Goal: Task Accomplishment & Management: Use online tool/utility

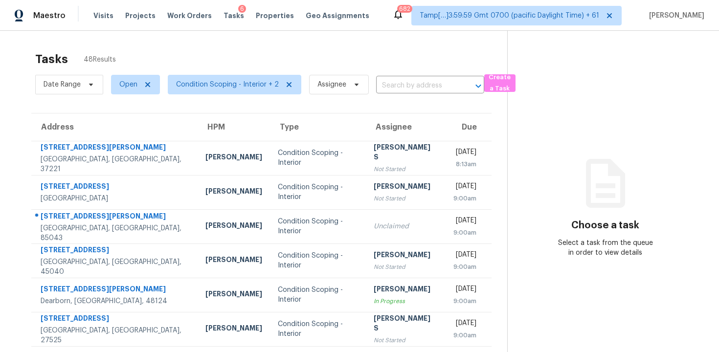
scroll to position [10, 0]
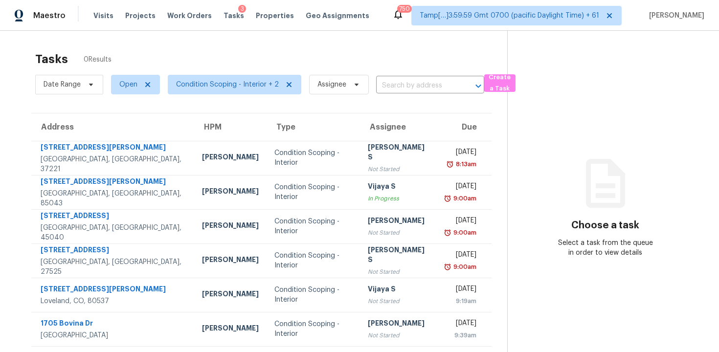
scroll to position [139, 0]
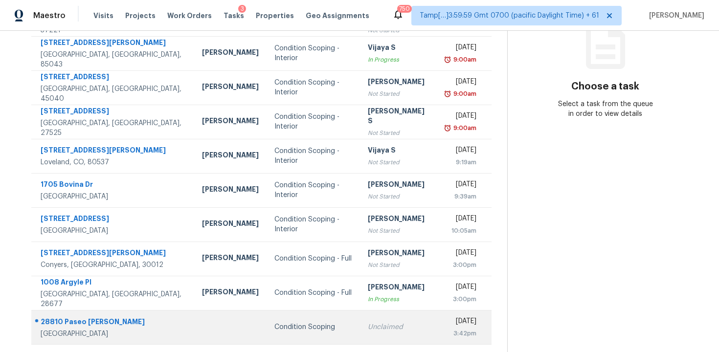
click at [368, 327] on div "Unclaimed" at bounding box center [399, 327] width 62 height 10
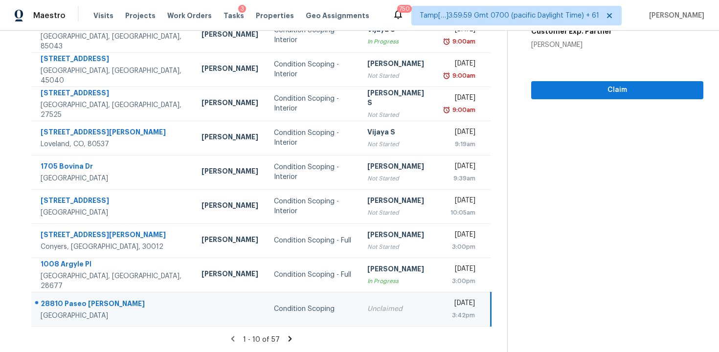
click at [289, 339] on icon at bounding box center [290, 338] width 3 height 5
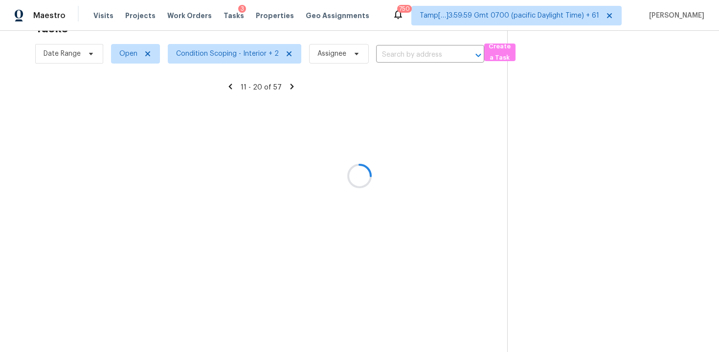
scroll to position [157, 0]
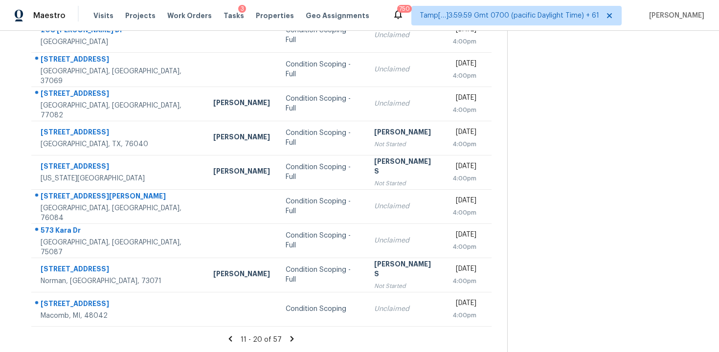
click at [288, 339] on icon at bounding box center [292, 339] width 9 height 9
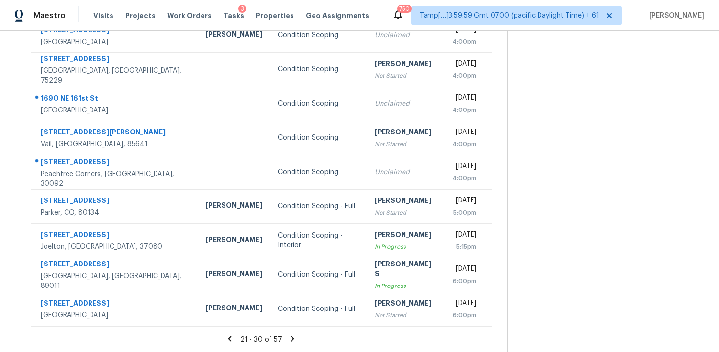
click at [288, 339] on icon at bounding box center [292, 339] width 9 height 9
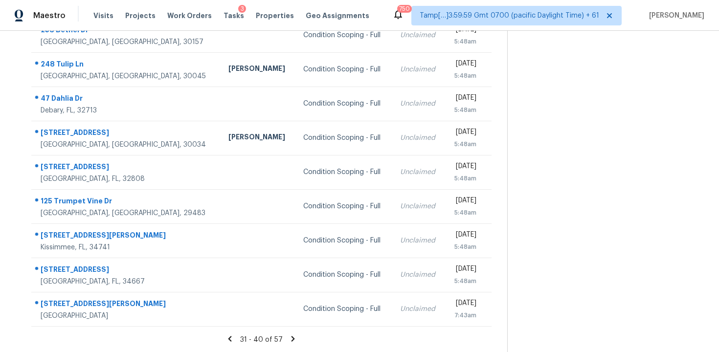
click at [292, 337] on icon at bounding box center [293, 338] width 3 height 5
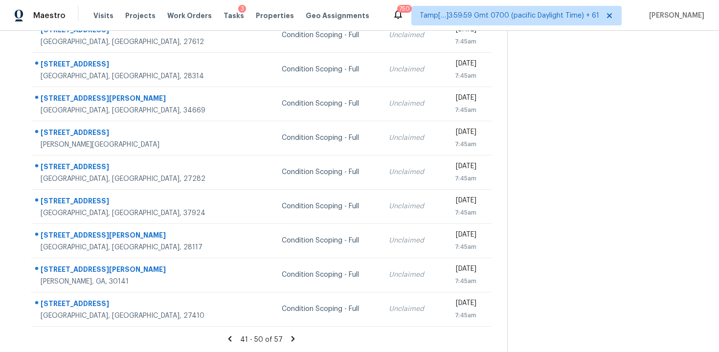
click at [296, 341] on div "41 - 50 of 57" at bounding box center [262, 340] width 492 height 10
click at [289, 333] on section "Tasks 57 Results Date Range Open Condition Scoping - Interior + 2 Assignee ​ Cr…" at bounding box center [262, 120] width 492 height 463
click at [289, 335] on icon at bounding box center [293, 339] width 9 height 9
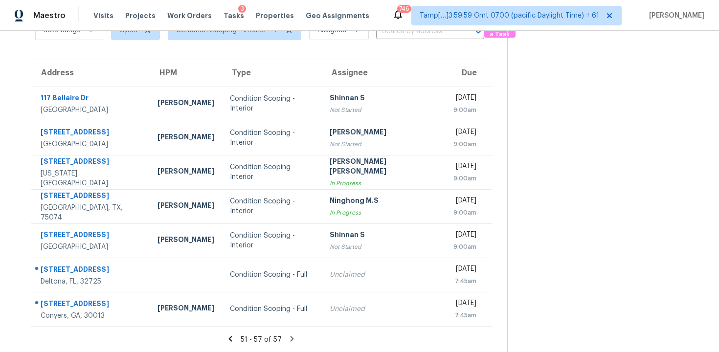
scroll to position [0, 0]
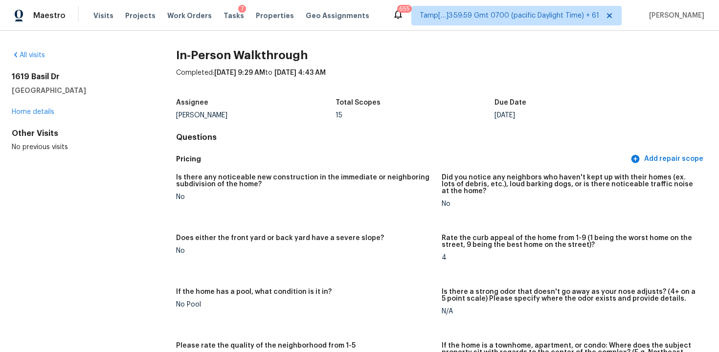
scroll to position [1379, 0]
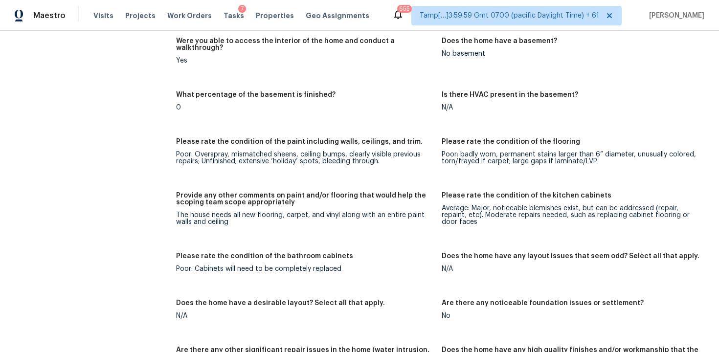
click at [94, 12] on span "Visits" at bounding box center [103, 16] width 20 height 10
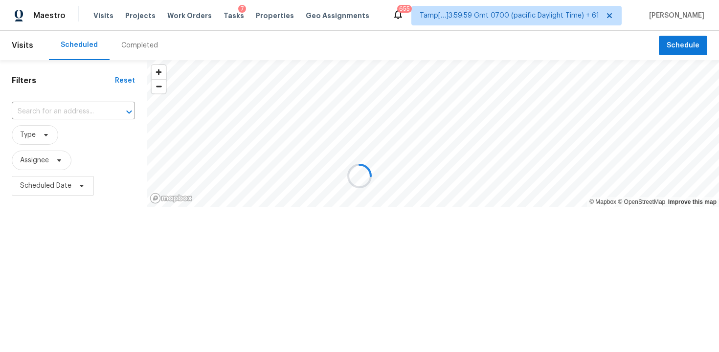
click at [156, 45] on div at bounding box center [359, 176] width 719 height 352
click at [138, 41] on div at bounding box center [359, 176] width 719 height 352
click at [139, 51] on div "Completed" at bounding box center [140, 45] width 60 height 29
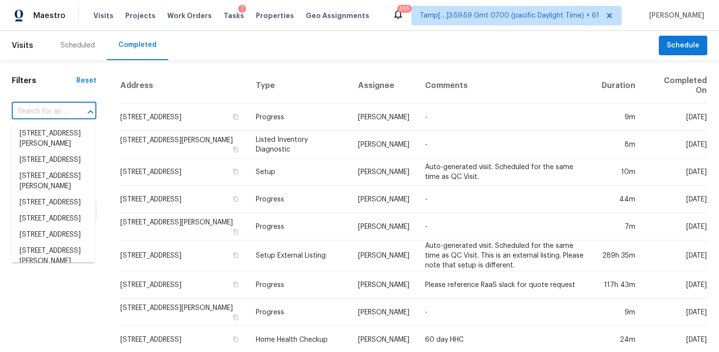
click at [62, 109] on input "text" at bounding box center [40, 111] width 57 height 15
paste input "6439 Fox And Hound Ct, Mason, OH 45040"
type input "6439 Fox And Hound Ct, Mason, OH 45040"
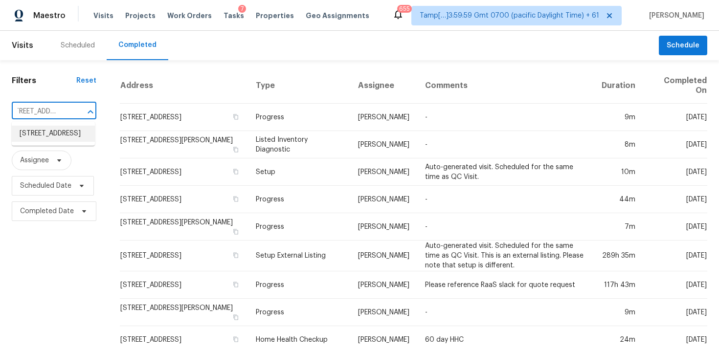
click at [79, 137] on li "6439 Fox And Hound Ct, Mason, OH 45040" at bounding box center [53, 134] width 83 height 16
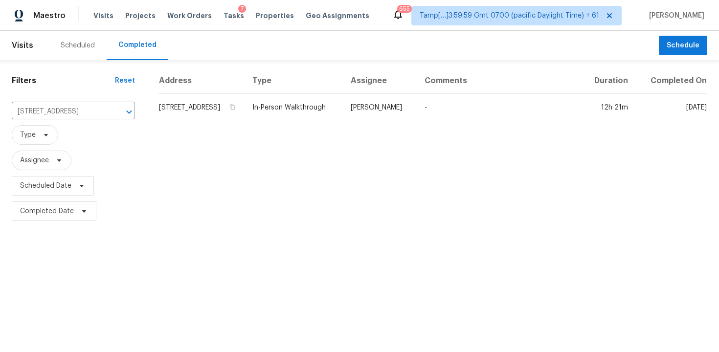
click at [187, 121] on td "6439 Fox And Hound Ct, Mason, OH 45040" at bounding box center [202, 107] width 86 height 27
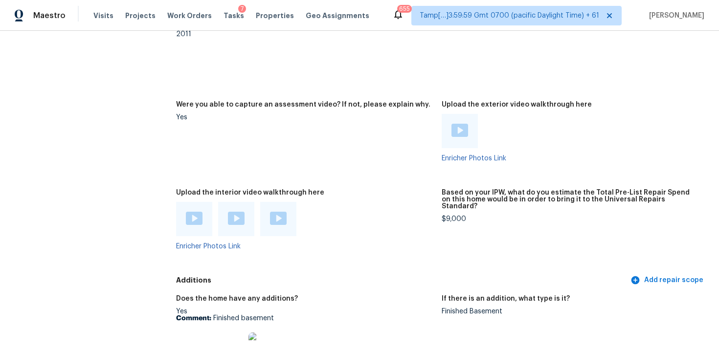
scroll to position [2071, 0]
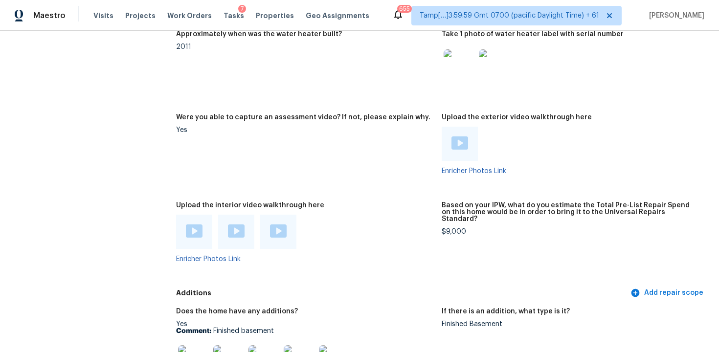
click at [186, 225] on img at bounding box center [194, 231] width 17 height 13
click at [242, 225] on img at bounding box center [236, 231] width 17 height 13
click at [287, 219] on div at bounding box center [278, 232] width 36 height 34
click at [284, 225] on img at bounding box center [278, 231] width 17 height 13
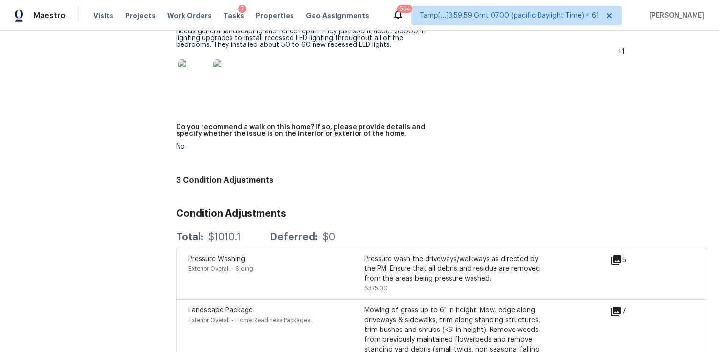
scroll to position [2789, 0]
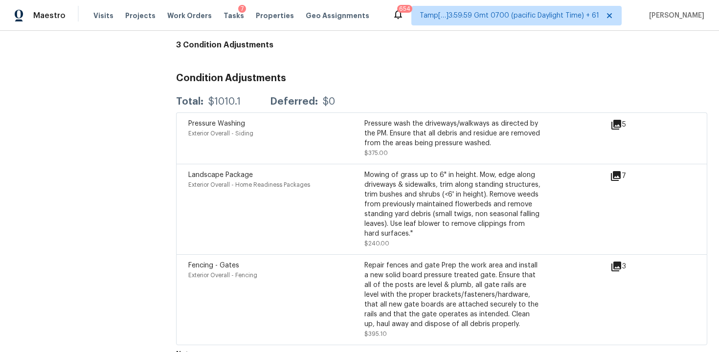
click at [338, 254] on div "Fencing - Gates Exterior Overall - Fencing Repair fences and gate Prep the work…" at bounding box center [441, 299] width 531 height 91
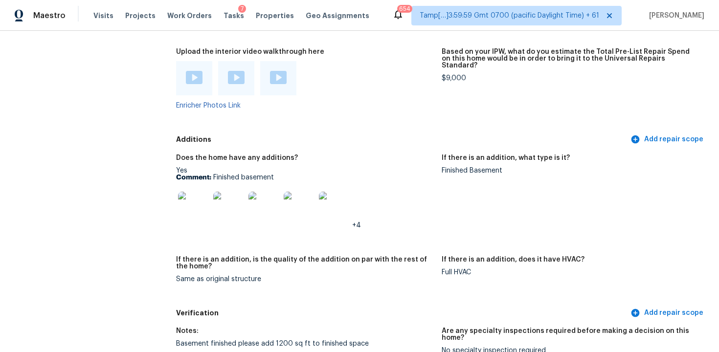
scroll to position [2169, 0]
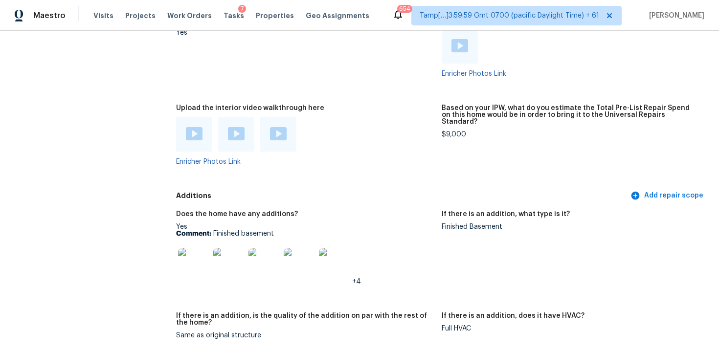
click at [199, 254] on img at bounding box center [193, 263] width 31 height 31
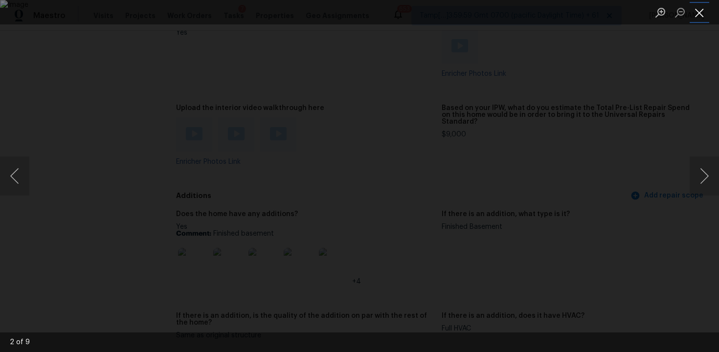
click at [704, 11] on button "Close lightbox" at bounding box center [700, 12] width 20 height 17
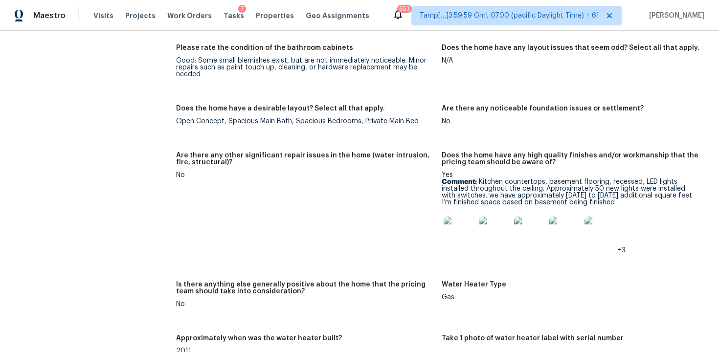
scroll to position [1763, 0]
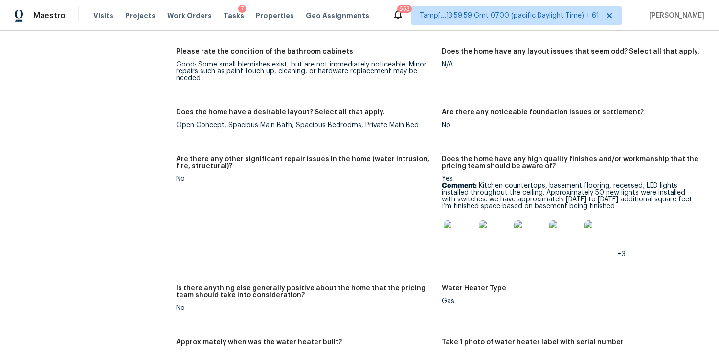
click at [468, 227] on img at bounding box center [459, 236] width 31 height 31
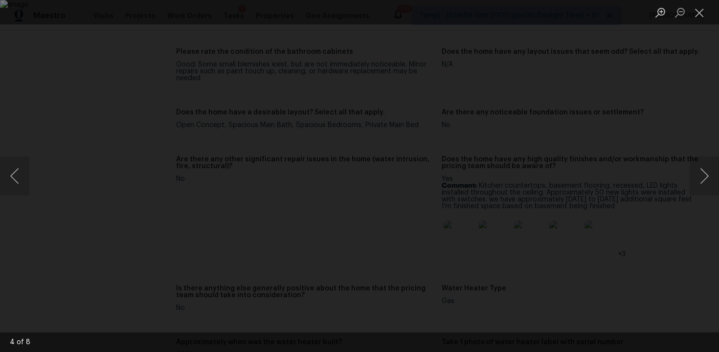
click at [619, 95] on div "Lightbox" at bounding box center [359, 176] width 719 height 352
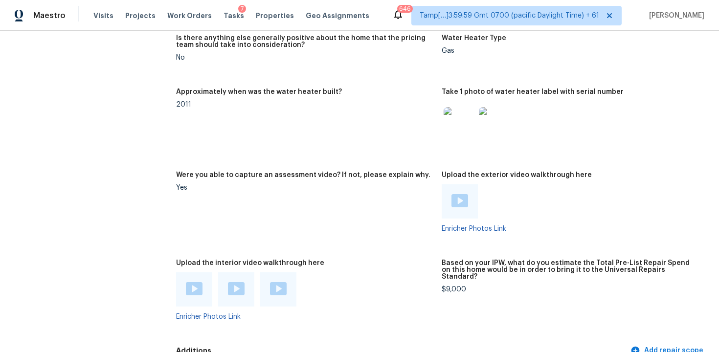
scroll to position [2051, 0]
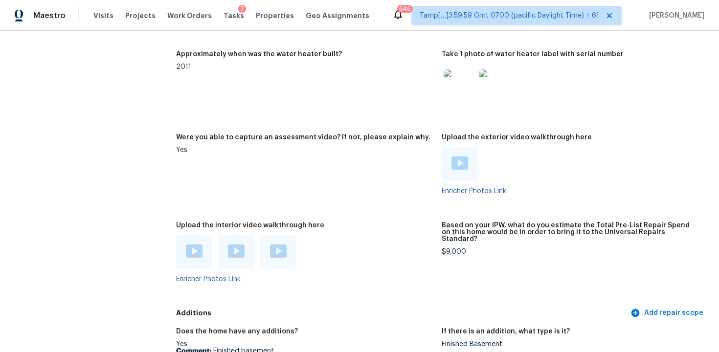
click at [387, 222] on div "Upload the interior video walkthrough here" at bounding box center [305, 228] width 258 height 13
click at [293, 161] on figure "Were you able to capture an assessment video? If not, please explain why. Yes" at bounding box center [309, 172] width 266 height 76
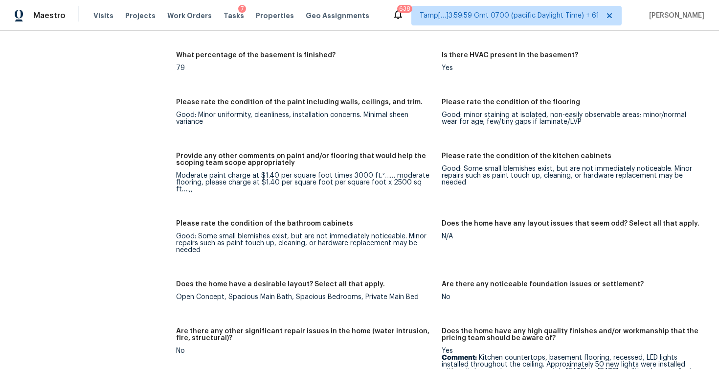
scroll to position [1603, 0]
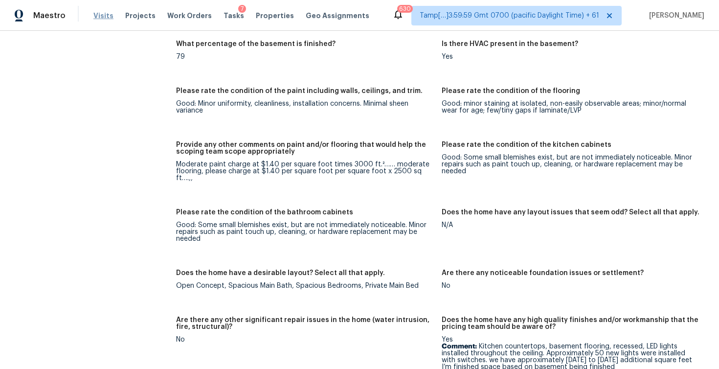
click at [95, 15] on span "Visits" at bounding box center [103, 16] width 20 height 10
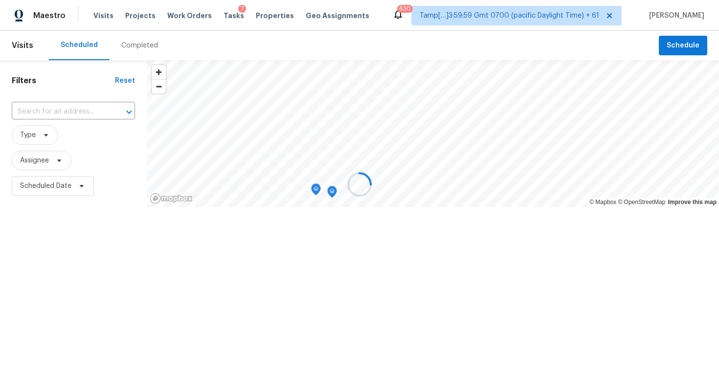
click at [147, 41] on div at bounding box center [359, 184] width 719 height 369
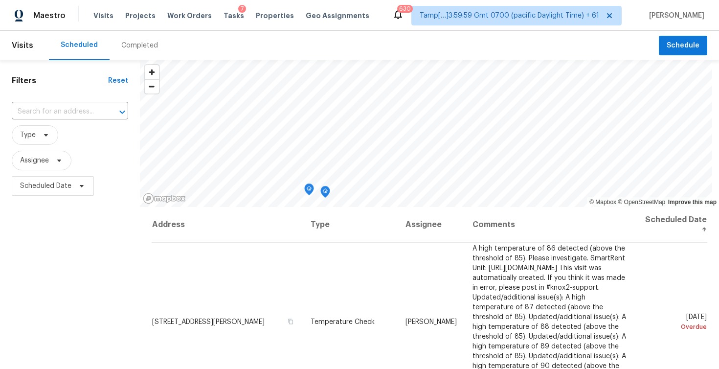
click at [148, 42] on div "Completed" at bounding box center [139, 46] width 37 height 10
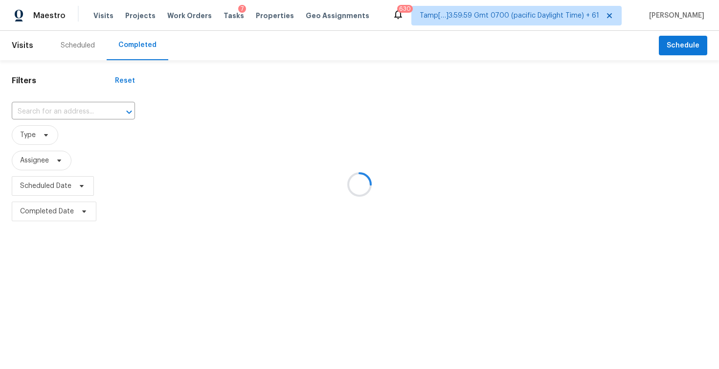
click at [94, 104] on div at bounding box center [359, 184] width 719 height 369
click at [63, 102] on div at bounding box center [359, 184] width 719 height 369
click at [65, 111] on div at bounding box center [359, 184] width 719 height 369
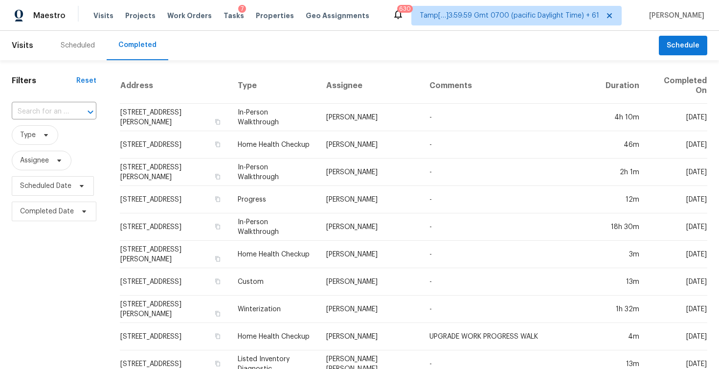
click at [65, 111] on input "text" at bounding box center [40, 111] width 57 height 15
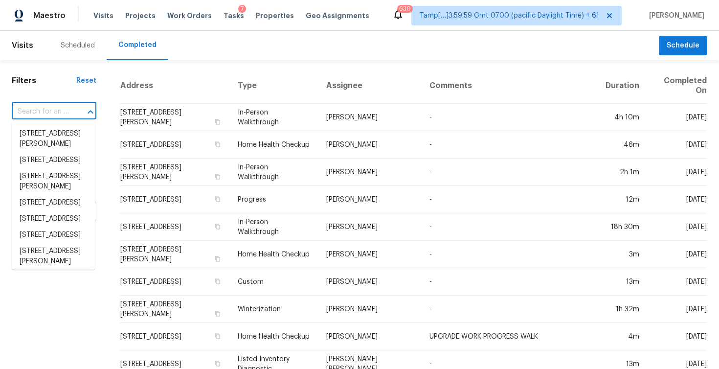
paste input "[STREET_ADDRESS]"
type input "[STREET_ADDRESS]"
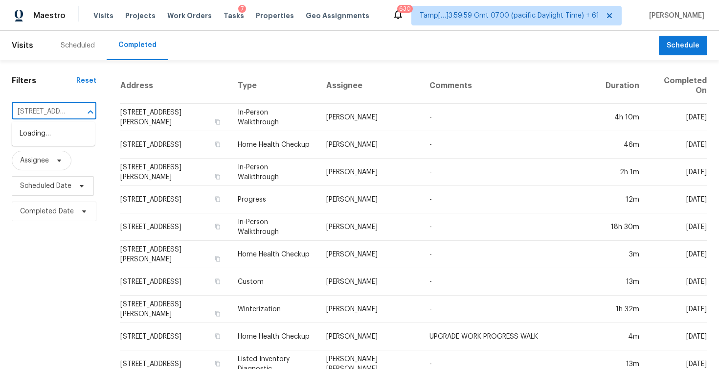
scroll to position [0, 58]
click at [77, 142] on li "[STREET_ADDRESS]" at bounding box center [53, 134] width 83 height 16
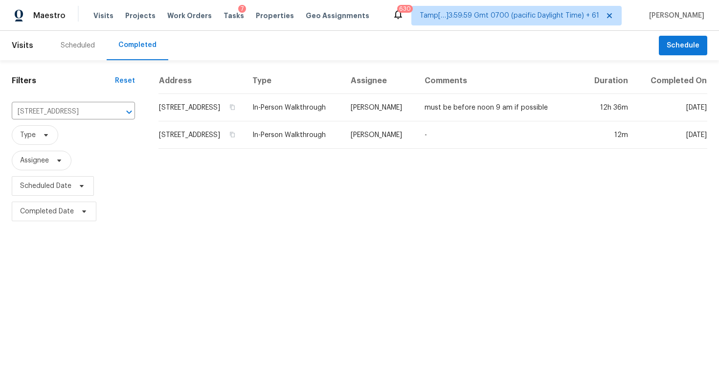
click at [173, 121] on td "[STREET_ADDRESS]" at bounding box center [202, 107] width 86 height 27
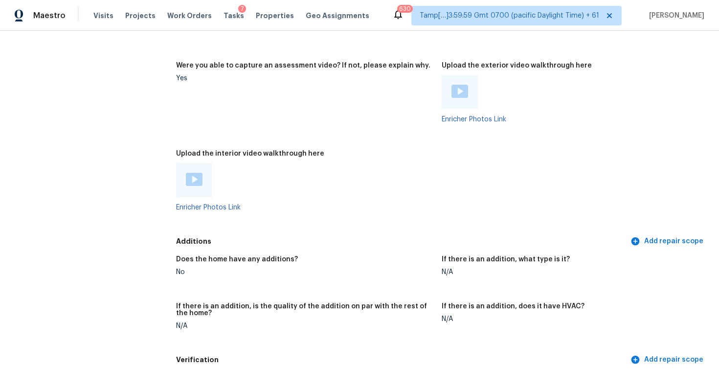
scroll to position [1732, 0]
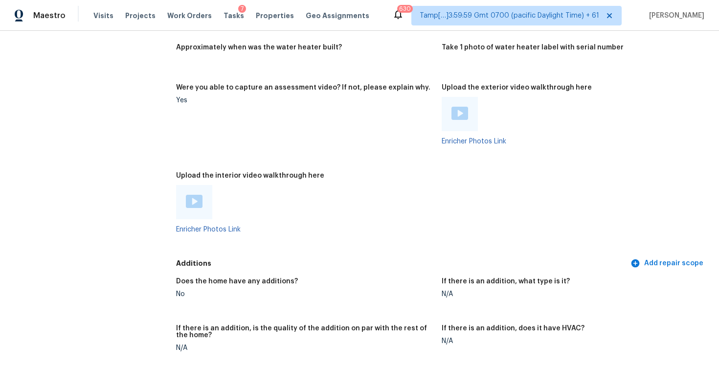
click at [195, 196] on img at bounding box center [194, 201] width 17 height 13
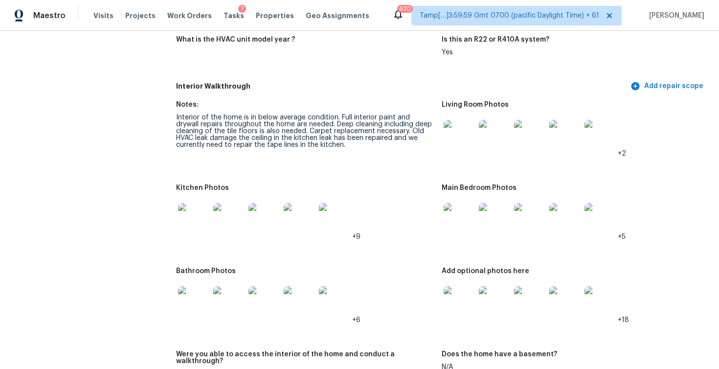
scroll to position [988, 0]
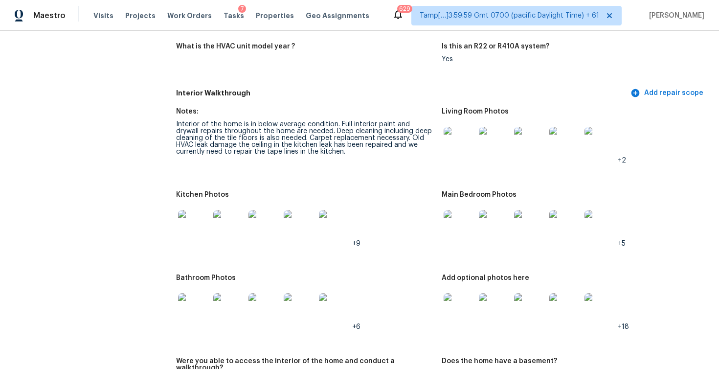
click at [322, 171] on figure "Notes: Interior of the home is in below average condition. Full interior paint …" at bounding box center [309, 143] width 266 height 71
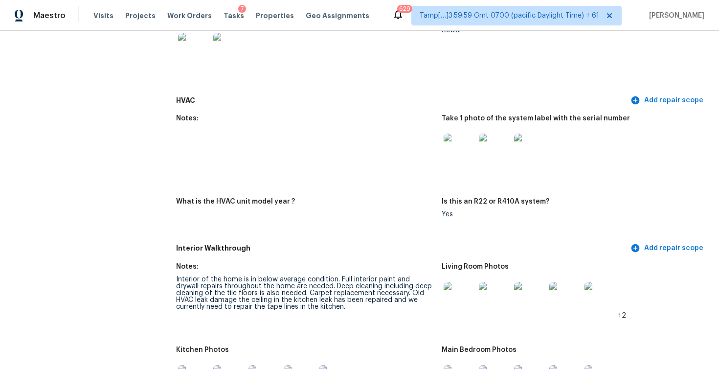
scroll to position [826, 0]
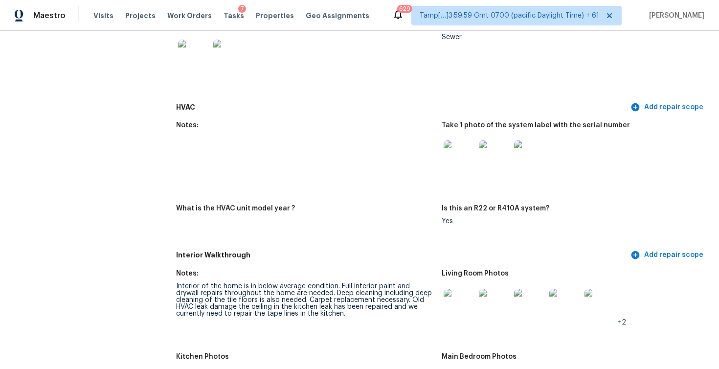
click at [392, 220] on figure "What is the HVAC unit model year ?" at bounding box center [309, 222] width 266 height 35
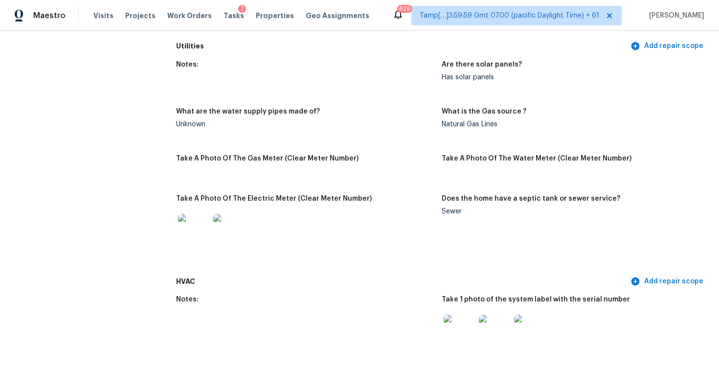
scroll to position [92, 0]
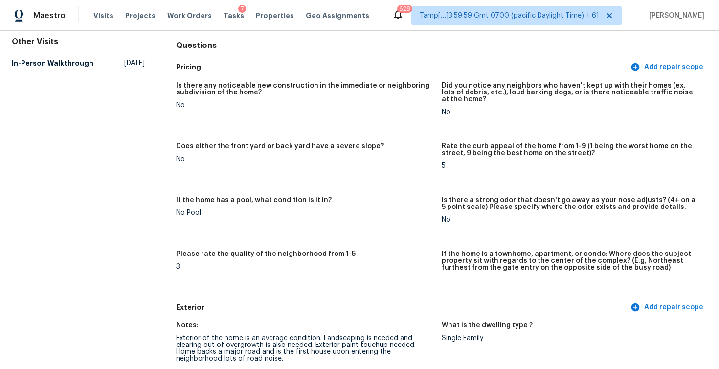
click at [298, 143] on h5 "Does either the front yard or back yard have a severe slope?" at bounding box center [280, 146] width 208 height 7
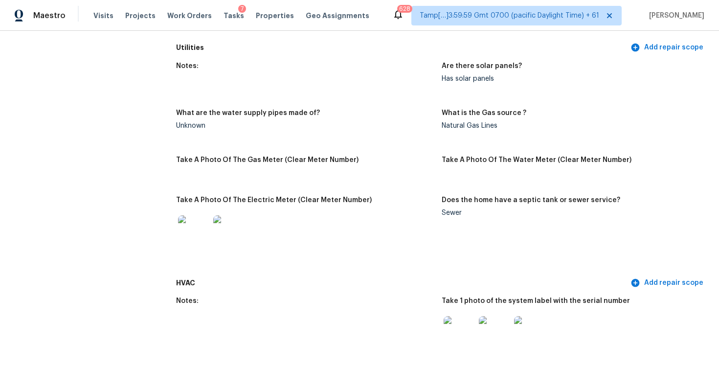
scroll to position [237, 0]
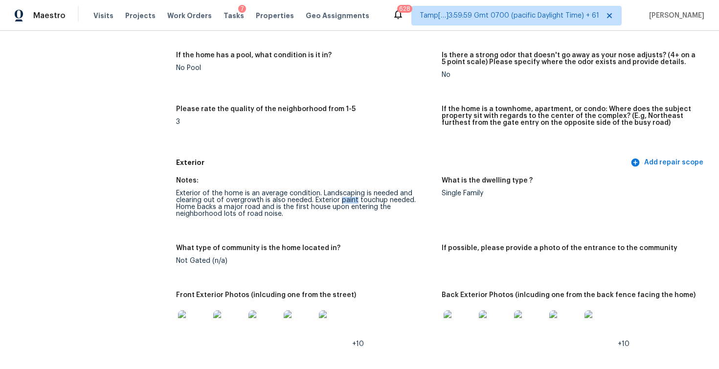
click at [262, 203] on div "Exterior of the home is an average condition. Landscaping is needed and clearin…" at bounding box center [305, 203] width 258 height 27
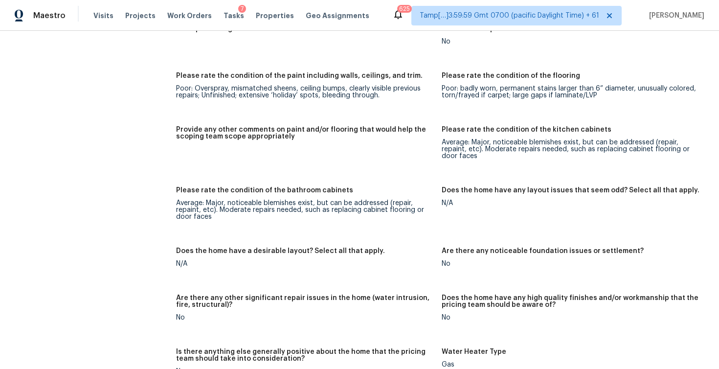
scroll to position [1385, 0]
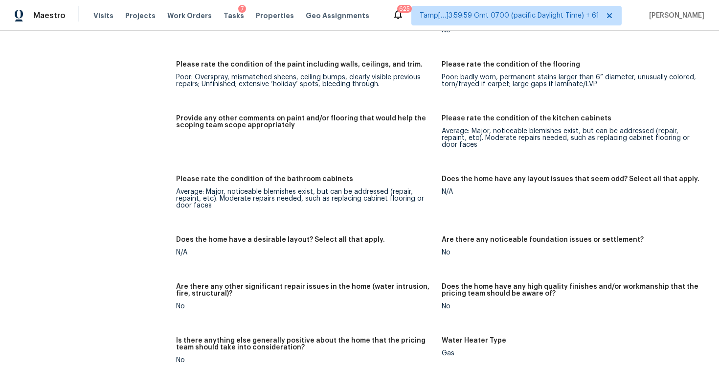
click at [299, 122] on div "Provide any other comments on paint and/or flooring that would help the scoping…" at bounding box center [305, 125] width 258 height 20
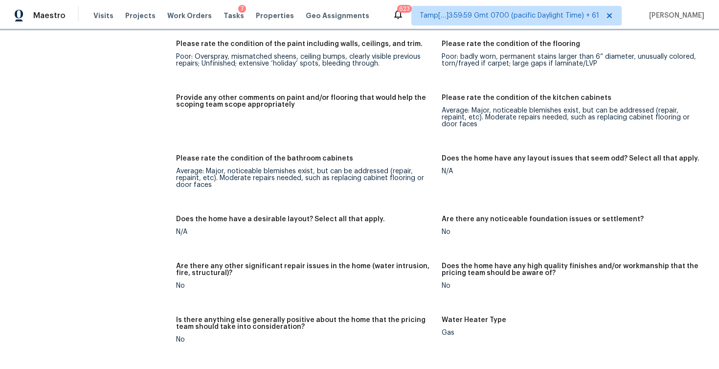
scroll to position [1556, 0]
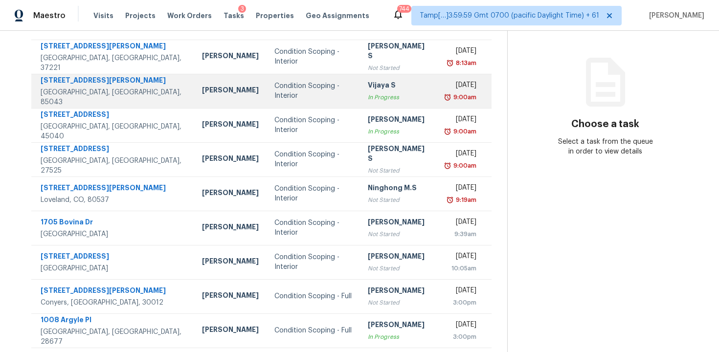
scroll to position [101, 0]
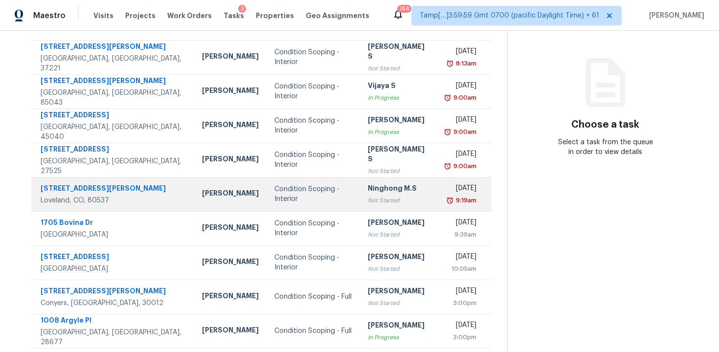
click at [445, 197] on div "9:19am" at bounding box center [460, 201] width 31 height 10
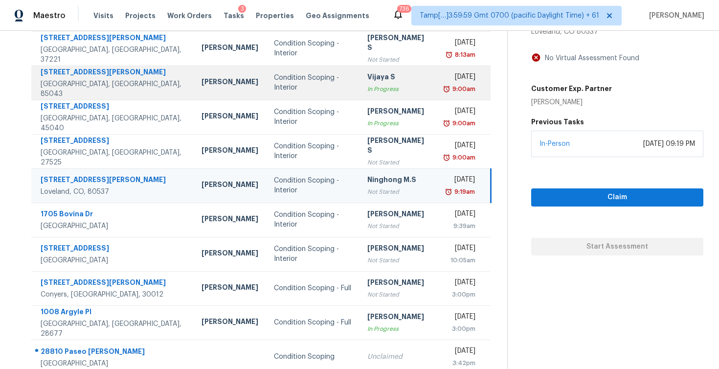
scroll to position [0, 0]
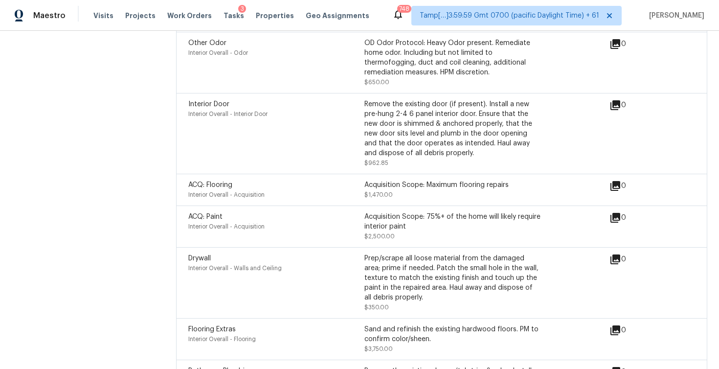
scroll to position [4055, 0]
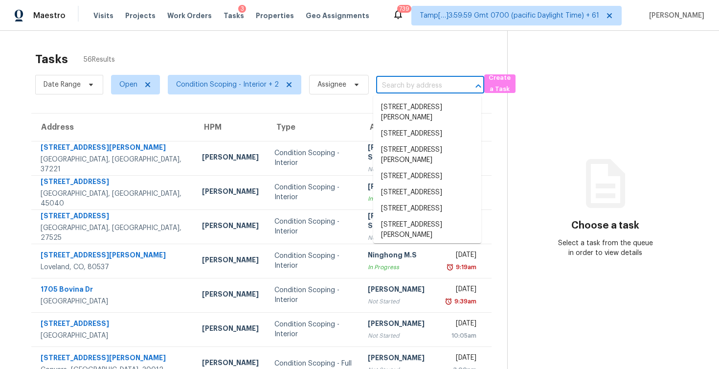
click at [412, 82] on input "text" at bounding box center [416, 85] width 81 height 15
paste input "2325 Ettas Cir SE Conyers, GA, 30013"
type input "2325 Ettas Cir SE Conyers, GA, 30013"
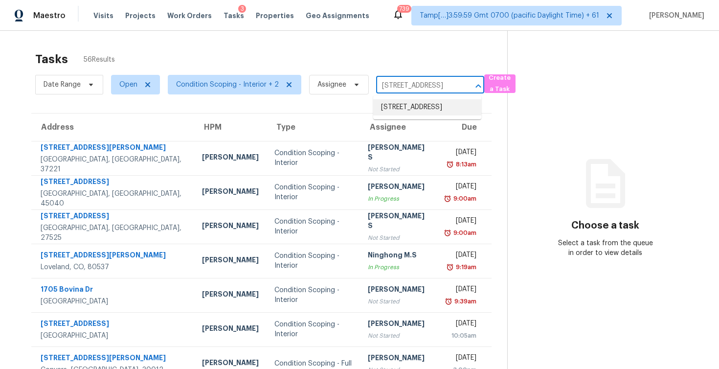
click at [427, 112] on li "2325 Ettas Cir SE, Conyers, GA 30013" at bounding box center [427, 107] width 108 height 16
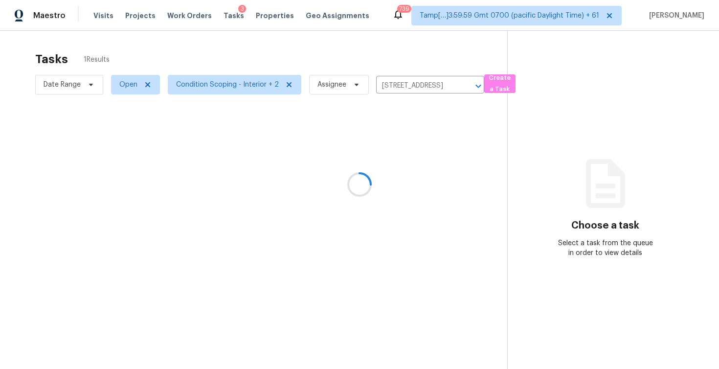
click at [416, 156] on div at bounding box center [359, 184] width 719 height 369
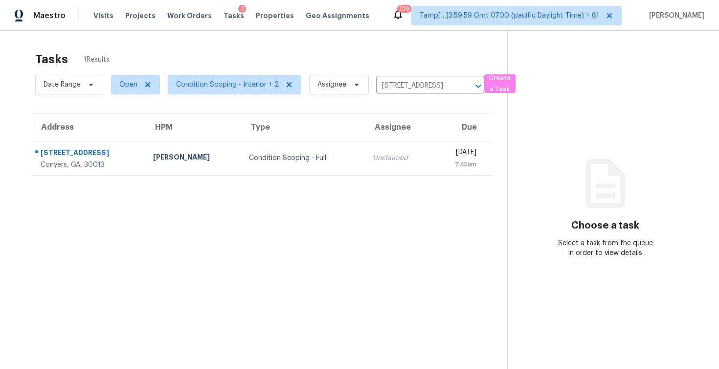
click at [440, 156] on div "Thu, Oct 16th 2025" at bounding box center [458, 153] width 36 height 12
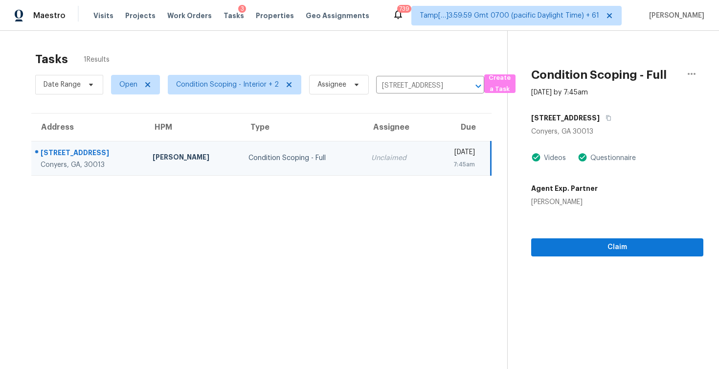
click at [583, 237] on div "Claim" at bounding box center [617, 231] width 172 height 49
click at [584, 241] on span "Claim" at bounding box center [617, 247] width 157 height 12
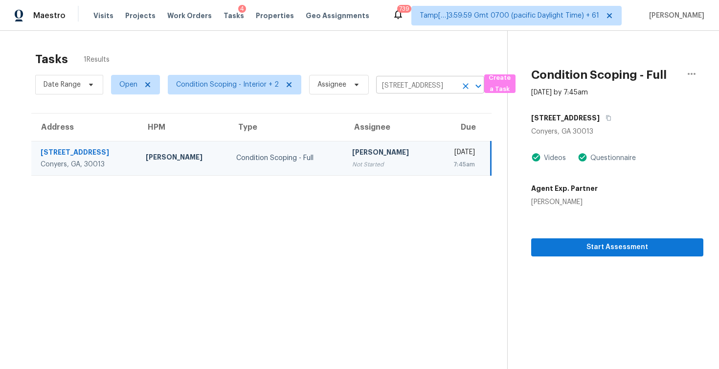
click at [467, 91] on icon "Clear" at bounding box center [466, 86] width 10 height 10
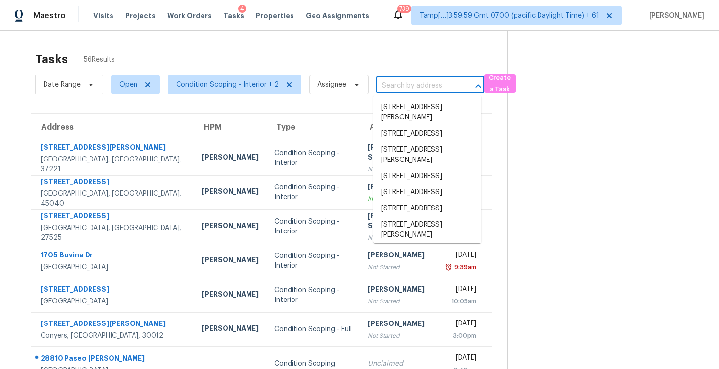
click at [424, 81] on input "text" at bounding box center [416, 85] width 81 height 15
paste input "1113 Rustic Rd Greensboro, NC, 27410"
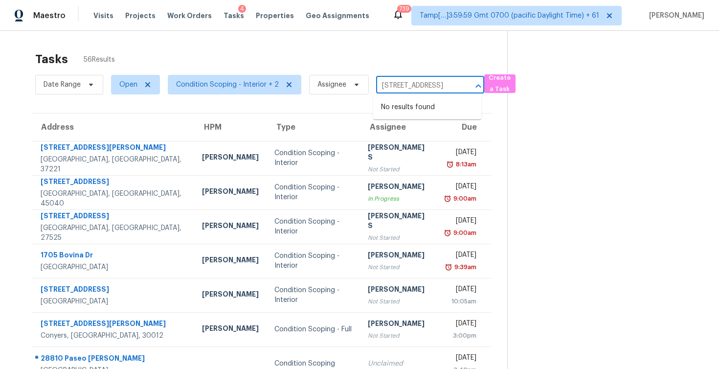
type input "1113 Rustic Rd Greensboro, NC, 27410"
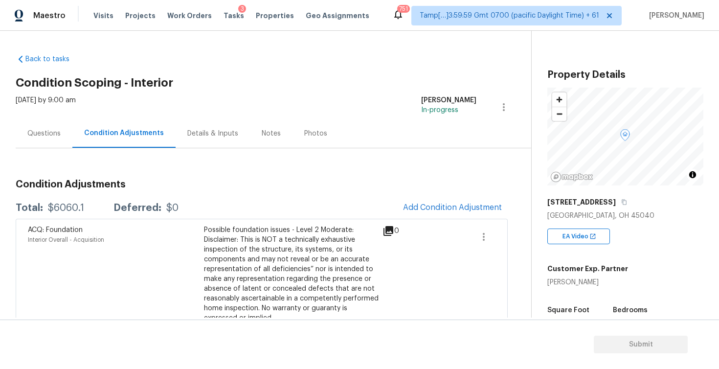
scroll to position [68, 0]
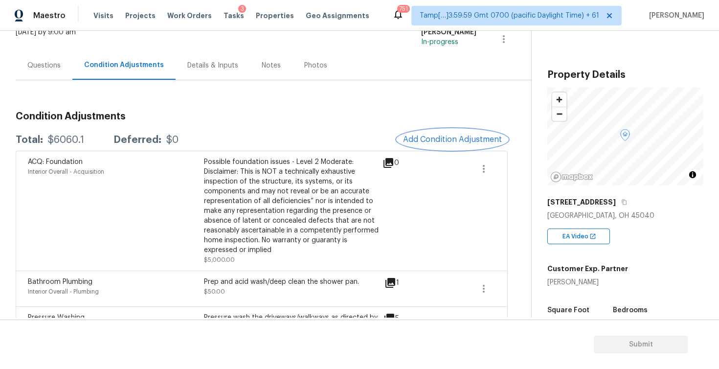
click at [457, 144] on button "Add Condition Adjustment" at bounding box center [452, 139] width 111 height 21
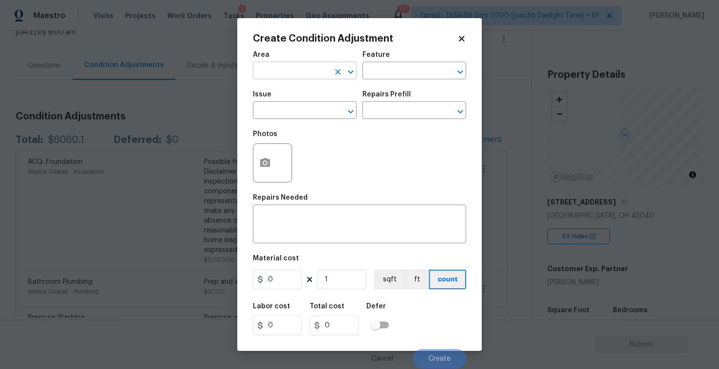
click at [335, 74] on icon "Clear" at bounding box center [338, 72] width 10 height 10
click at [318, 112] on li "Interior Overall" at bounding box center [305, 110] width 104 height 16
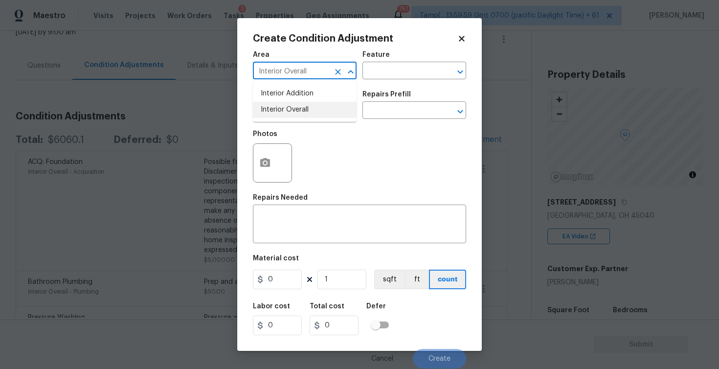
type input "Interior Overall"
click at [318, 112] on input "text" at bounding box center [291, 111] width 76 height 15
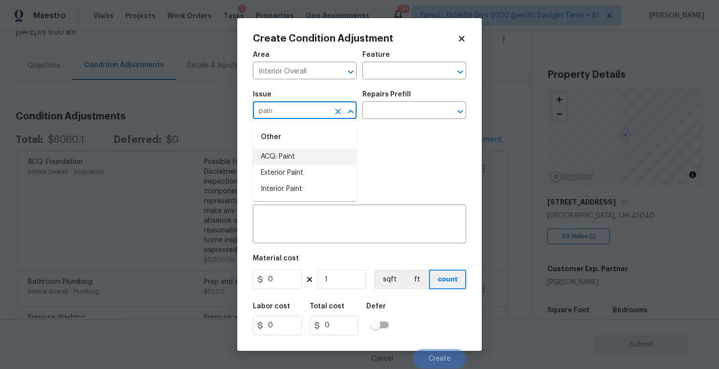
click at [313, 154] on li "ACQ: Paint" at bounding box center [305, 157] width 104 height 16
type input "ACQ: Paint"
click at [383, 107] on input "text" at bounding box center [401, 111] width 76 height 15
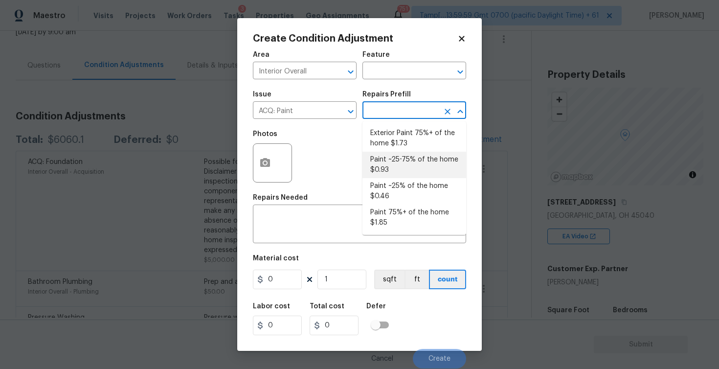
click at [402, 170] on li "Paint ~25-75% of the home $0.93" at bounding box center [415, 165] width 104 height 26
type input "Acquisition"
type textarea "Acquisition Scope: ~25 - 75% of the home needs interior paint"
type input "0.93"
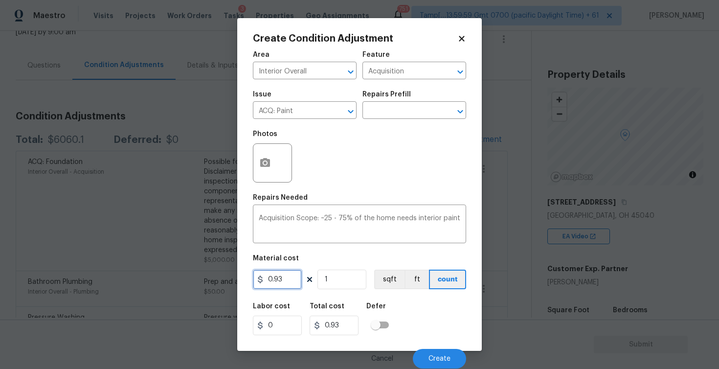
click at [292, 278] on input "0.93" at bounding box center [277, 280] width 49 height 20
click at [271, 277] on input "14" at bounding box center [277, 280] width 49 height 20
type input "1.4"
click at [265, 159] on icon "button" at bounding box center [265, 162] width 10 height 9
type input "1.4"
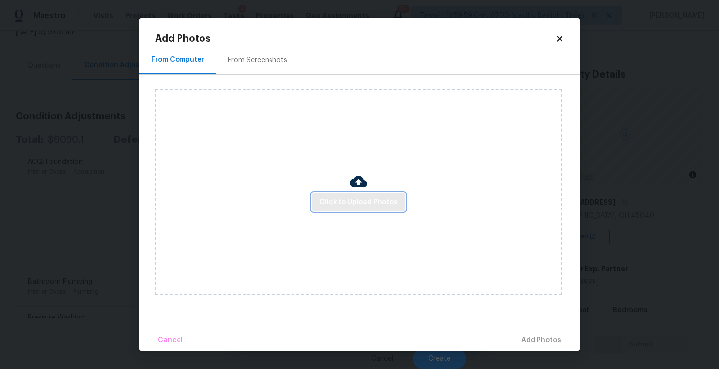
click at [350, 209] on button "Click to Upload Photos" at bounding box center [359, 202] width 94 height 18
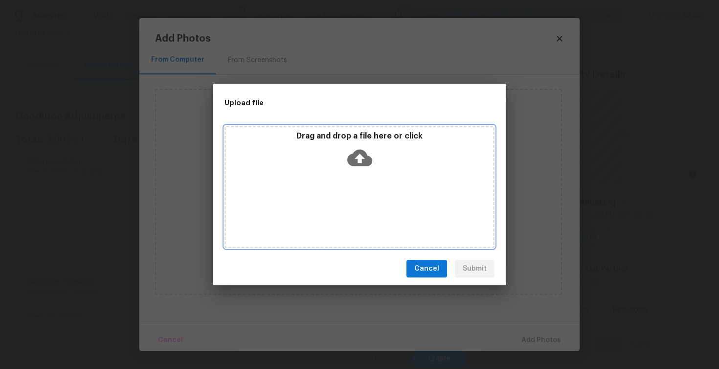
click at [355, 161] on icon at bounding box center [359, 158] width 25 height 17
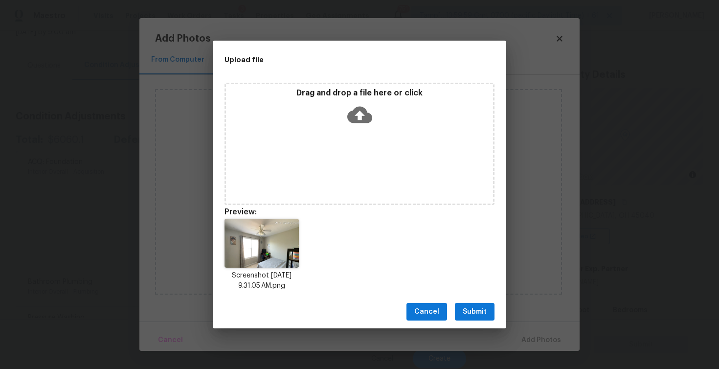
scroll to position [8, 0]
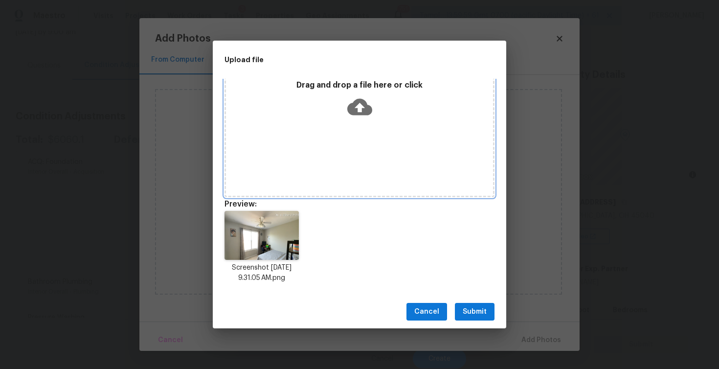
click at [365, 105] on icon at bounding box center [359, 107] width 25 height 17
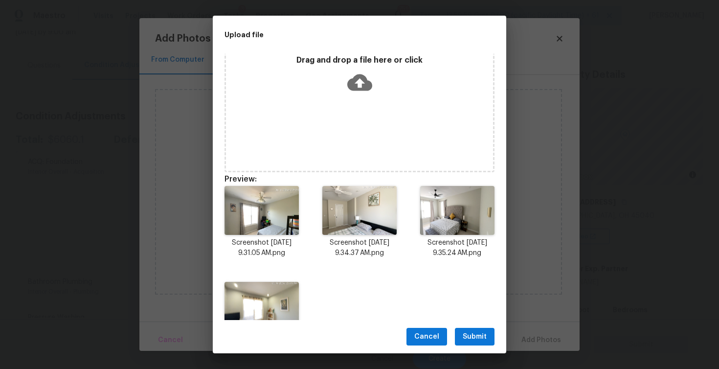
scroll to position [54, 0]
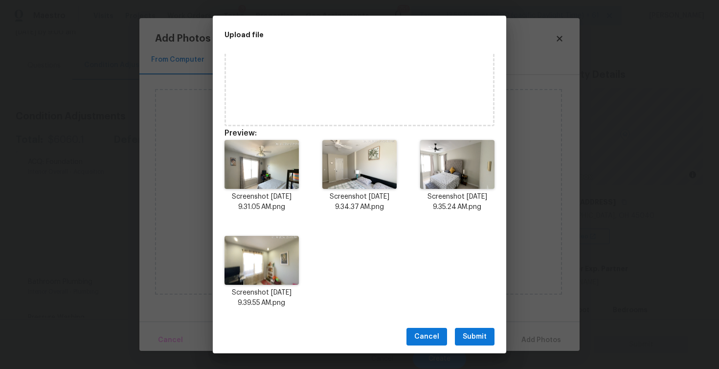
click at [475, 339] on span "Submit" at bounding box center [475, 337] width 24 height 12
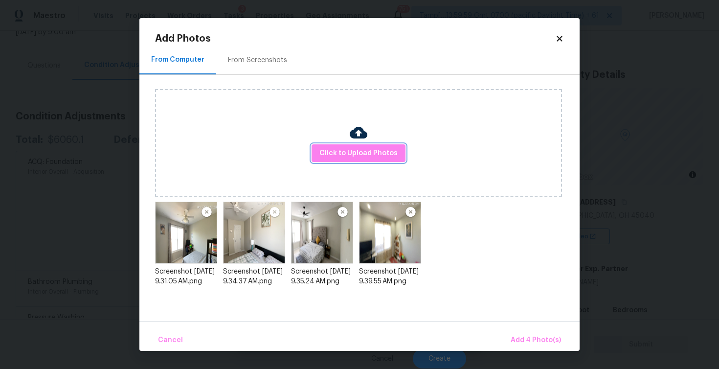
scroll to position [0, 0]
click at [532, 345] on span "Add 4 Photo(s)" at bounding box center [536, 340] width 50 height 12
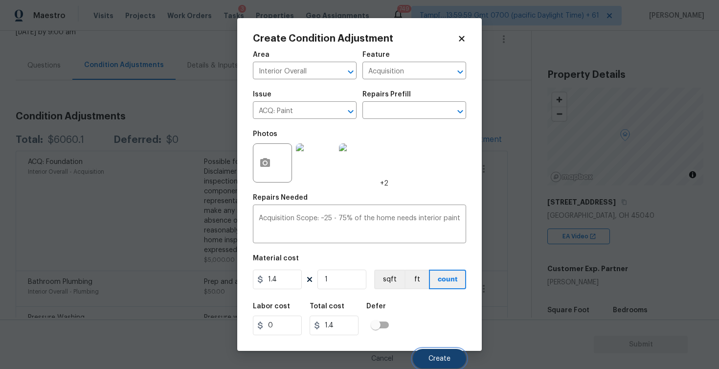
click at [445, 352] on button "Create" at bounding box center [439, 359] width 53 height 20
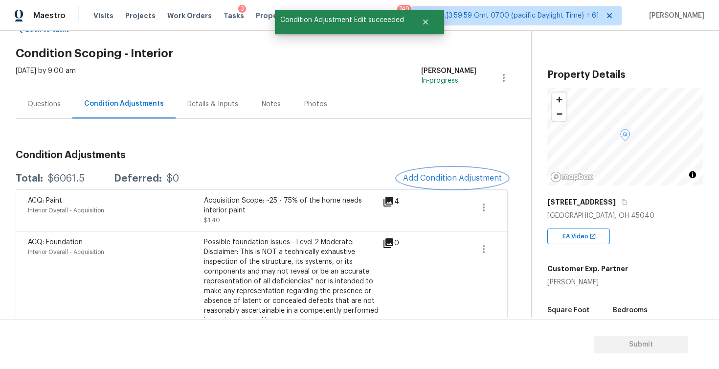
scroll to position [26, 0]
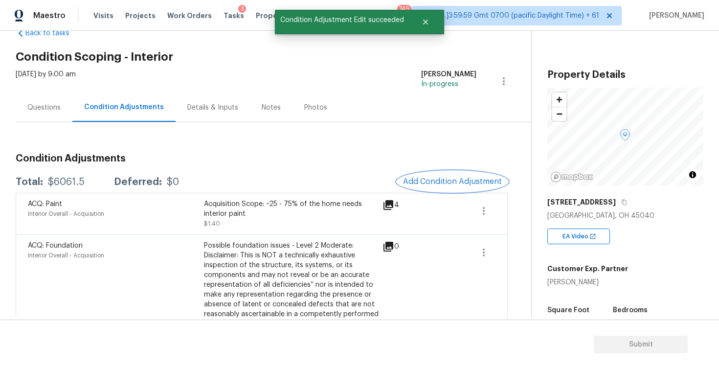
click at [425, 188] on button "Add Condition Adjustment" at bounding box center [452, 181] width 111 height 21
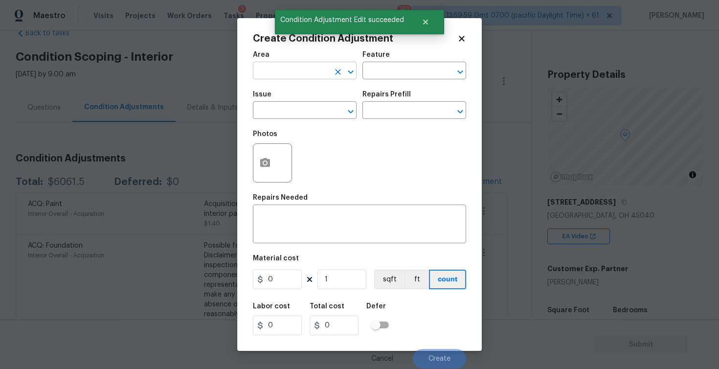
click at [277, 70] on input "text" at bounding box center [291, 71] width 76 height 15
click at [277, 108] on li "Interior Overall" at bounding box center [305, 110] width 104 height 16
type input "Interior Overall"
click at [277, 108] on input "text" at bounding box center [291, 111] width 76 height 15
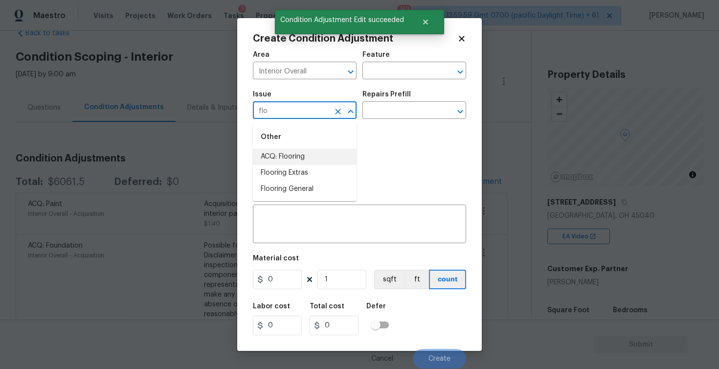
click at [300, 152] on li "ACQ: Flooring" at bounding box center [305, 157] width 104 height 16
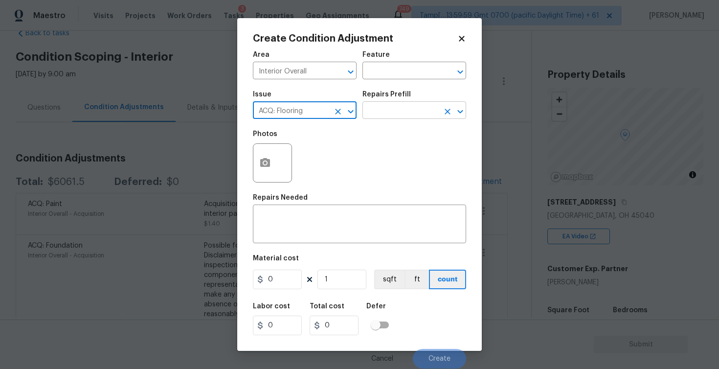
type input "ACQ: Flooring"
click at [379, 110] on input "text" at bounding box center [401, 111] width 76 height 15
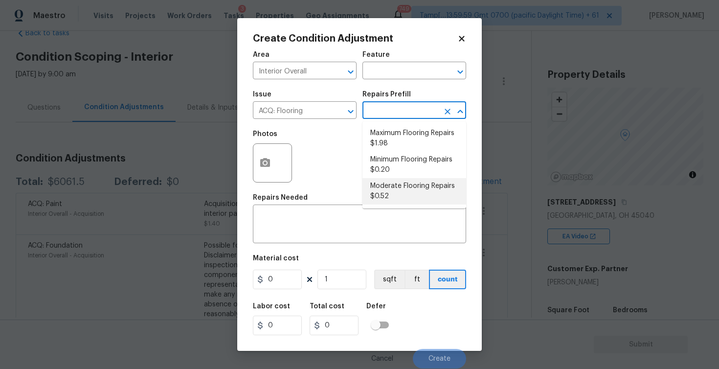
click at [405, 196] on li "Moderate Flooring Repairs $0.52" at bounding box center [415, 191] width 104 height 26
type input "Acquisition"
type textarea "Acquisition Scope: Moderate flooring repairs"
type input "0.52"
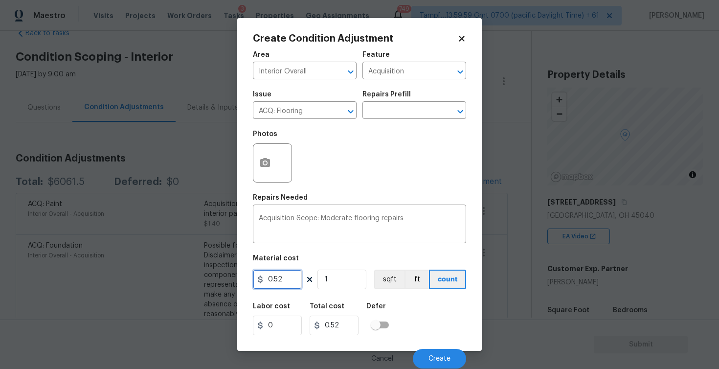
click at [301, 273] on input "0.52" at bounding box center [277, 280] width 49 height 20
type input "1.4"
click at [350, 280] on input "1" at bounding box center [342, 280] width 49 height 20
type input "0"
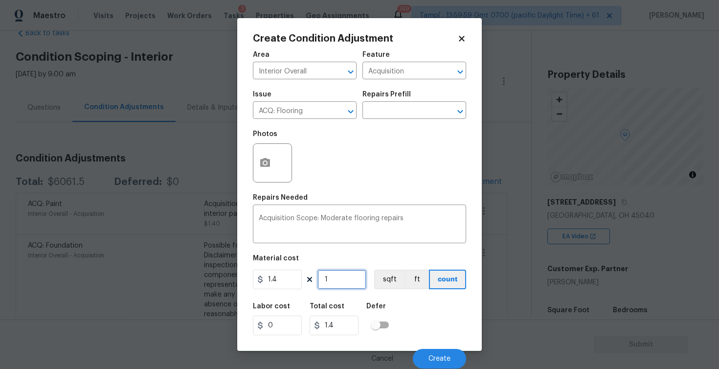
type input "0"
paste input "text"
type input "2"
type input "2.8"
type input "25"
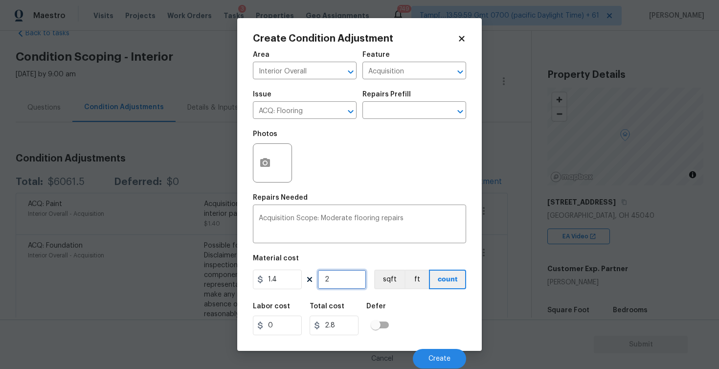
type input "35"
type input "250"
type input "350"
type input "2500"
type input "3500"
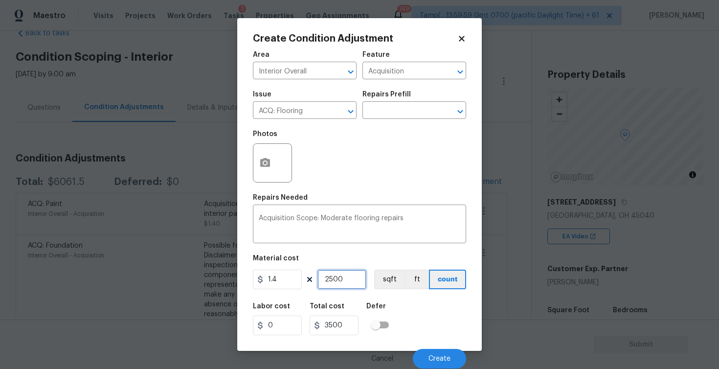
type input "2500"
click at [279, 167] on div at bounding box center [272, 162] width 39 height 39
click at [263, 156] on button "button" at bounding box center [264, 163] width 23 height 38
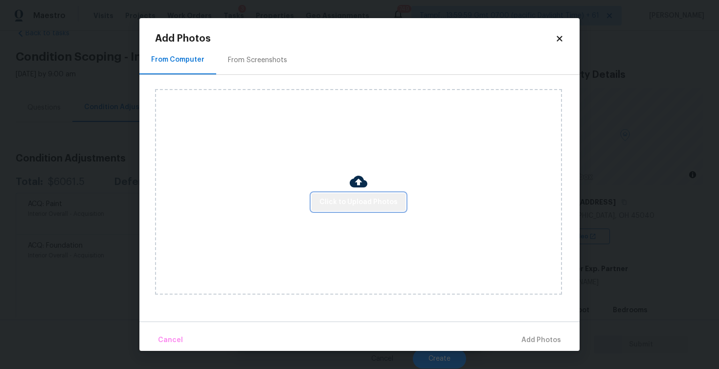
click at [380, 196] on span "Click to Upload Photos" at bounding box center [359, 202] width 78 height 12
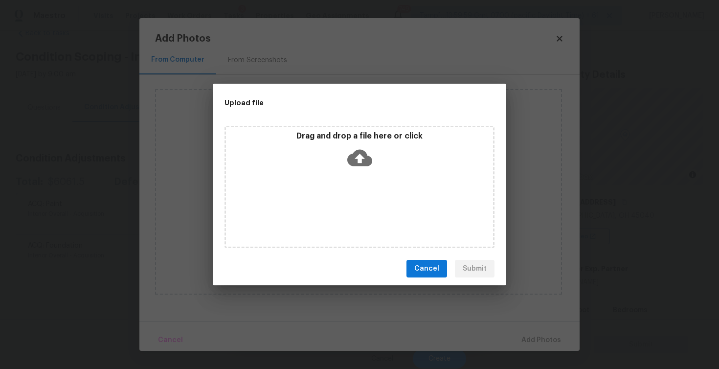
click at [367, 151] on icon at bounding box center [359, 157] width 25 height 25
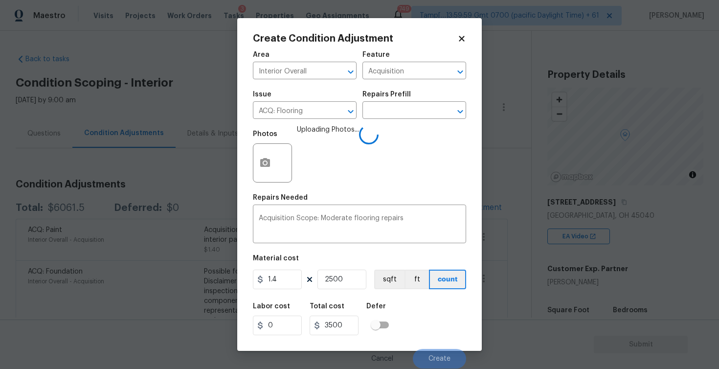
scroll to position [26, 0]
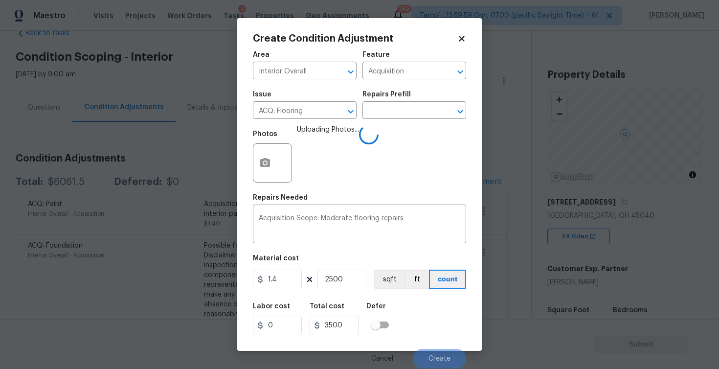
click at [407, 319] on div "Labor cost 0 Total cost 3500 Defer" at bounding box center [359, 319] width 213 height 44
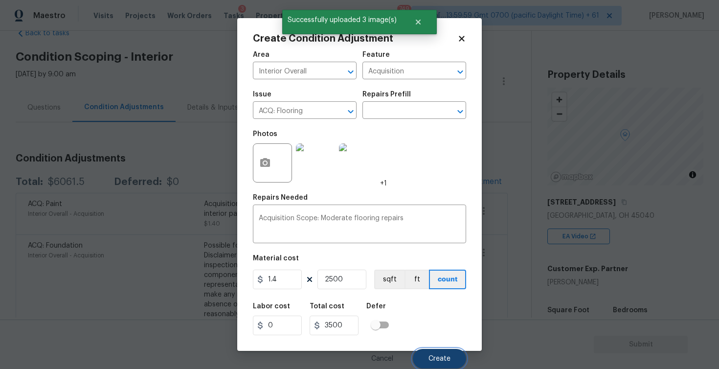
click at [439, 355] on button "Create" at bounding box center [439, 359] width 53 height 20
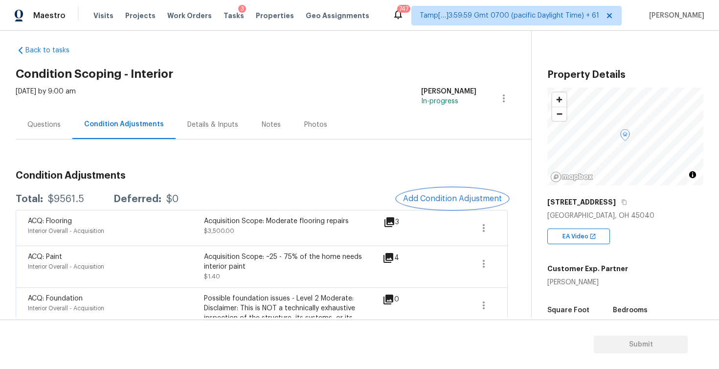
scroll to position [31, 0]
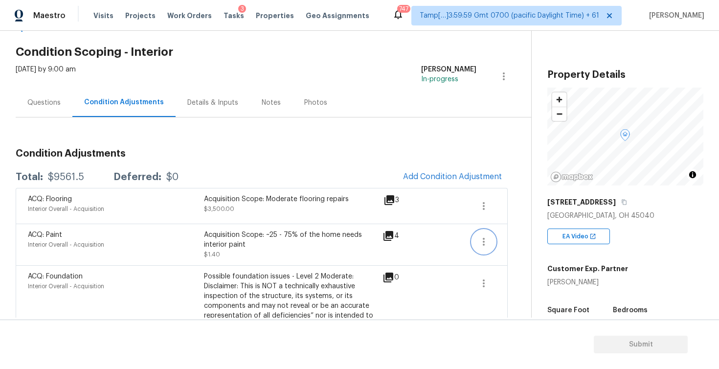
click at [485, 241] on icon "button" at bounding box center [484, 242] width 12 height 12
click at [500, 238] on link "Edit" at bounding box center [539, 239] width 83 height 15
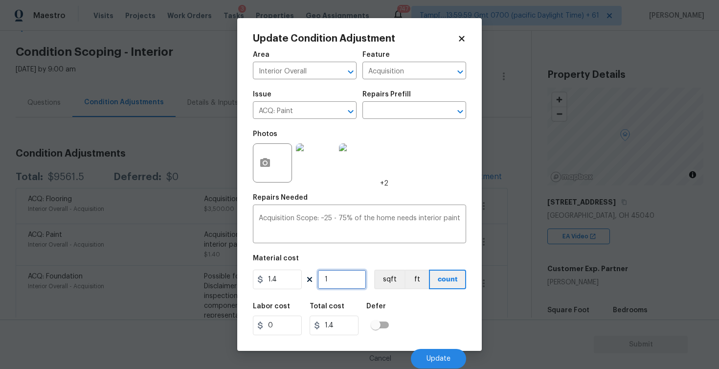
click at [337, 276] on input "1" at bounding box center [342, 280] width 49 height 20
type input "0"
type input "3"
type input "4.2"
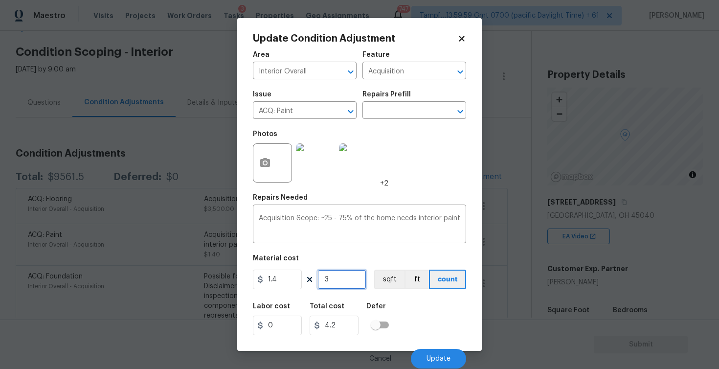
type input "30"
type input "42"
type input "300"
type input "420"
type input "3000"
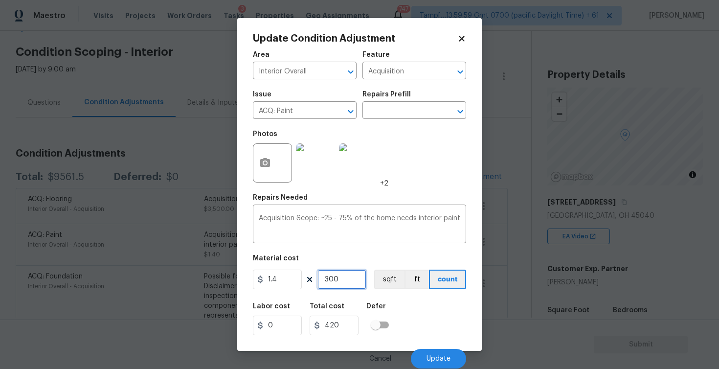
type input "4200"
type input "3000"
click at [409, 306] on div "Labor cost 0 Total cost 4200 Defer" at bounding box center [359, 319] width 213 height 44
click at [433, 354] on button "Update" at bounding box center [438, 359] width 55 height 20
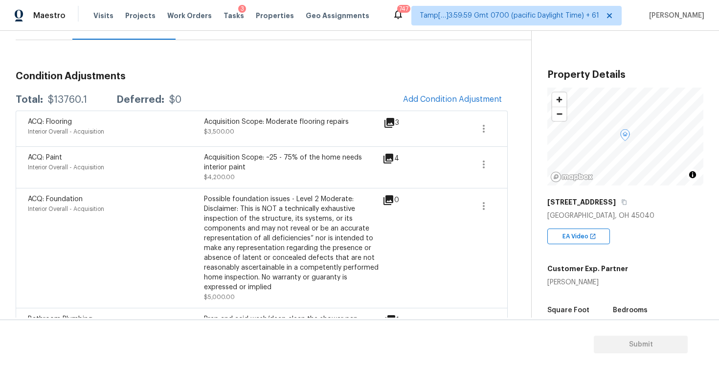
scroll to position [116, 0]
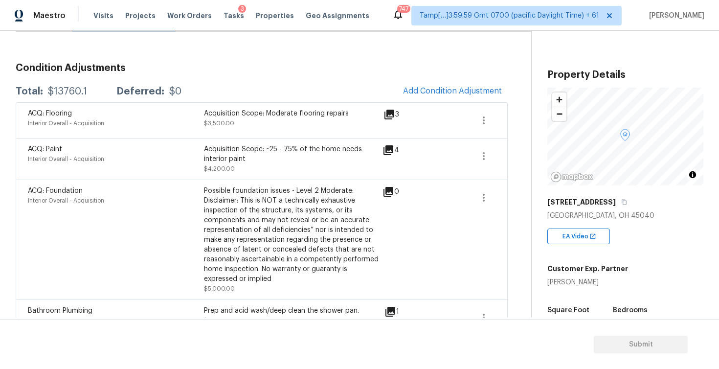
click at [268, 167] on div "Acquisition Scope: ~25 - 75% of the home needs interior paint $4,200.00" at bounding box center [292, 158] width 176 height 29
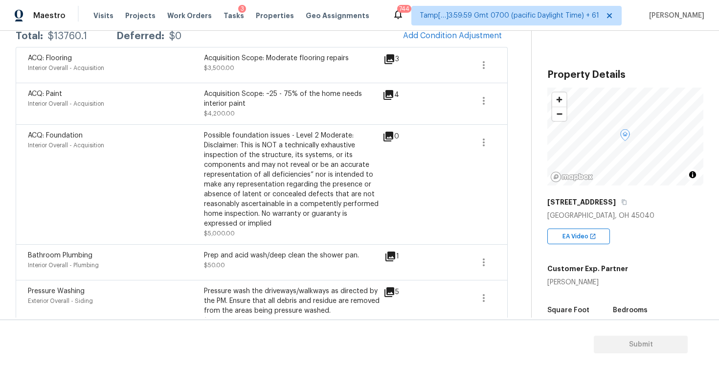
scroll to position [91, 0]
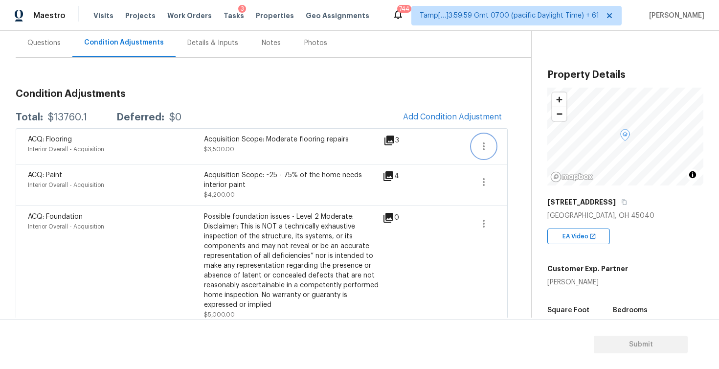
click at [485, 148] on icon "button" at bounding box center [484, 146] width 12 height 12
click at [512, 144] on div "Edit" at bounding box center [540, 144] width 76 height 10
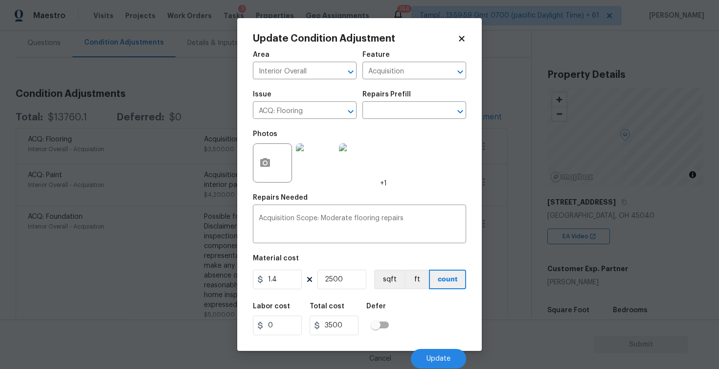
click at [500, 161] on body "Maestro Visits Projects Work Orders Tasks 3 Properties Geo Assignments 744 Tamp…" at bounding box center [359, 184] width 719 height 369
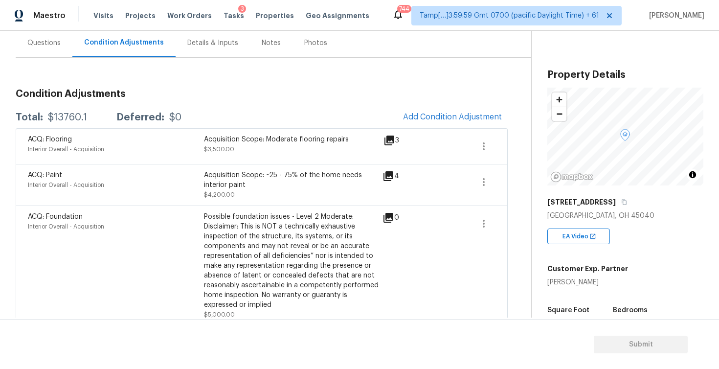
click at [282, 177] on div "Acquisition Scope: ~25 - 75% of the home needs interior paint" at bounding box center [292, 180] width 176 height 20
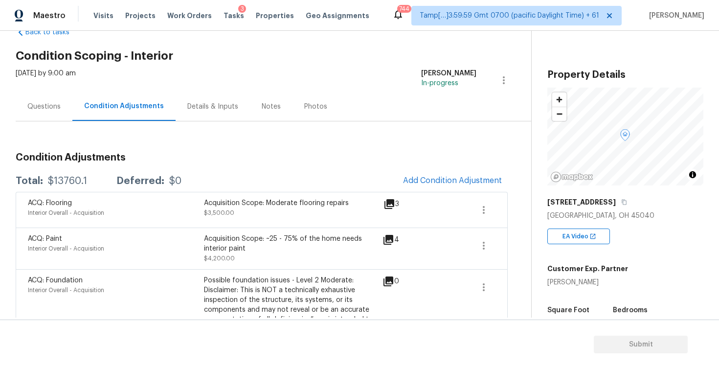
scroll to position [0, 0]
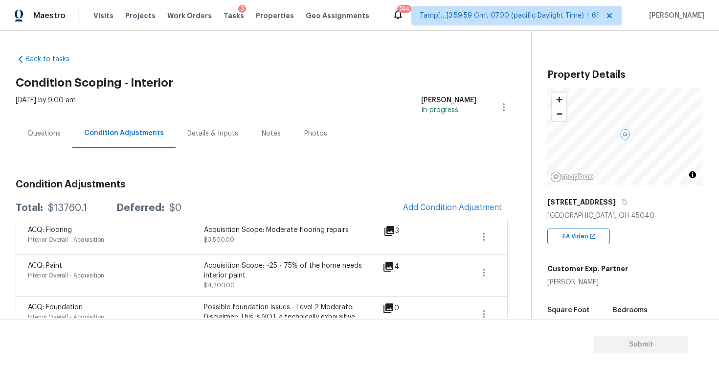
click at [58, 125] on div "Questions" at bounding box center [44, 133] width 57 height 29
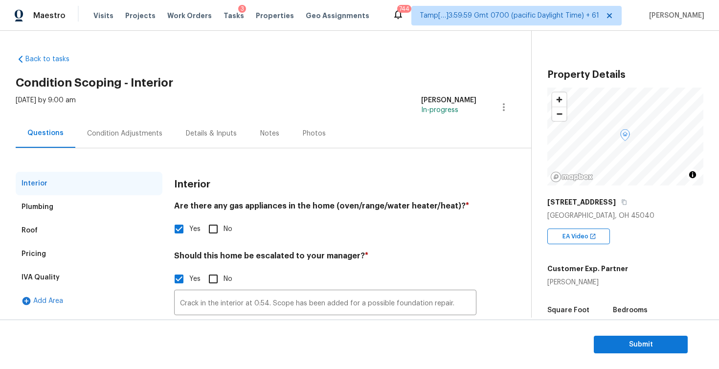
click at [118, 140] on div "Condition Adjustments" at bounding box center [124, 133] width 99 height 29
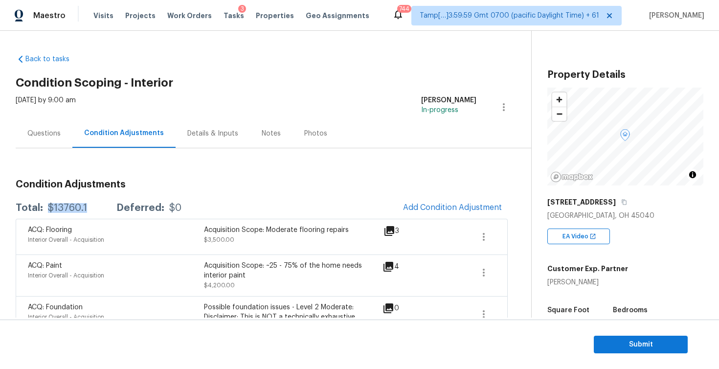
drag, startPoint x: 48, startPoint y: 207, endPoint x: 88, endPoint y: 207, distance: 40.1
click at [89, 207] on div "Total: $13760.1 Deferred: $0" at bounding box center [99, 208] width 166 height 10
copy div "$13760.1"
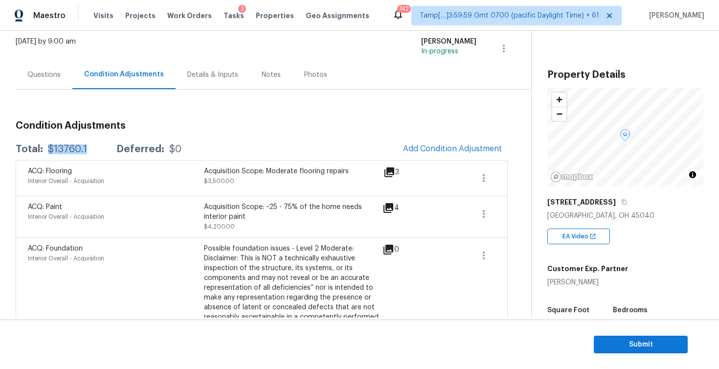
scroll to position [49, 0]
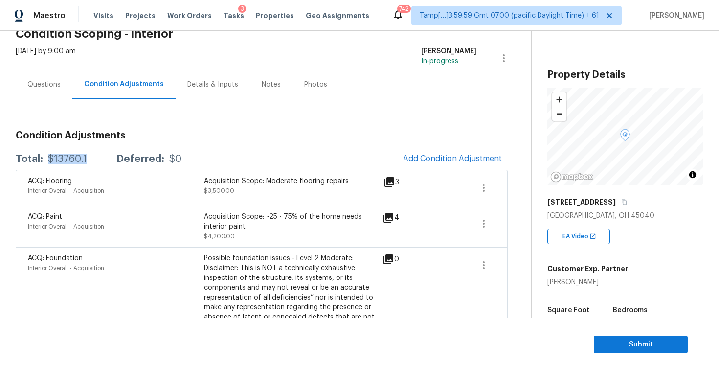
click at [220, 157] on div "Total: $13760.1 Deferred: $0 Add Condition Adjustment" at bounding box center [262, 159] width 492 height 22
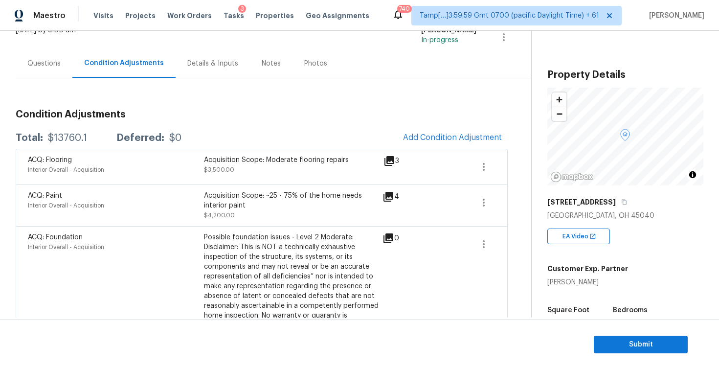
scroll to position [46, 0]
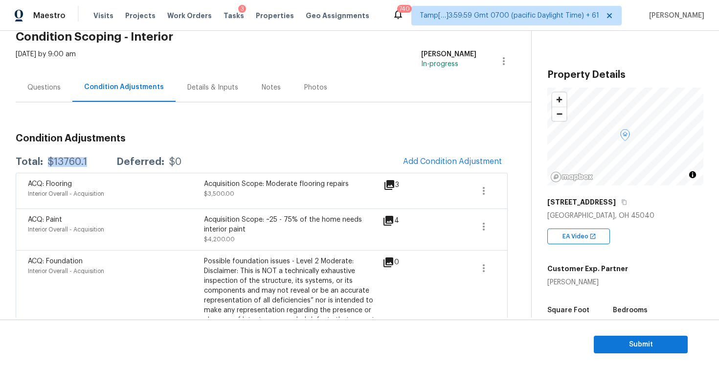
drag, startPoint x: 48, startPoint y: 161, endPoint x: 90, endPoint y: 161, distance: 41.6
click at [90, 161] on div "Total: $13760.1 Deferred: $0" at bounding box center [99, 162] width 166 height 10
copy div "$13760.1"
click at [283, 219] on div "Acquisition Scope: ~25 - 75% of the home needs interior paint" at bounding box center [292, 225] width 176 height 20
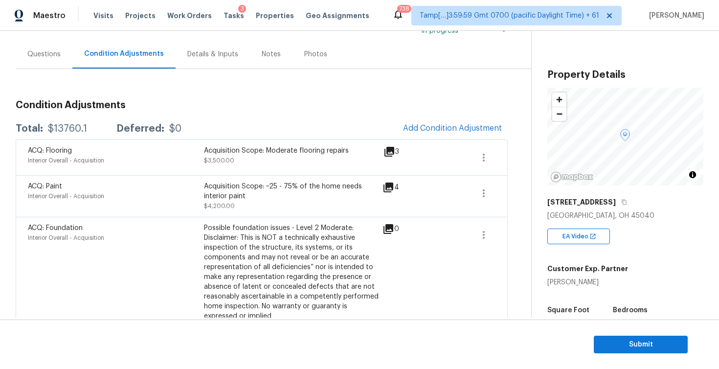
scroll to position [76, 0]
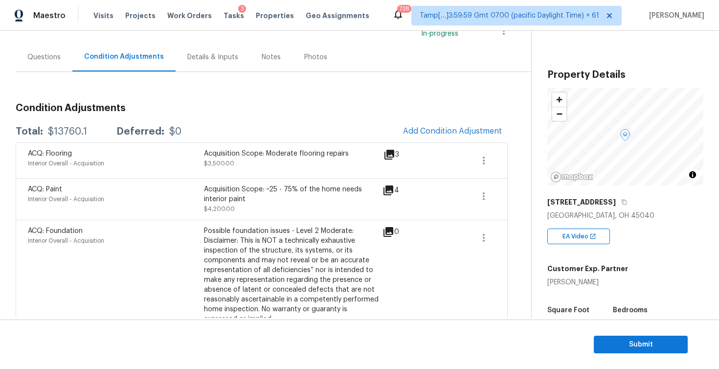
click at [50, 70] on div "Questions" at bounding box center [44, 57] width 57 height 29
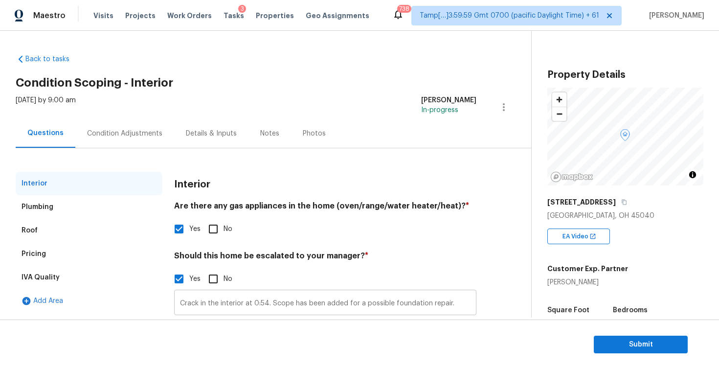
click at [224, 303] on input "Crack in the interior at 0:54. Scope has been added for a possible foundation r…" at bounding box center [325, 303] width 302 height 23
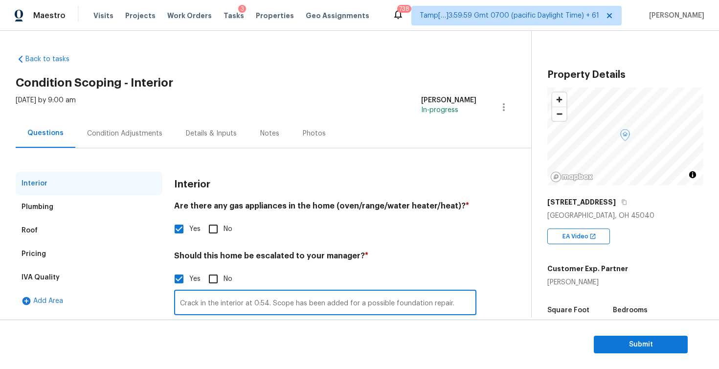
click at [224, 303] on input "Crack in the interior at 0:54. Scope has been added for a possible foundation r…" at bounding box center [325, 303] width 302 height 23
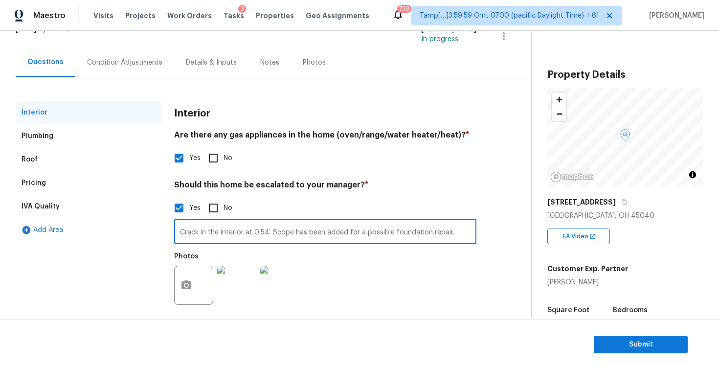
scroll to position [79, 0]
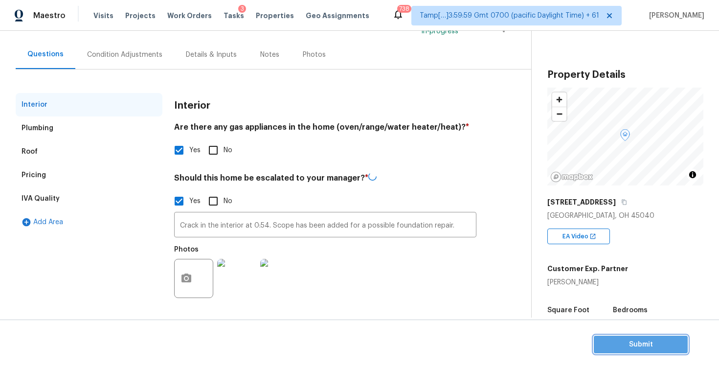
click at [617, 344] on span "Submit" at bounding box center [641, 345] width 78 height 12
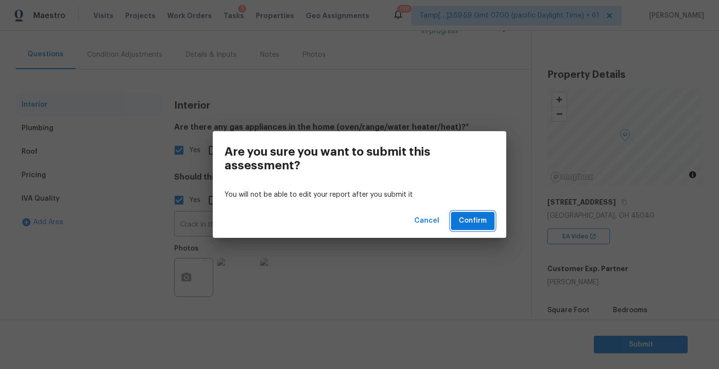
click at [460, 213] on button "Confirm" at bounding box center [473, 221] width 44 height 18
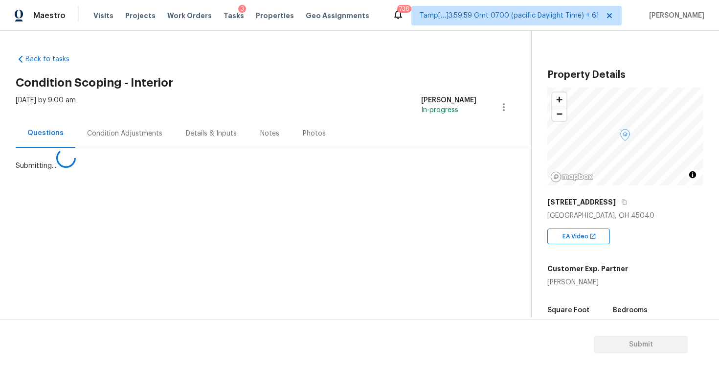
scroll to position [0, 0]
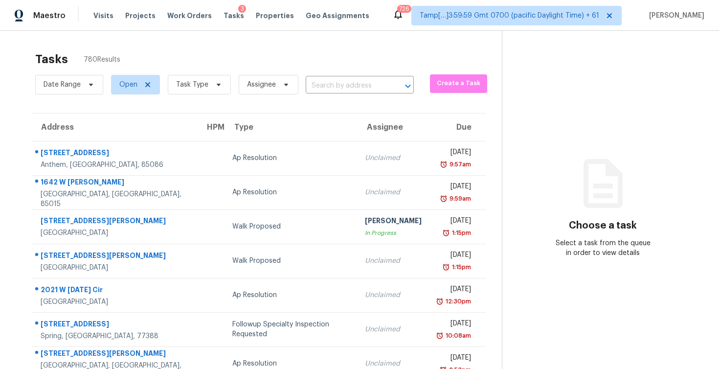
click at [339, 103] on section "Tasks 780 Results Date Range Open Task Type Assignee ​ Create a Task Address HP…" at bounding box center [259, 277] width 486 height 463
click at [333, 80] on input "text" at bounding box center [346, 85] width 81 height 15
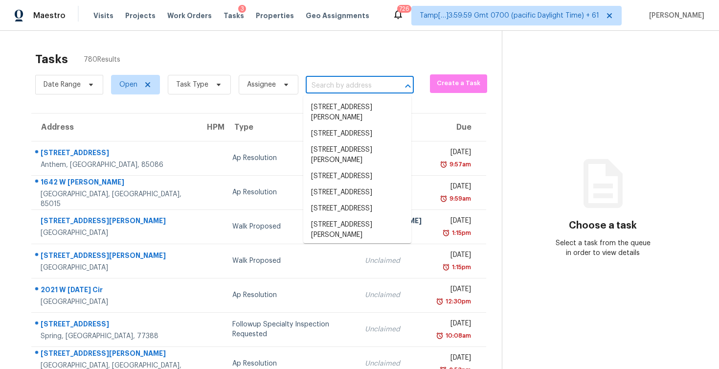
paste input "1705 Bovina Dr, Leander, TX, 78641"
type input "1705 Bovina Dr, Leander, TX, 78641"
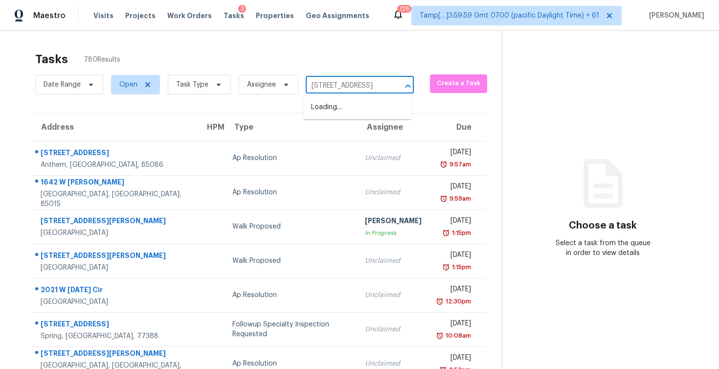
scroll to position [0, 36]
click at [358, 106] on li "1705 Bovina Dr, Leander, TX 78641" at bounding box center [357, 107] width 108 height 16
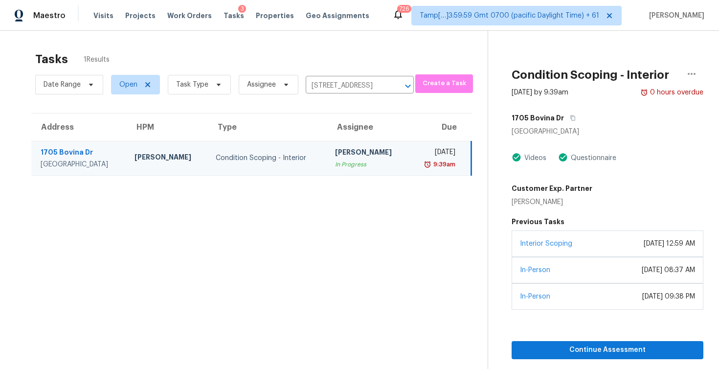
click at [564, 236] on div "Interior Scoping December 04, 2022 at 12:59 AM" at bounding box center [608, 243] width 192 height 26
click at [580, 335] on div "Continue Assessment" at bounding box center [608, 334] width 192 height 49
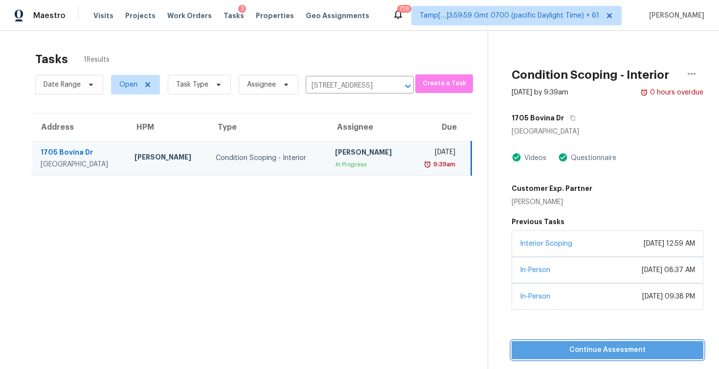
click at [582, 346] on span "Continue Assessment" at bounding box center [608, 350] width 176 height 12
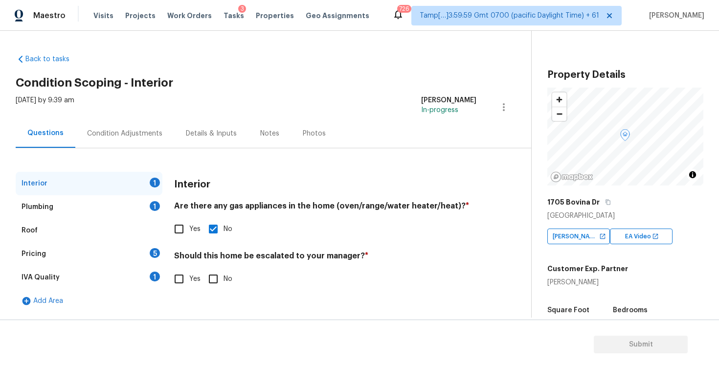
click at [187, 222] on input "Yes" at bounding box center [179, 229] width 21 height 21
checkbox input "true"
checkbox input "false"
click at [220, 277] on input "No" at bounding box center [213, 279] width 21 height 21
checkbox input "true"
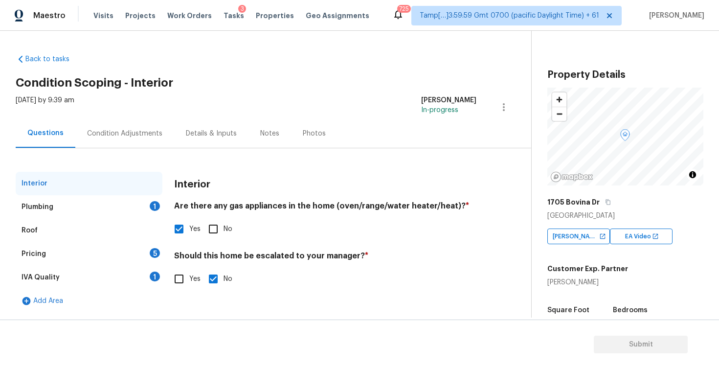
click at [154, 213] on div "Plumbing 1" at bounding box center [89, 206] width 147 height 23
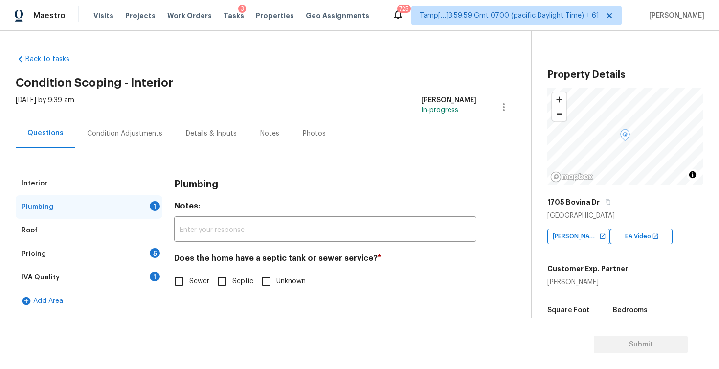
click at [181, 279] on input "Sewer" at bounding box center [179, 281] width 21 height 21
checkbox input "true"
click at [149, 258] on div "Pricing 5" at bounding box center [89, 253] width 147 height 23
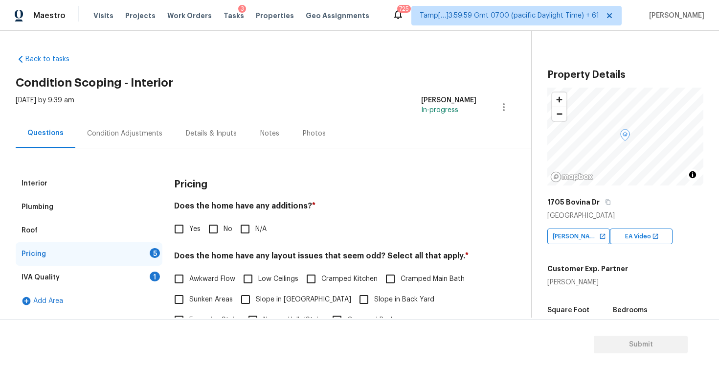
click at [213, 230] on input "No" at bounding box center [213, 229] width 21 height 21
checkbox input "true"
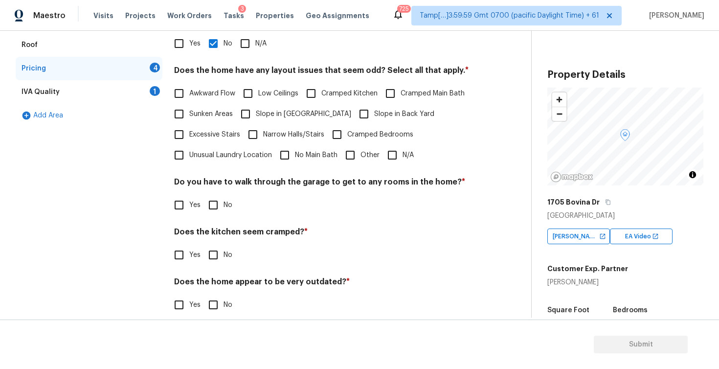
scroll to position [189, 0]
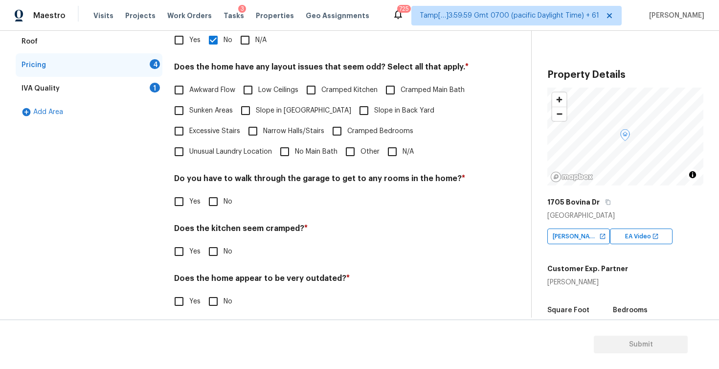
click at [410, 163] on div "Pricing Does the home have any additions? * Yes No N/A Does the home have any l…" at bounding box center [325, 153] width 302 height 341
click at [403, 155] on span "N/A" at bounding box center [408, 152] width 11 height 10
click at [403, 155] on input "N/A" at bounding box center [392, 151] width 21 height 21
checkbox input "true"
click at [211, 204] on input "No" at bounding box center [213, 201] width 21 height 21
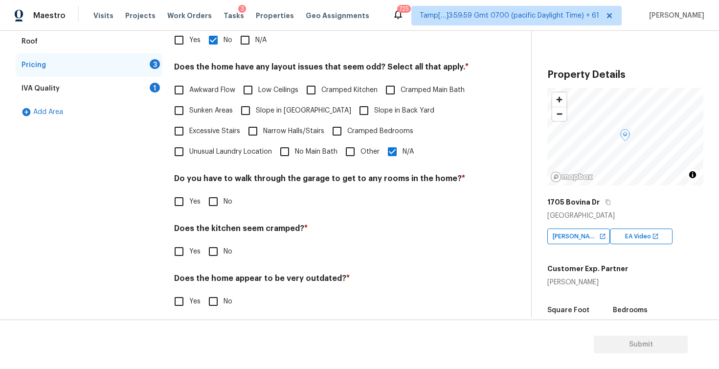
checkbox input "true"
click at [211, 250] on input "No" at bounding box center [213, 251] width 21 height 21
checkbox input "true"
click at [216, 294] on input "No" at bounding box center [213, 301] width 21 height 21
checkbox input "true"
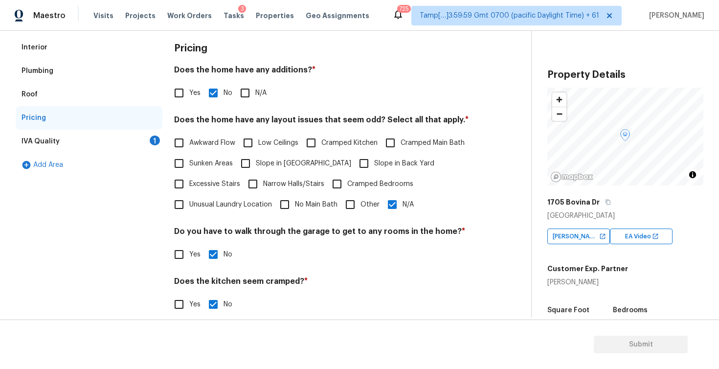
scroll to position [77, 0]
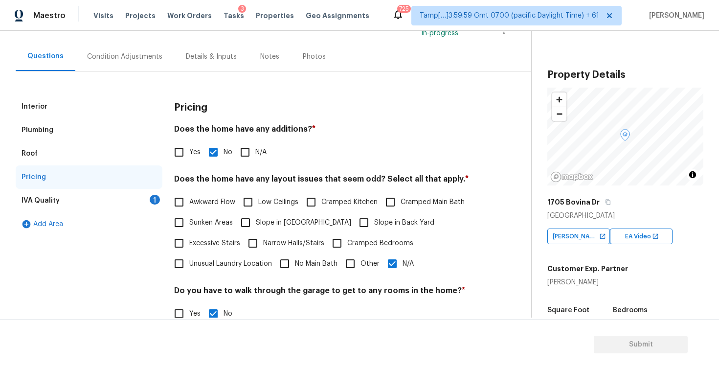
click at [148, 184] on div "Pricing" at bounding box center [89, 176] width 147 height 23
click at [152, 198] on div "1" at bounding box center [155, 200] width 10 height 10
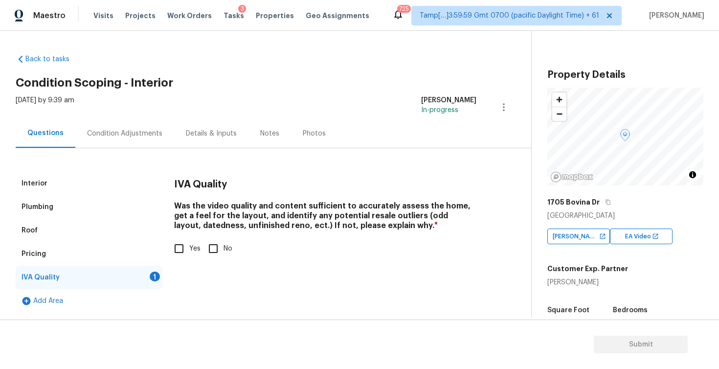
click at [195, 250] on span "Yes" at bounding box center [194, 249] width 11 height 10
click at [189, 250] on input "Yes" at bounding box center [179, 248] width 21 height 21
checkbox input "true"
click at [139, 132] on div "Condition Adjustments" at bounding box center [124, 134] width 75 height 10
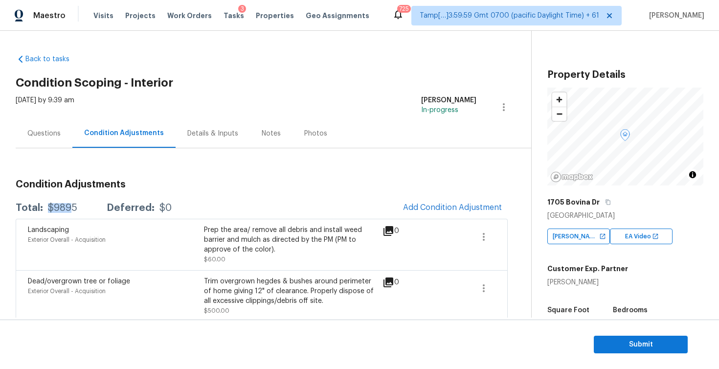
drag, startPoint x: 45, startPoint y: 206, endPoint x: 72, endPoint y: 205, distance: 27.9
click at [72, 206] on div "Total: $9895 Deferred: $0" at bounding box center [94, 208] width 156 height 10
click at [72, 205] on div "$9895" at bounding box center [62, 208] width 29 height 10
drag, startPoint x: 46, startPoint y: 208, endPoint x: 97, endPoint y: 208, distance: 50.4
click at [97, 208] on div "Total: $9895 Deferred: $0" at bounding box center [94, 208] width 156 height 10
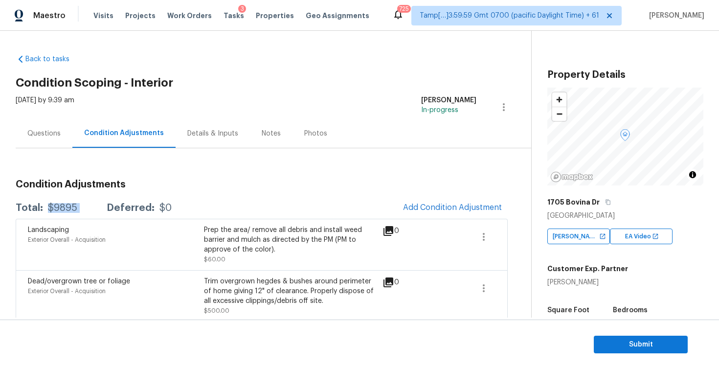
copy div "$9895"
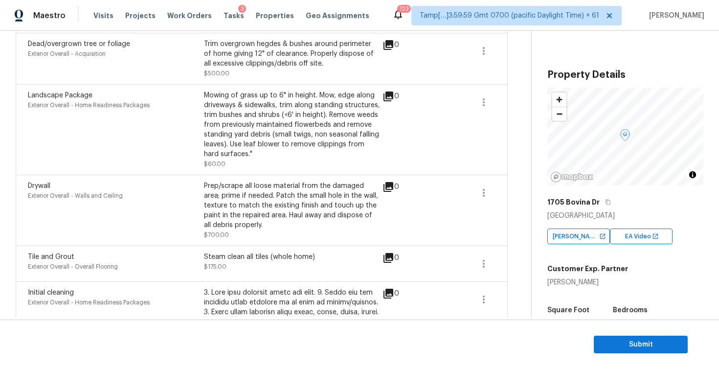
scroll to position [585, 0]
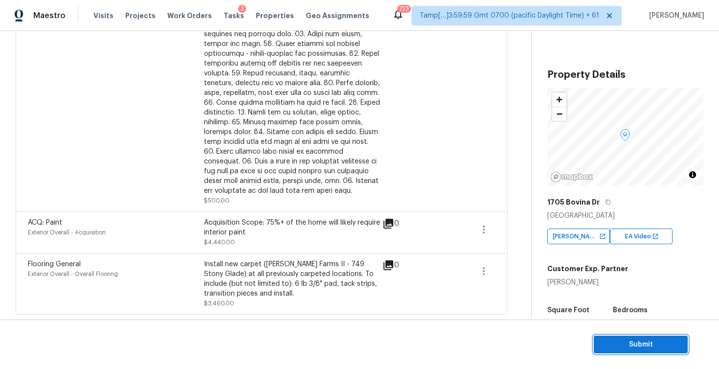
click at [668, 342] on span "Submit" at bounding box center [641, 345] width 78 height 12
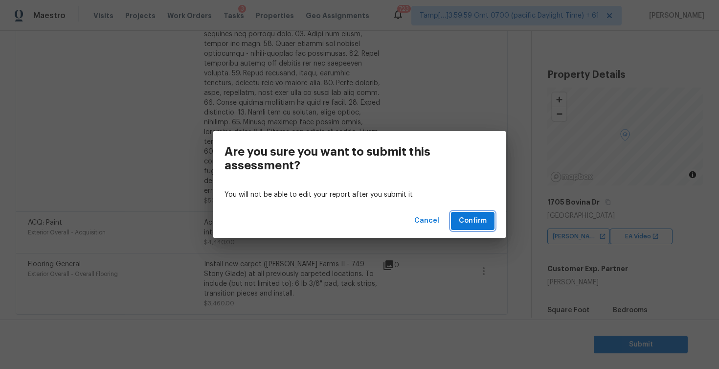
click at [477, 228] on button "Confirm" at bounding box center [473, 221] width 44 height 18
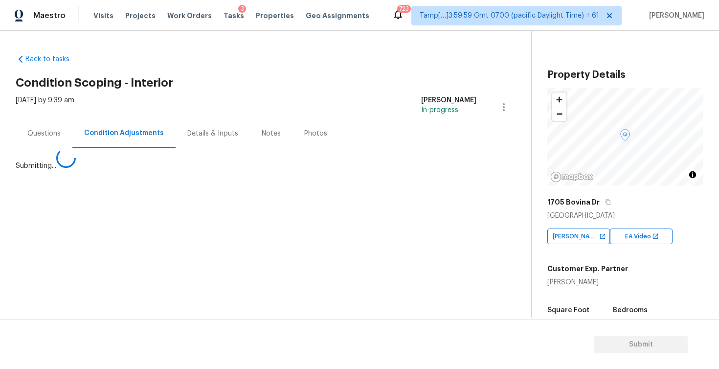
scroll to position [0, 0]
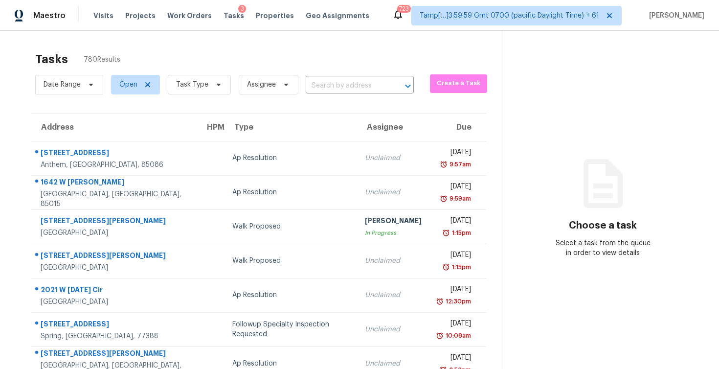
click at [348, 77] on div "Date Range Open Task Type Assignee ​" at bounding box center [224, 84] width 379 height 25
click at [348, 82] on input "text" at bounding box center [346, 85] width 81 height 15
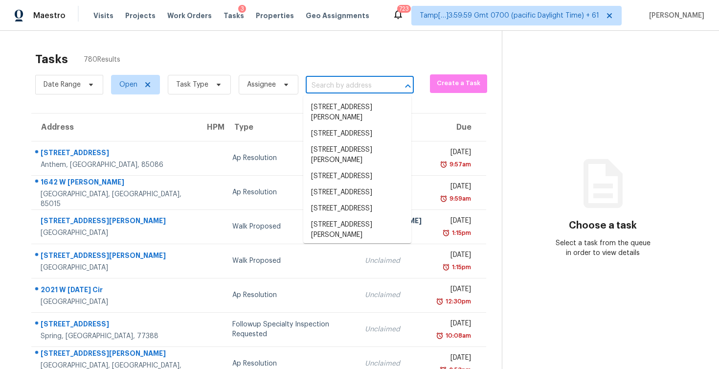
paste input "2325 Ettas Cir SE, Conyers, GA 30013"
type input "2325 Ettas Cir SE, Conyers, GA 30013"
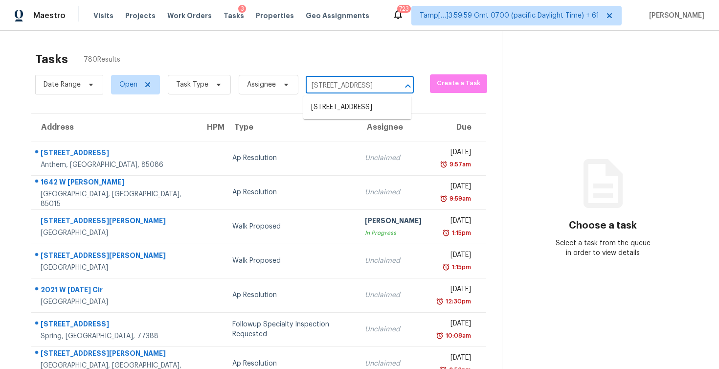
click at [350, 95] on ul "2325 Ettas Cir SE, Conyers, GA 30013" at bounding box center [357, 107] width 108 height 24
click at [351, 107] on li "2325 Ettas Cir SE, Conyers, GA 30013" at bounding box center [357, 107] width 108 height 16
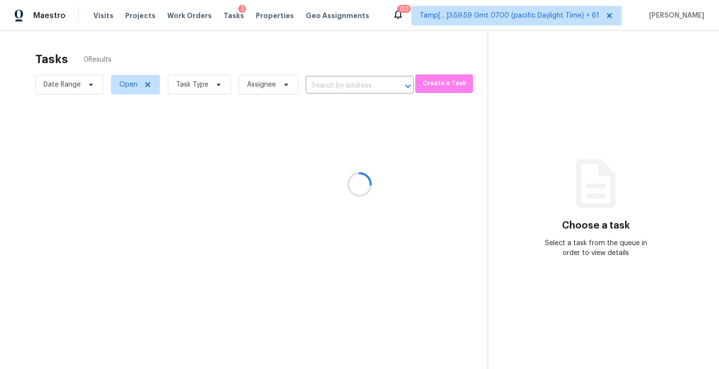
type input "2325 Ettas Cir SE, Conyers, GA 30013"
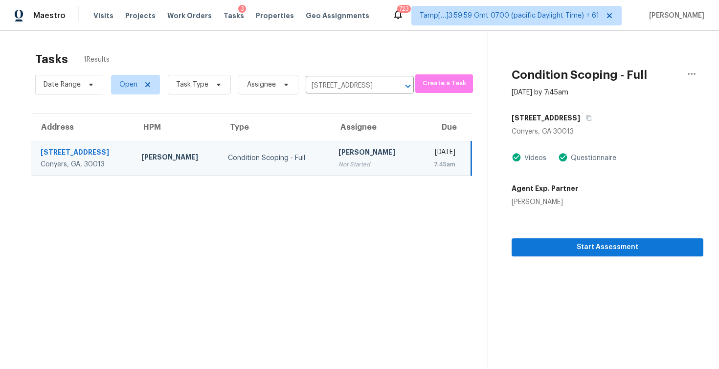
click at [542, 260] on section "Condition Scoping - Full Oct 16th 2025 by 7:45am 2325 Ettas Cir SE Conyers, GA …" at bounding box center [596, 215] width 216 height 369
click at [423, 239] on section "Tasks 1 Results Date Range Open Task Type Assignee 2325 Ettas Cir SE, Conyers, …" at bounding box center [252, 222] width 472 height 353
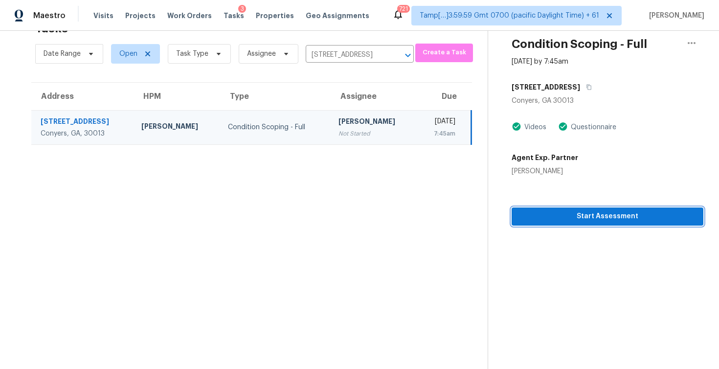
click at [551, 224] on button "Start Assessment" at bounding box center [608, 216] width 192 height 18
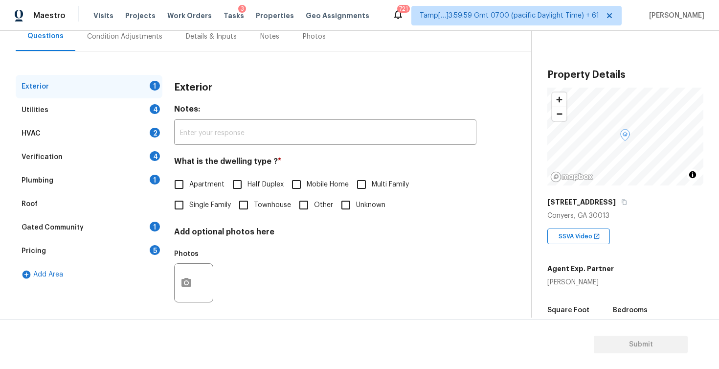
click at [196, 202] on span "Single Family" at bounding box center [210, 205] width 42 height 10
click at [189, 202] on input "Single Family" at bounding box center [179, 205] width 21 height 21
checkbox input "true"
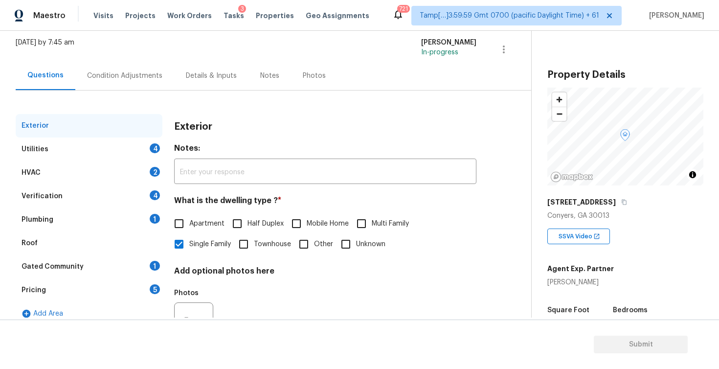
click at [113, 77] on div "Condition Adjustments" at bounding box center [124, 76] width 75 height 10
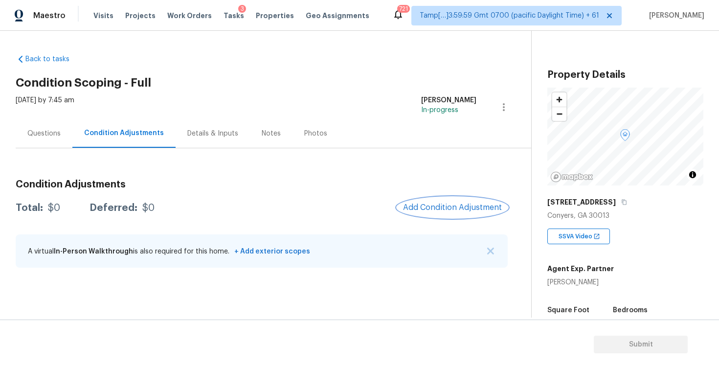
click at [454, 207] on span "Add Condition Adjustment" at bounding box center [452, 207] width 99 height 9
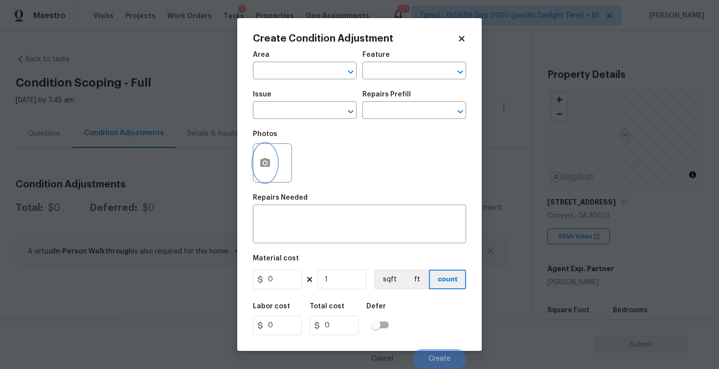
click at [269, 161] on icon "button" at bounding box center [265, 162] width 10 height 9
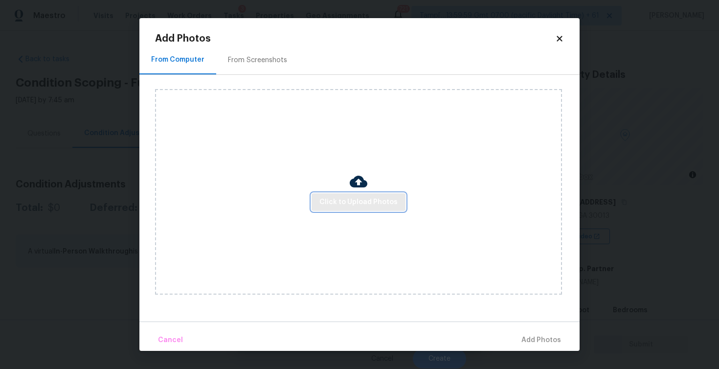
click at [356, 208] on button "Click to Upload Photos" at bounding box center [359, 202] width 94 height 18
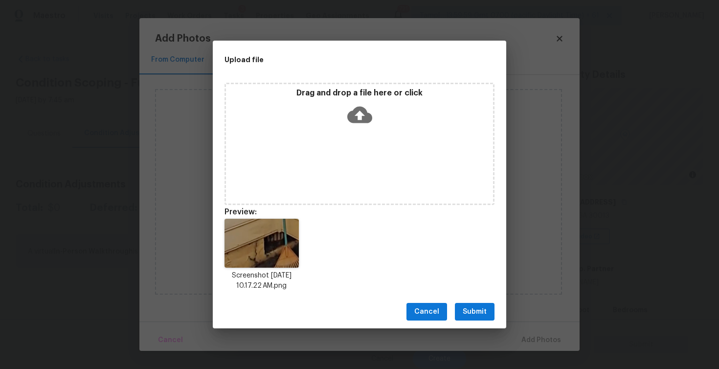
click at [482, 307] on span "Submit" at bounding box center [475, 312] width 24 height 12
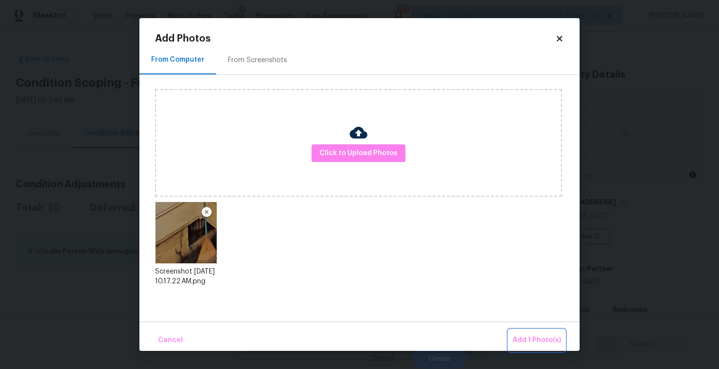
click at [544, 345] on span "Add 1 Photo(s)" at bounding box center [537, 340] width 48 height 12
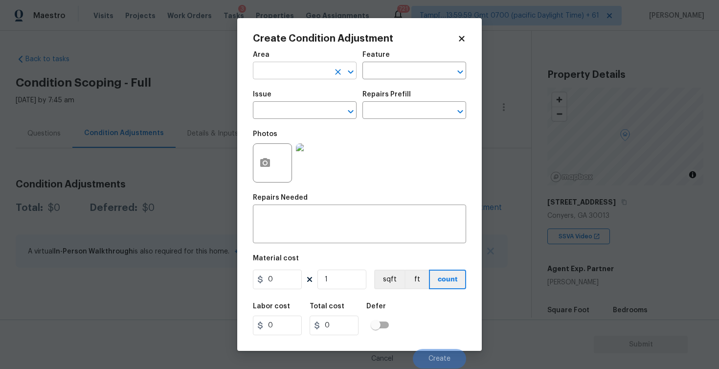
click at [298, 75] on input "text" at bounding box center [291, 71] width 76 height 15
click at [292, 108] on li "Exterior Overall" at bounding box center [305, 110] width 104 height 16
type input "Exterior Overall"
click at [292, 108] on input "text" at bounding box center [291, 111] width 76 height 15
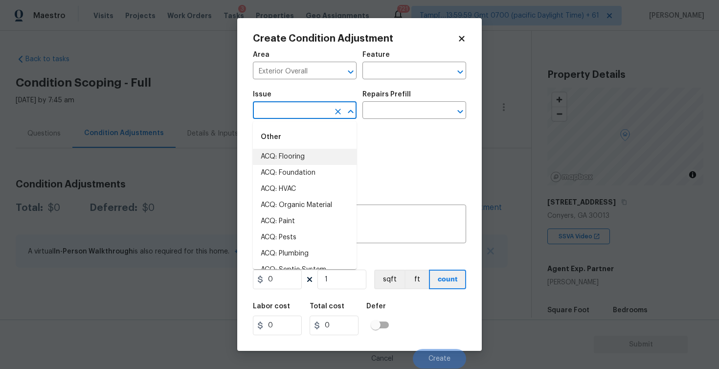
click at [296, 118] on input "text" at bounding box center [291, 111] width 76 height 15
type input "exte"
click at [283, 160] on li "ACQ: Paint" at bounding box center [305, 157] width 104 height 16
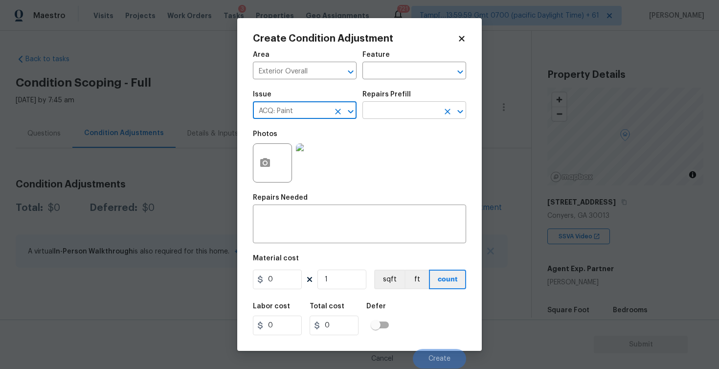
type input "ACQ: Paint"
click at [385, 115] on input "text" at bounding box center [401, 111] width 76 height 15
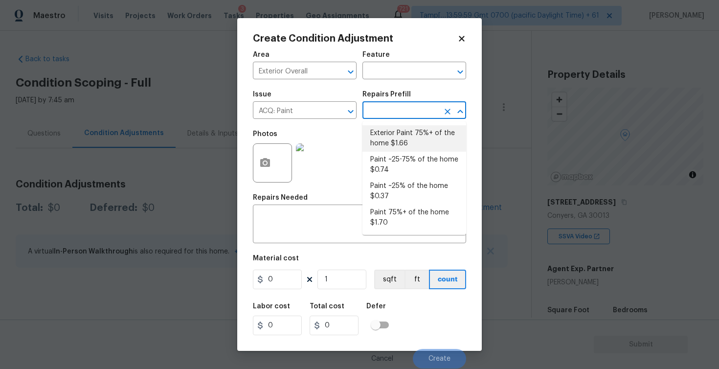
click at [386, 129] on li "Exterior Paint 75%+ of the home $1.66" at bounding box center [415, 138] width 104 height 26
type input "Acquisition"
type textarea "Acquisition Scope: 75%+ of the home exterior will likely require paint"
type input "1.66"
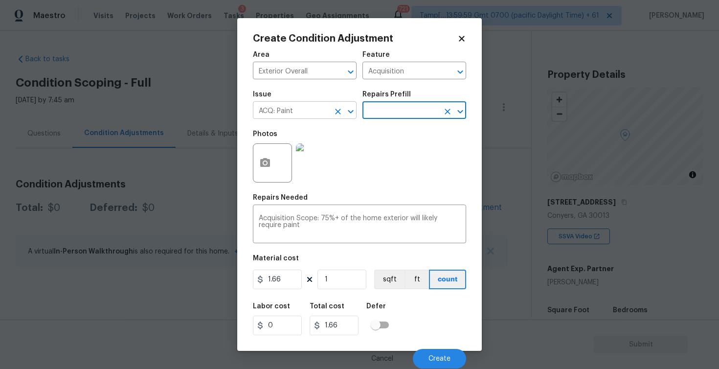
click at [324, 111] on input "ACQ: Paint" at bounding box center [291, 111] width 76 height 15
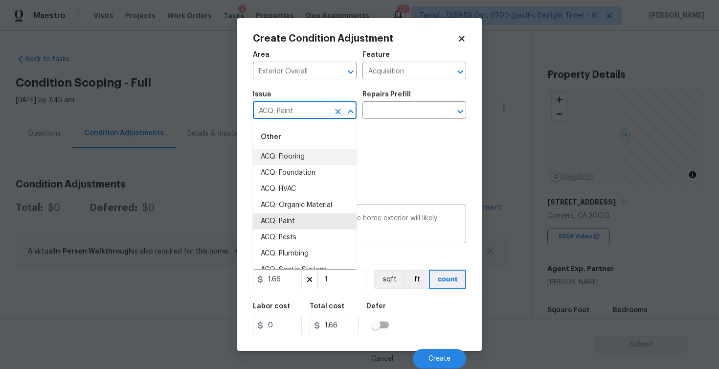
click at [337, 114] on icon "Clear" at bounding box center [338, 112] width 10 height 10
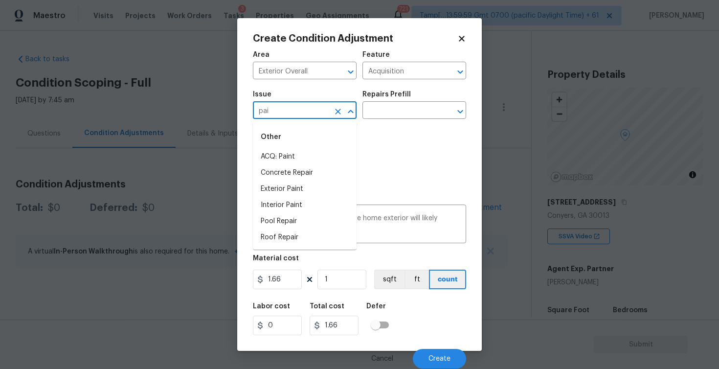
type input "pain"
type input "foind"
click at [329, 151] on li "ACQ: Foundation" at bounding box center [305, 157] width 104 height 16
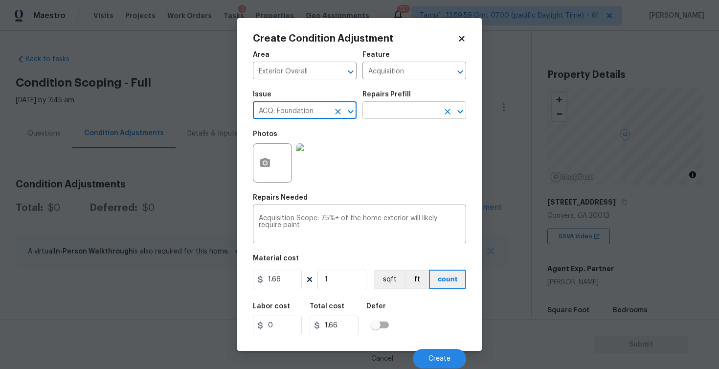
type input "ACQ: Foundation"
click at [392, 105] on input "text" at bounding box center [401, 111] width 76 height 15
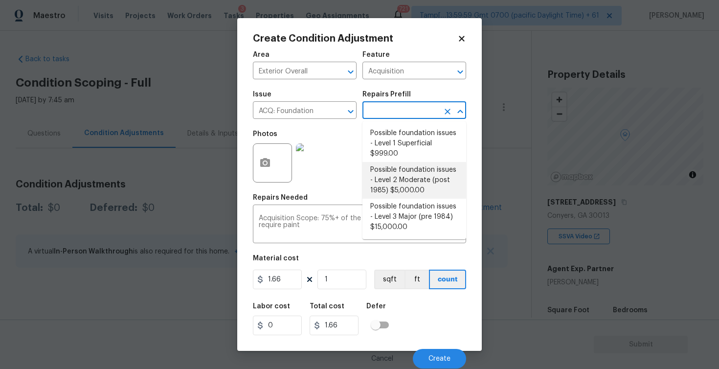
click at [395, 166] on li "Possible foundation issues - Level 2 Moderate (post 1985) $5,000.00" at bounding box center [415, 180] width 104 height 37
type textarea "Possible foundation issues - Level 2 Moderate: Disclaimer: This is NOT a techni…"
type input "5000"
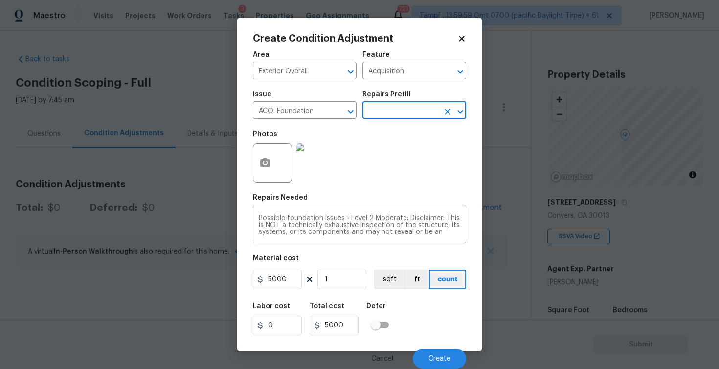
scroll to position [34, 0]
click at [429, 346] on div "Cancel Create" at bounding box center [359, 354] width 213 height 27
click at [436, 353] on button "Create" at bounding box center [439, 359] width 53 height 20
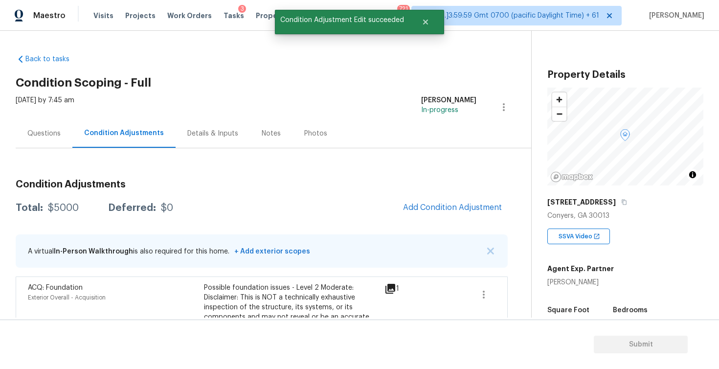
click at [35, 134] on div "Questions" at bounding box center [43, 134] width 33 height 10
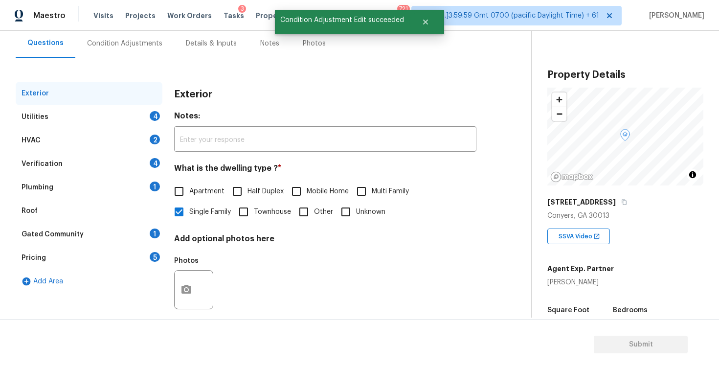
scroll to position [102, 0]
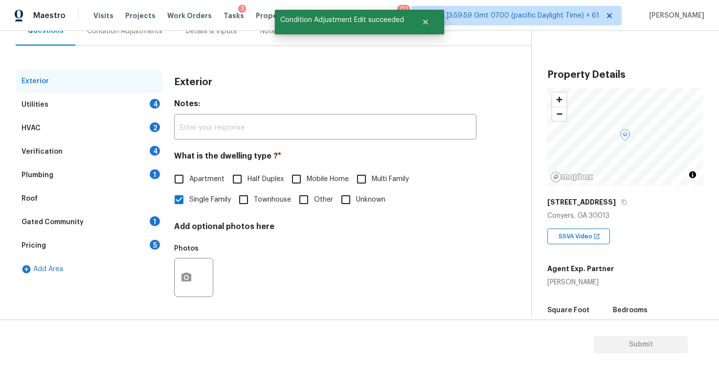
click at [112, 161] on div "Verification 4" at bounding box center [89, 151] width 147 height 23
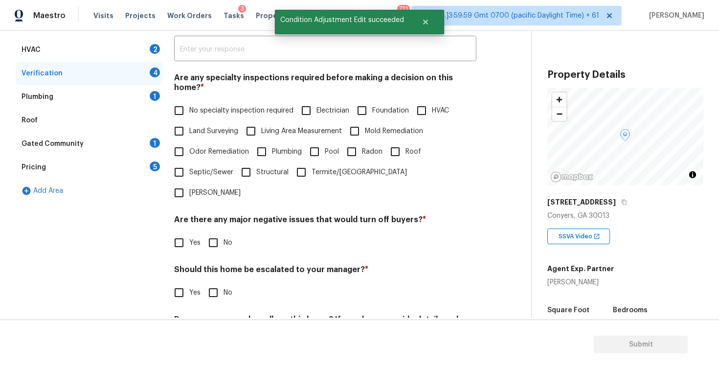
scroll to position [186, 0]
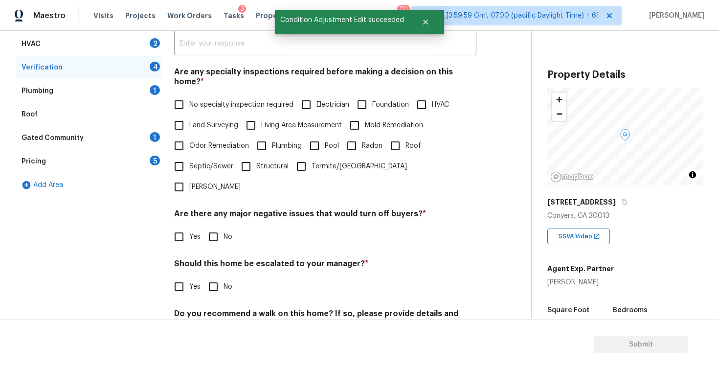
click at [182, 276] on input "Yes" at bounding box center [179, 286] width 21 height 21
checkbox input "true"
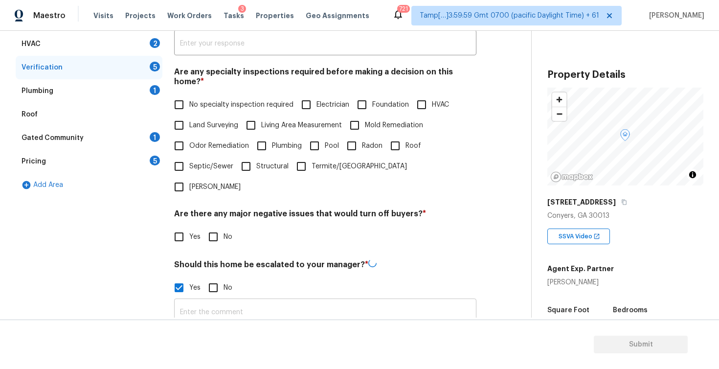
click at [225, 301] on input "text" at bounding box center [325, 312] width 302 height 23
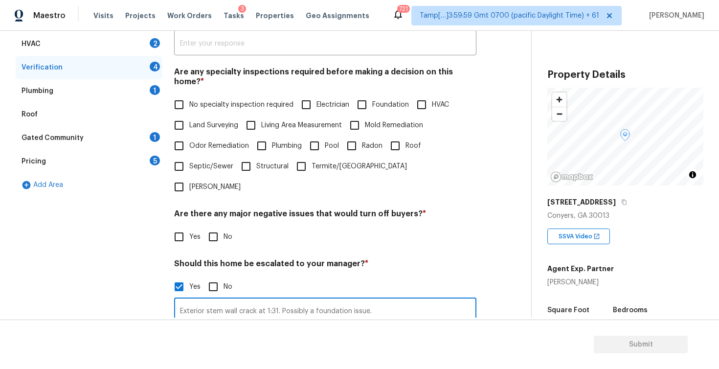
scroll to position [279, 0]
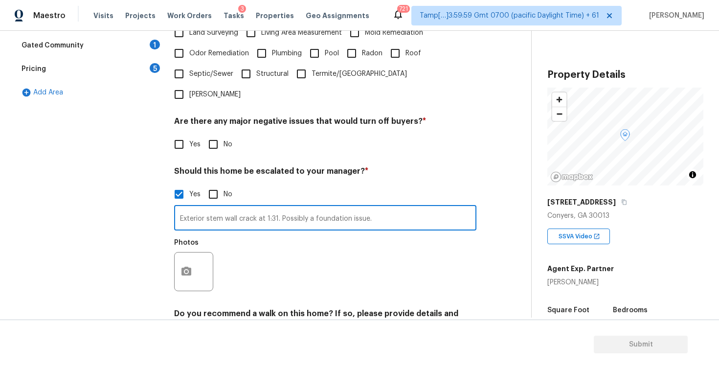
type input "Exterior stem wall crack at 1:31. Possibly a foundation issue."
click at [189, 253] on button "button" at bounding box center [186, 272] width 23 height 38
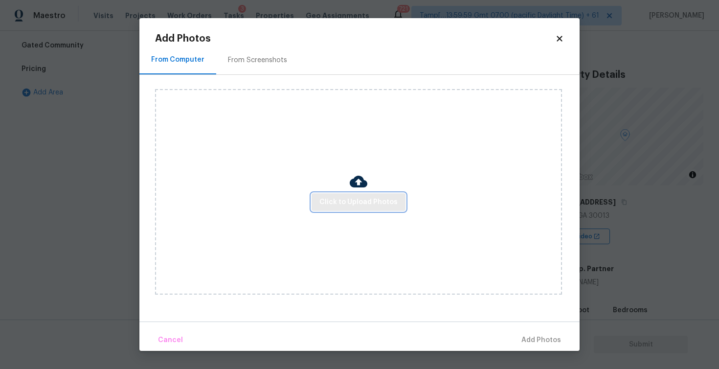
click at [350, 200] on span "Click to Upload Photos" at bounding box center [359, 202] width 78 height 12
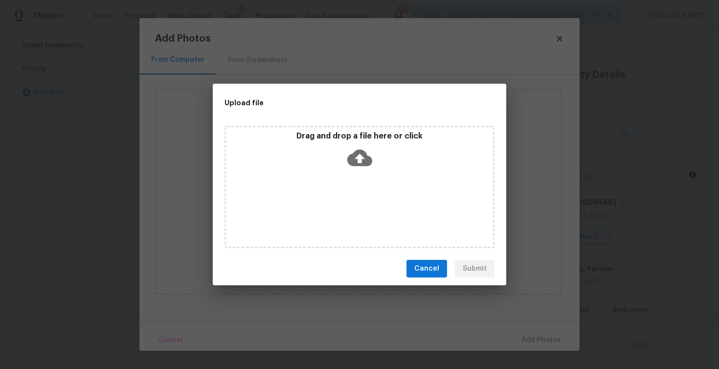
click at [348, 150] on icon at bounding box center [359, 157] width 25 height 25
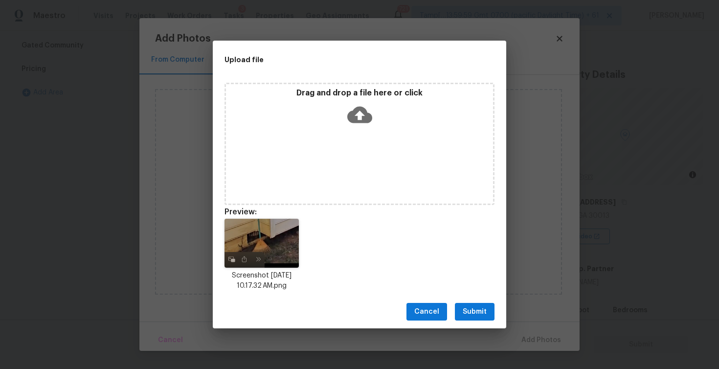
click at [484, 316] on span "Submit" at bounding box center [475, 312] width 24 height 12
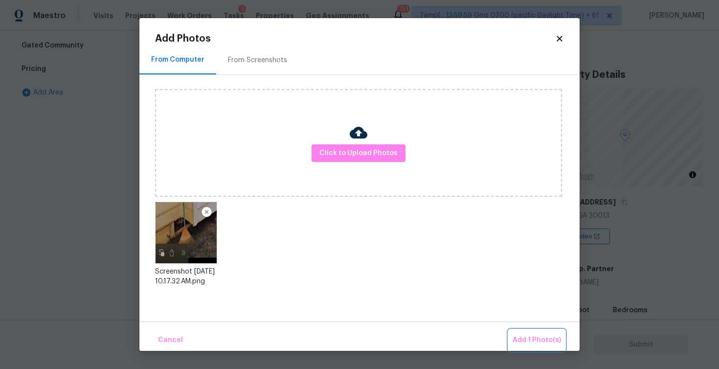
click at [541, 335] on span "Add 1 Photo(s)" at bounding box center [537, 340] width 48 height 12
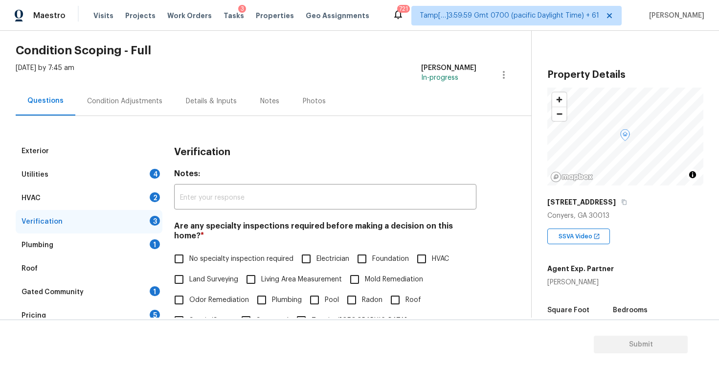
scroll to position [10, 0]
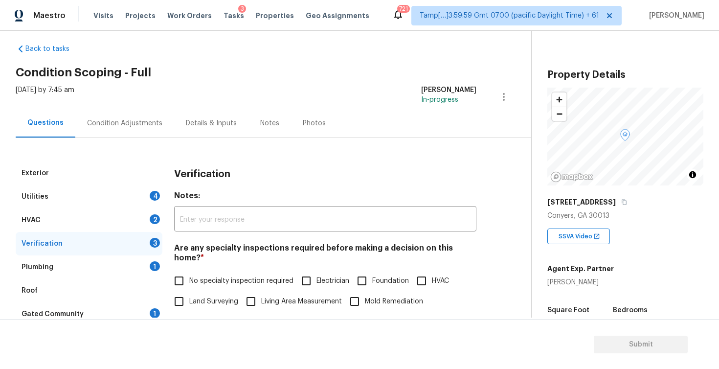
click at [154, 132] on div "Condition Adjustments" at bounding box center [124, 123] width 99 height 29
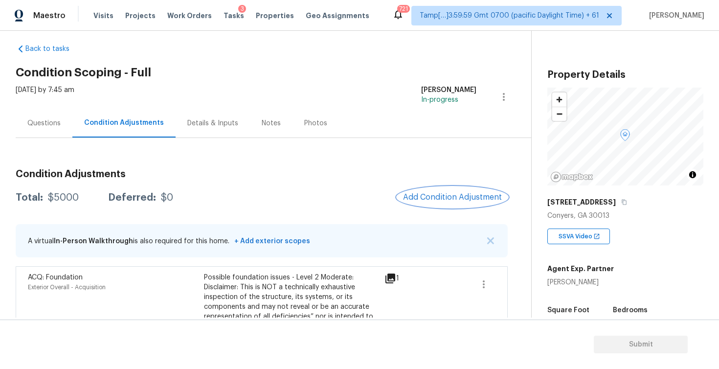
click at [459, 199] on span "Add Condition Adjustment" at bounding box center [452, 197] width 99 height 9
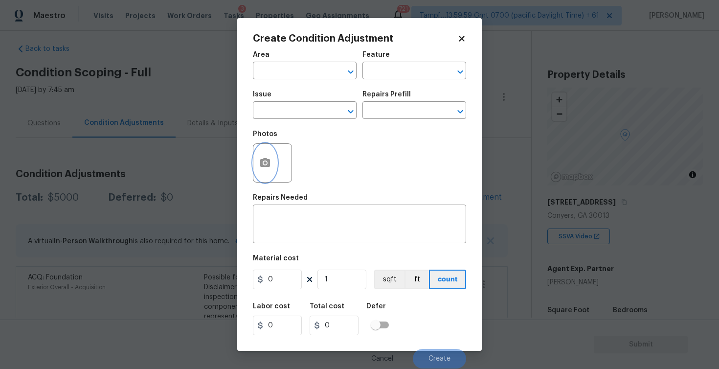
click at [264, 149] on button "button" at bounding box center [264, 163] width 23 height 38
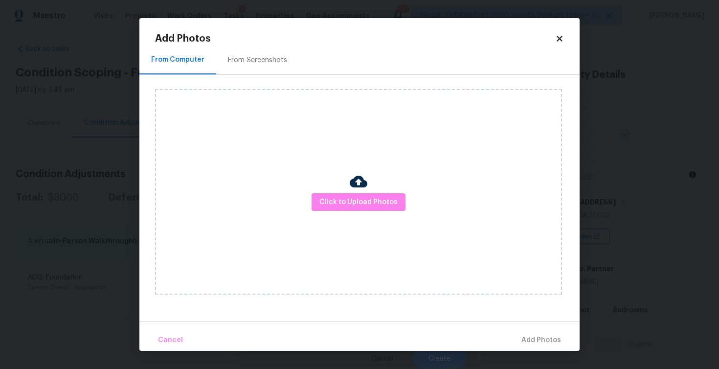
click at [365, 188] on img at bounding box center [359, 182] width 18 height 18
click at [373, 201] on span "Click to Upload Photos" at bounding box center [359, 202] width 78 height 12
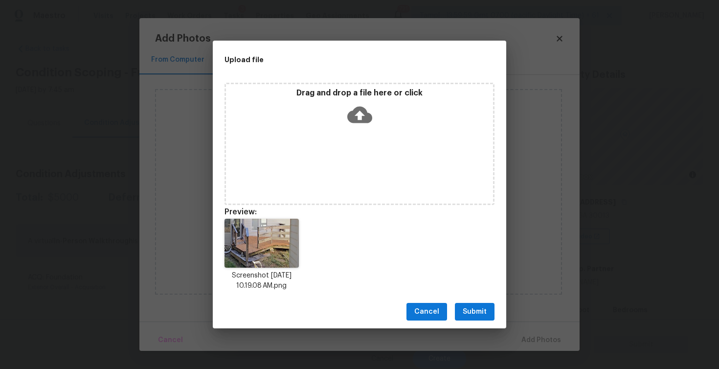
click at [481, 307] on span "Submit" at bounding box center [475, 312] width 24 height 12
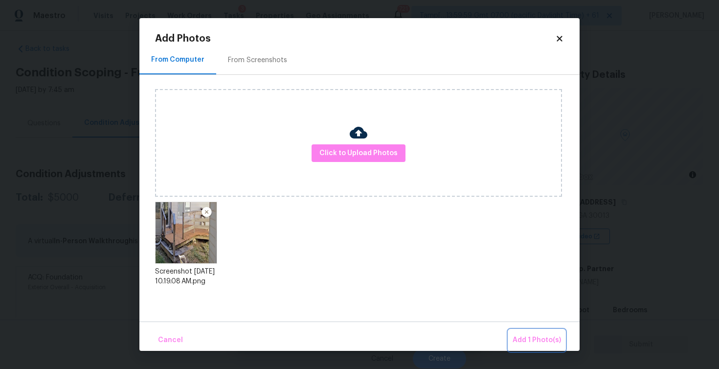
click at [533, 338] on span "Add 1 Photo(s)" at bounding box center [537, 340] width 48 height 12
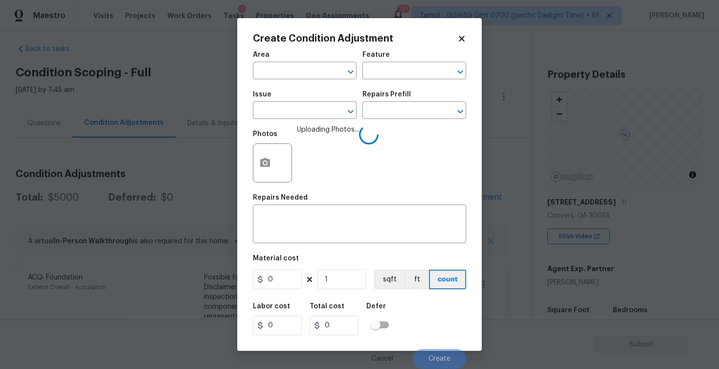
click at [278, 61] on div "Area" at bounding box center [305, 57] width 104 height 13
click at [279, 77] on input "text" at bounding box center [291, 71] width 76 height 15
type input "inter"
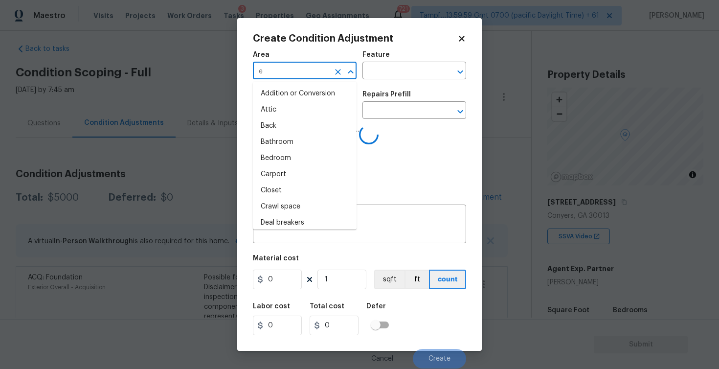
type input "ex"
type input "te"
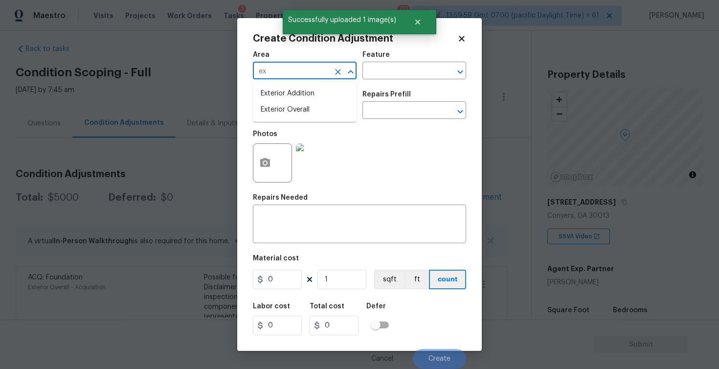
type input "ext"
type input "e"
click at [281, 115] on li "Exterior Overall" at bounding box center [305, 110] width 104 height 16
type input "Exterior Overall"
click at [281, 115] on input "text" at bounding box center [291, 111] width 76 height 15
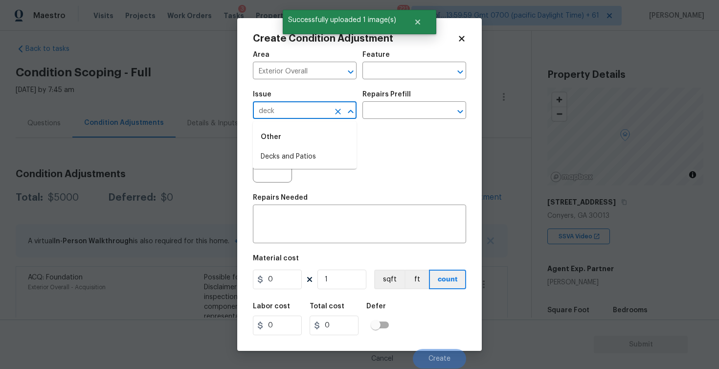
click at [284, 145] on div "Other" at bounding box center [305, 136] width 104 height 23
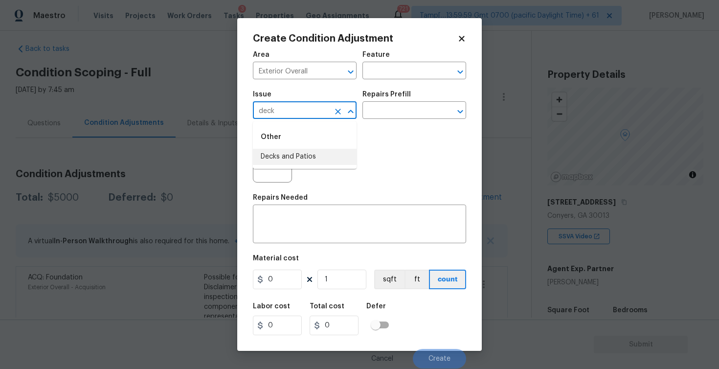
click at [284, 155] on li "Decks and Patios" at bounding box center [305, 157] width 104 height 16
type input "Decks and Patios"
click at [283, 208] on div "x ​" at bounding box center [359, 225] width 213 height 36
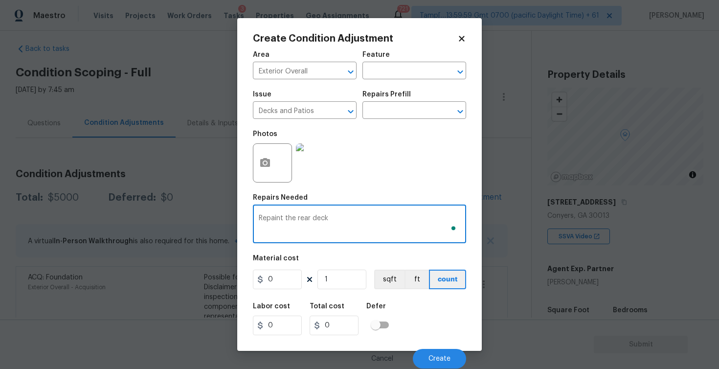
type textarea "Repaint the rear deck"
click at [294, 299] on div "Labor cost 0 Total cost 0 Defer" at bounding box center [359, 319] width 213 height 44
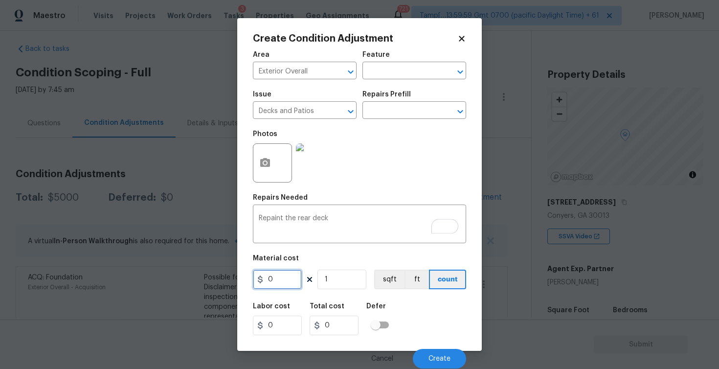
click at [287, 281] on input "0" at bounding box center [277, 280] width 49 height 20
type input "800"
click at [394, 319] on input "checkbox" at bounding box center [376, 325] width 56 height 19
checkbox input "true"
type input "800"
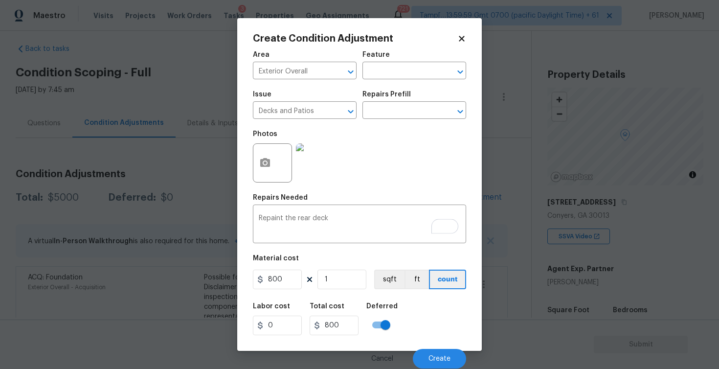
click at [379, 324] on input "checkbox" at bounding box center [386, 325] width 56 height 19
checkbox input "false"
click at [427, 354] on button "Create" at bounding box center [439, 359] width 53 height 20
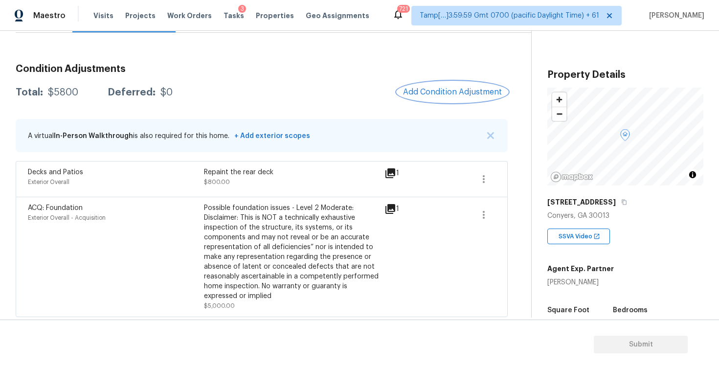
scroll to position [118, 0]
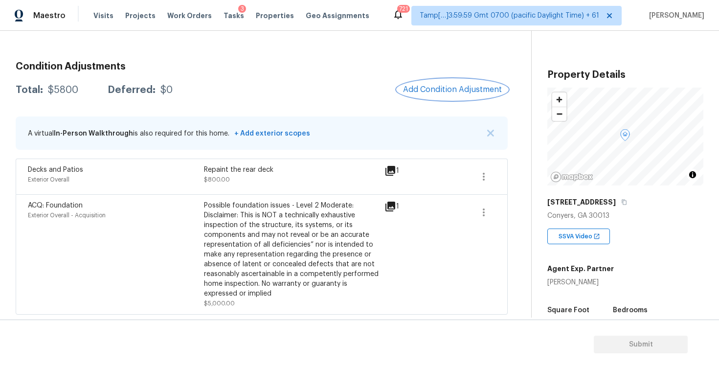
click at [472, 90] on span "Add Condition Adjustment" at bounding box center [452, 89] width 99 height 9
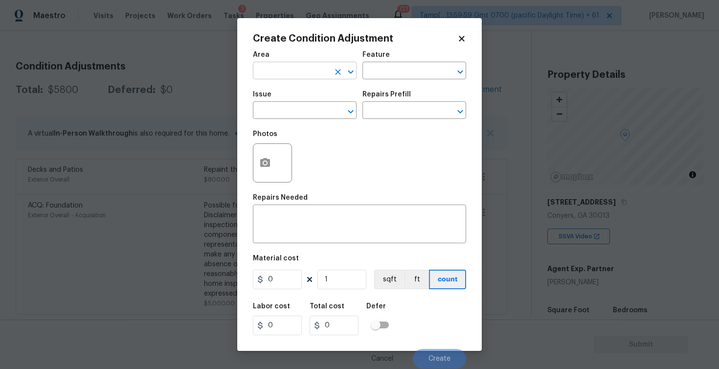
click at [319, 69] on input "text" at bounding box center [291, 71] width 76 height 15
click at [315, 102] on li "Exterior Overall" at bounding box center [305, 110] width 104 height 16
type input "Exterior Overall"
click at [315, 113] on input "text" at bounding box center [291, 111] width 76 height 15
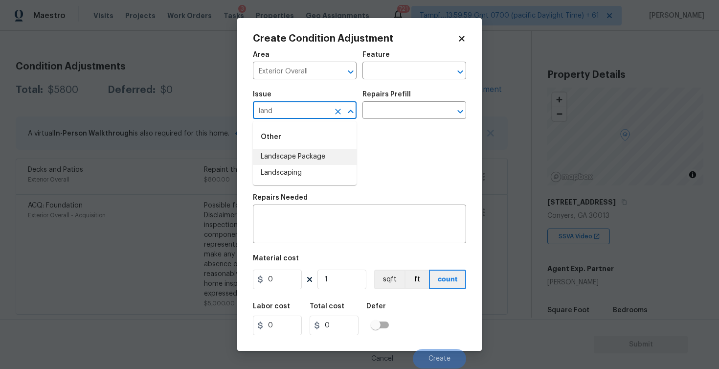
click at [312, 154] on li "Landscape Package" at bounding box center [305, 157] width 104 height 16
type input "Landscape Package"
click at [395, 113] on input "text" at bounding box center [401, 111] width 76 height 15
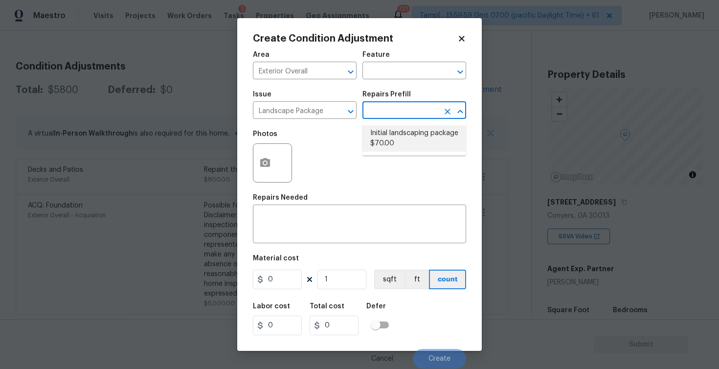
click at [400, 128] on li "Initial landscaping package $70.00" at bounding box center [415, 138] width 104 height 26
type input "Home Readiness Packages"
type textarea "Mowing of grass up to 6" in height. Mow, edge along driveways & sidewalks, trim…"
type input "70"
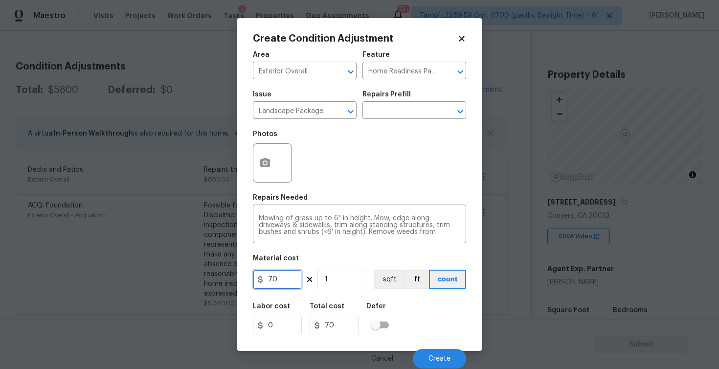
click at [291, 287] on input "70" at bounding box center [277, 280] width 49 height 20
type input "300"
click at [398, 312] on div "Labor cost 0 Total cost 70 Defer" at bounding box center [359, 319] width 213 height 44
type input "300"
click at [435, 345] on div "Cancel Create" at bounding box center [359, 354] width 213 height 27
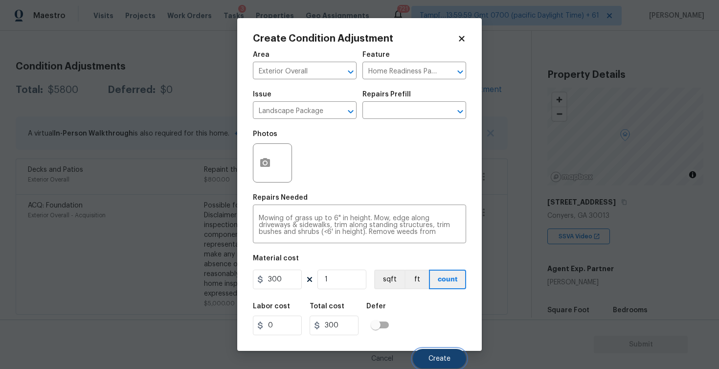
click at [435, 349] on button "Create" at bounding box center [439, 359] width 53 height 20
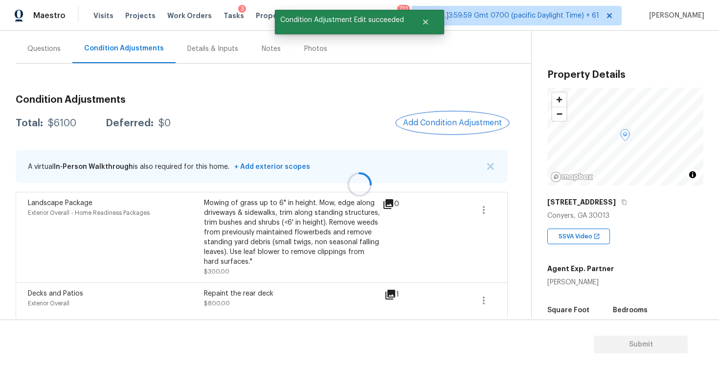
scroll to position [80, 0]
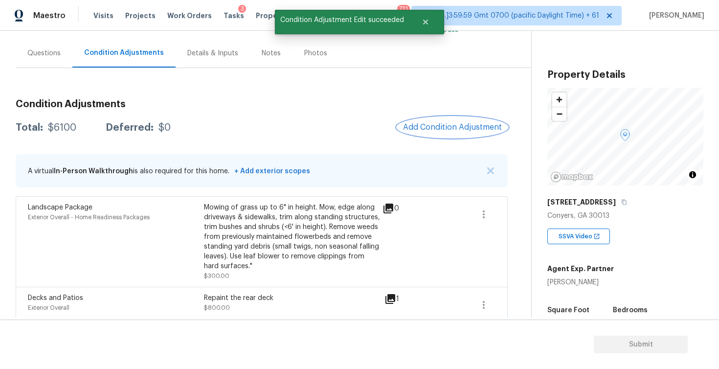
click at [421, 134] on button "Add Condition Adjustment" at bounding box center [452, 127] width 111 height 21
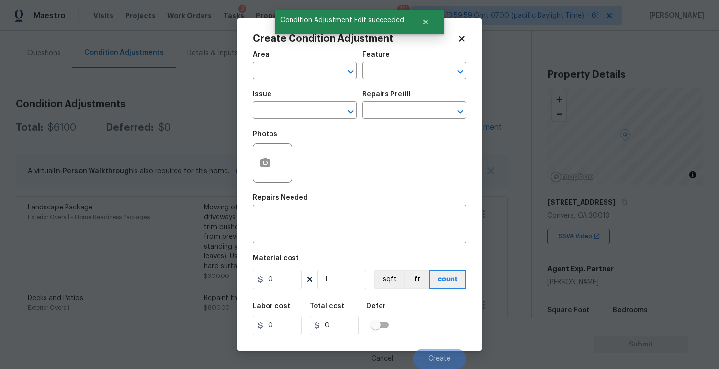
click at [275, 82] on span "Area ​" at bounding box center [305, 66] width 104 height 40
click at [274, 73] on input "text" at bounding box center [291, 71] width 76 height 15
click at [278, 110] on li "Exterior Overall" at bounding box center [305, 110] width 104 height 16
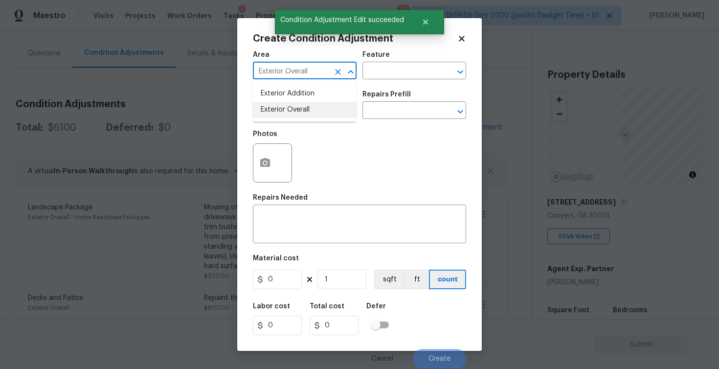
type input "Exterior Overall"
click at [278, 110] on input "text" at bounding box center [291, 111] width 76 height 15
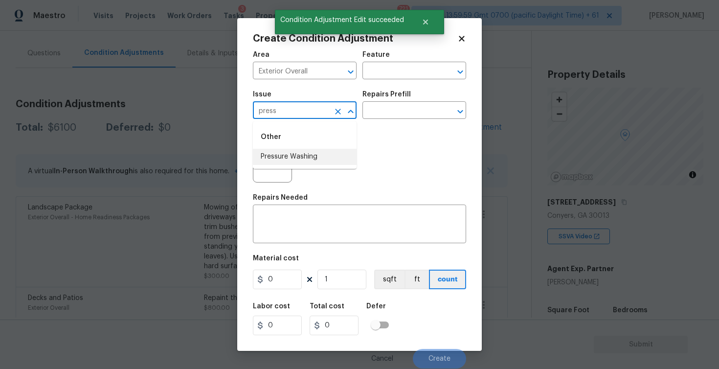
click at [293, 154] on li "Pressure Washing" at bounding box center [305, 157] width 104 height 16
type input "Pressure Washing"
click at [374, 126] on div "Photos" at bounding box center [359, 157] width 213 height 64
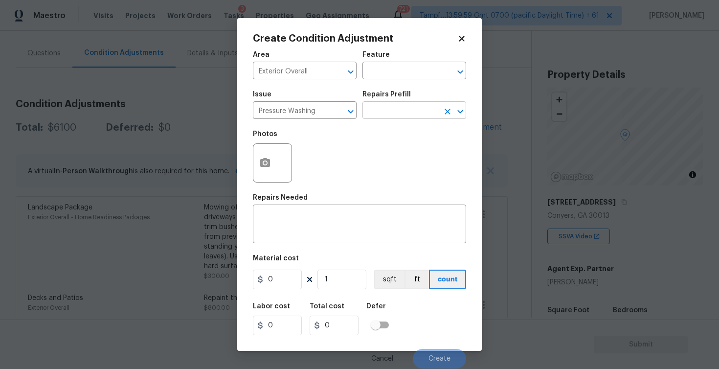
click at [383, 108] on input "text" at bounding box center [401, 111] width 76 height 15
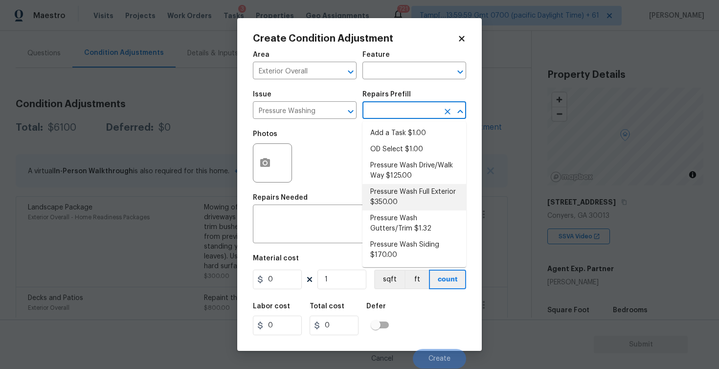
click at [395, 189] on li "Pressure Wash Full Exterior $350.00" at bounding box center [415, 197] width 104 height 26
type input "Siding"
type textarea "Pressure wash the House, Flatwork, Deck and Garage interior."
type input "350"
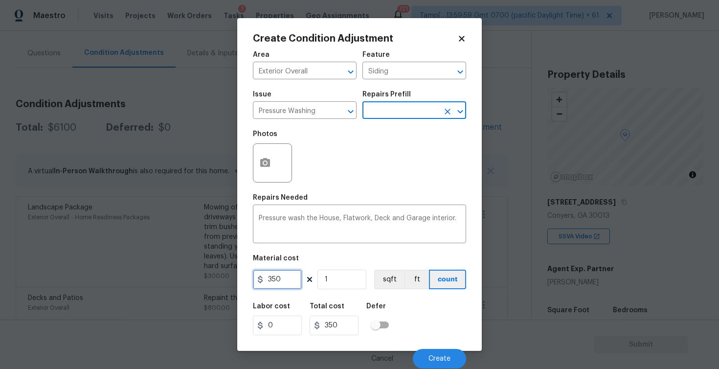
click at [284, 287] on input "350" at bounding box center [277, 280] width 49 height 20
type input "200"
click at [393, 299] on div "Labor cost 0 Total cost 200 Defer" at bounding box center [359, 319] width 213 height 44
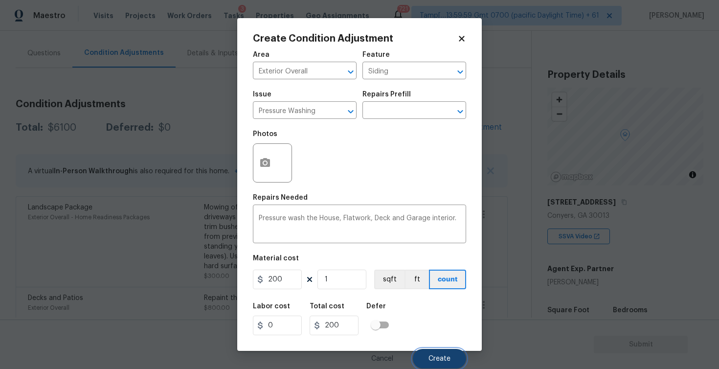
click at [432, 356] on span "Create" at bounding box center [440, 358] width 22 height 7
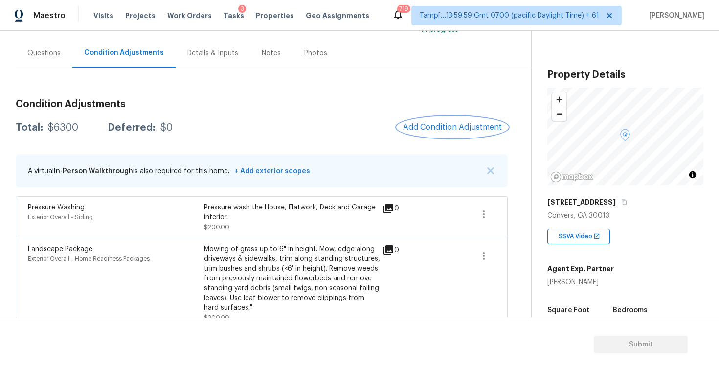
click at [448, 131] on span "Add Condition Adjustment" at bounding box center [452, 127] width 99 height 9
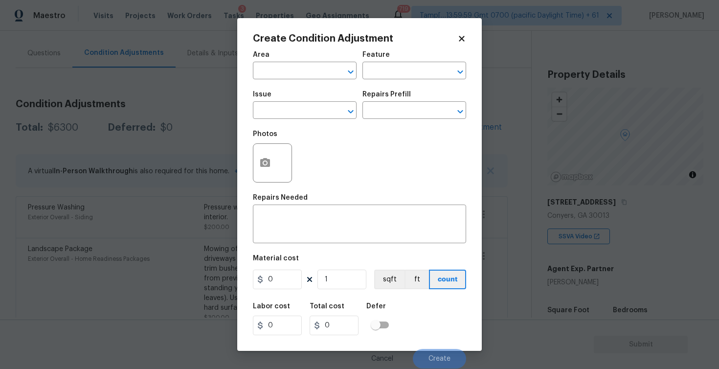
click at [276, 81] on span "Area ​" at bounding box center [305, 66] width 104 height 40
click at [276, 78] on input "text" at bounding box center [291, 71] width 76 height 15
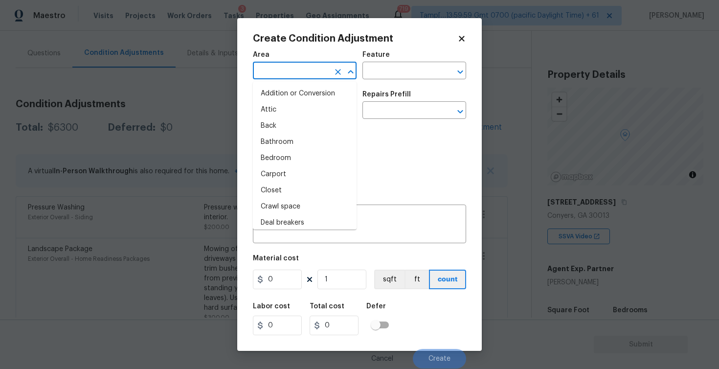
type input "e"
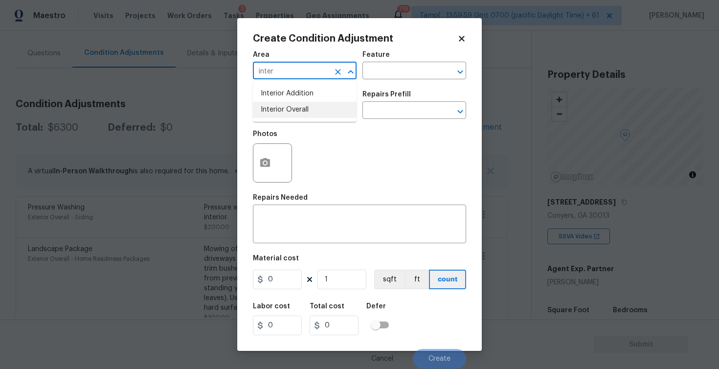
click at [267, 110] on li "Interior Overall" at bounding box center [305, 110] width 104 height 16
type input "Interior Overall"
click at [267, 110] on input "text" at bounding box center [291, 111] width 76 height 15
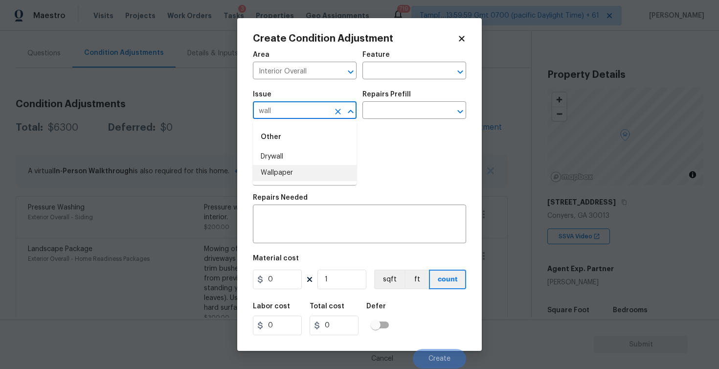
click at [277, 169] on li "Wallpaper" at bounding box center [305, 173] width 104 height 16
type input "Wallpaper"
click at [368, 122] on div "Issue Wallpaper ​ Repairs Prefill ​" at bounding box center [359, 105] width 213 height 40
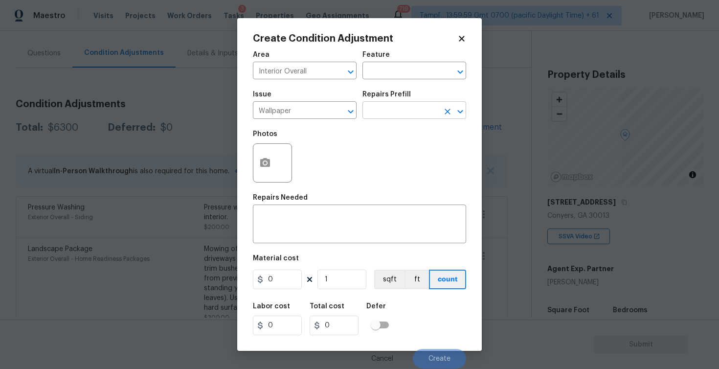
click at [387, 111] on input "text" at bounding box center [401, 111] width 76 height 15
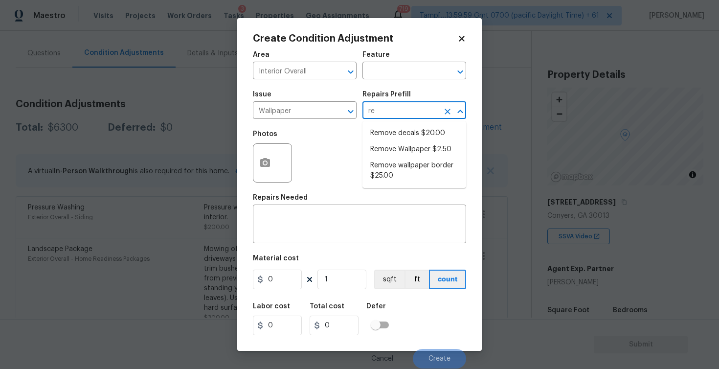
type input "rem"
click at [395, 136] on li "Remove decals $20.00" at bounding box center [415, 133] width 104 height 16
type input "Walls and Ceiling"
type textarea "Remove decals from door/wall/ceiling"
type input "20"
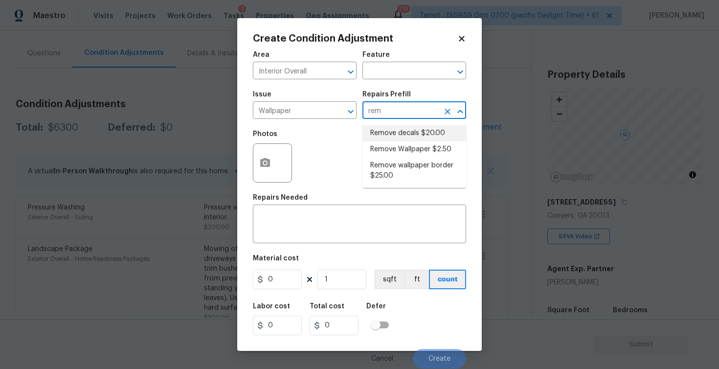
type input "20"
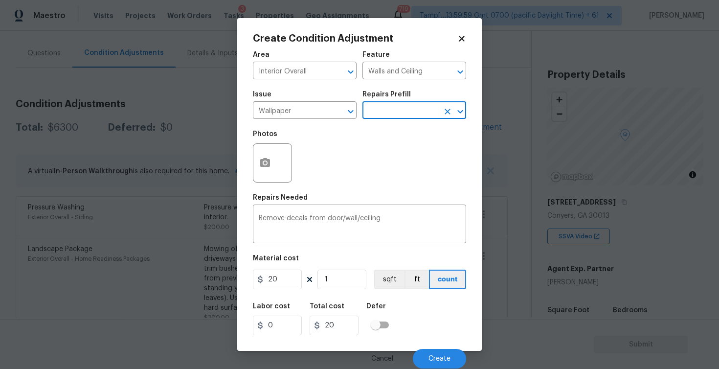
click at [391, 110] on input "text" at bounding box center [401, 111] width 76 height 15
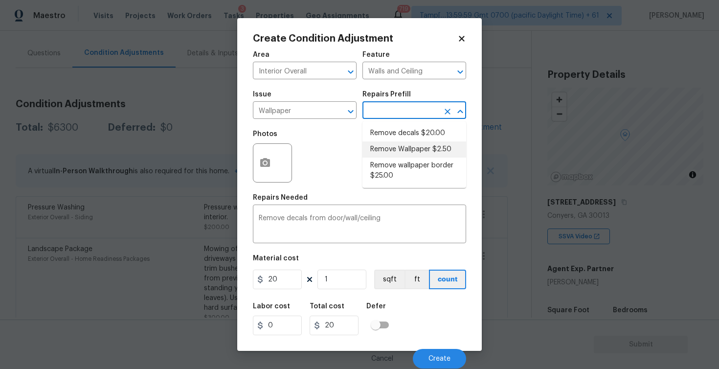
click at [394, 143] on li "Remove Wallpaper $2.50" at bounding box center [415, 149] width 104 height 16
type textarea "Remove wallpaper and texture walls to best match existing conditions"
type input "2.5"
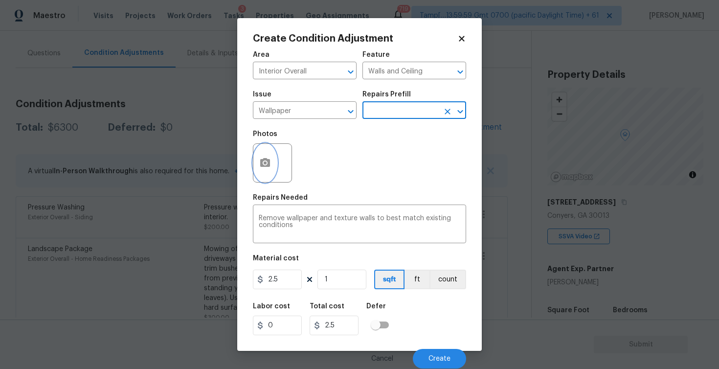
click at [265, 157] on icon "button" at bounding box center [265, 163] width 12 height 12
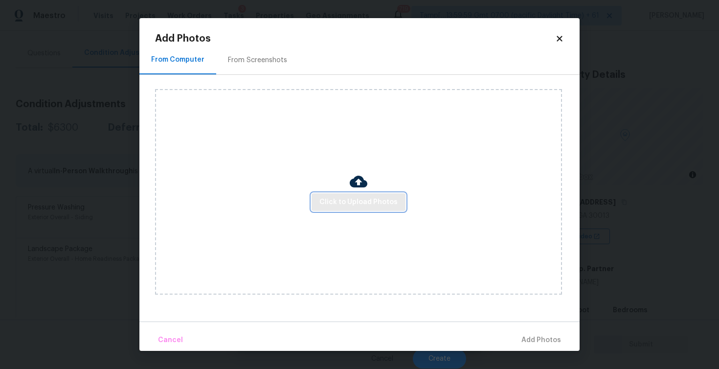
click at [356, 193] on button "Click to Upload Photos" at bounding box center [359, 202] width 94 height 18
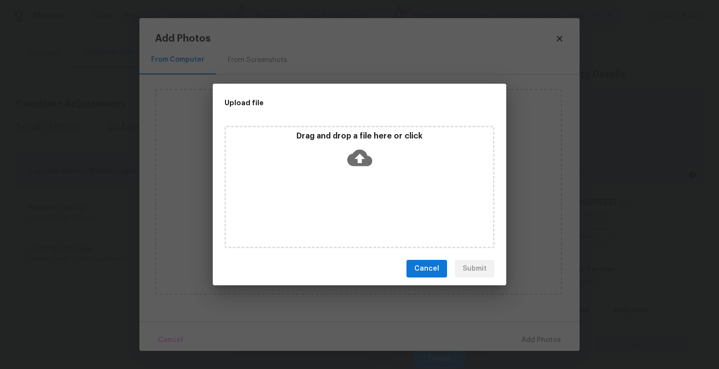
click at [355, 157] on icon at bounding box center [359, 157] width 25 height 25
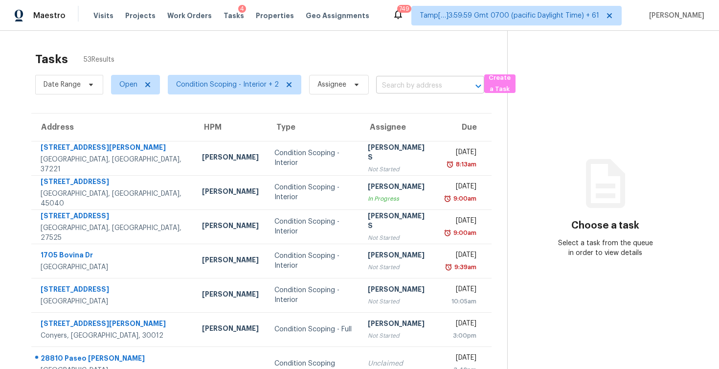
click at [414, 84] on input "text" at bounding box center [416, 85] width 81 height 15
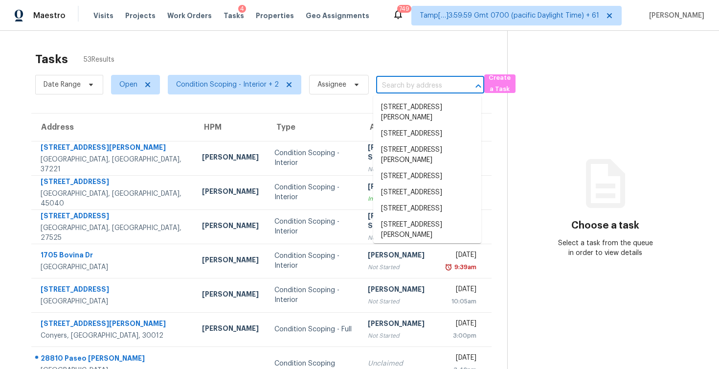
paste input "[STREET_ADDRESS]"
type input "[STREET_ADDRESS]"
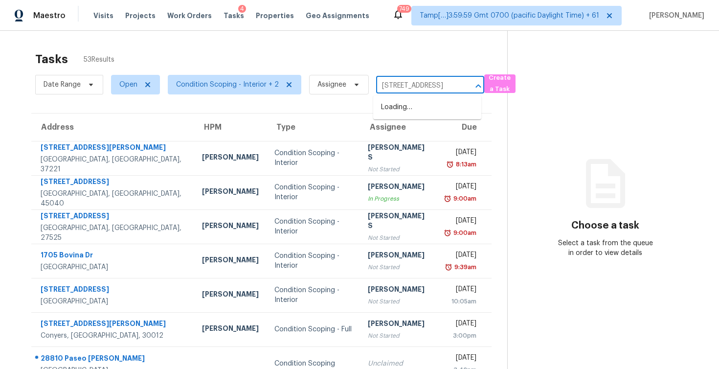
scroll to position [0, 45]
click at [423, 105] on li "[STREET_ADDRESS]" at bounding box center [427, 107] width 108 height 16
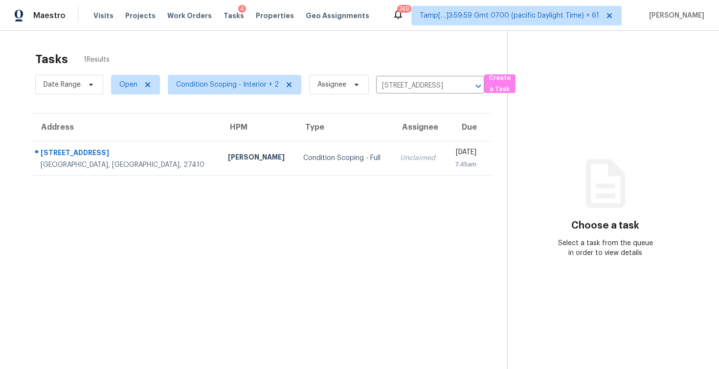
click at [445, 141] on td "[DATE] 7:45am" at bounding box center [468, 158] width 46 height 34
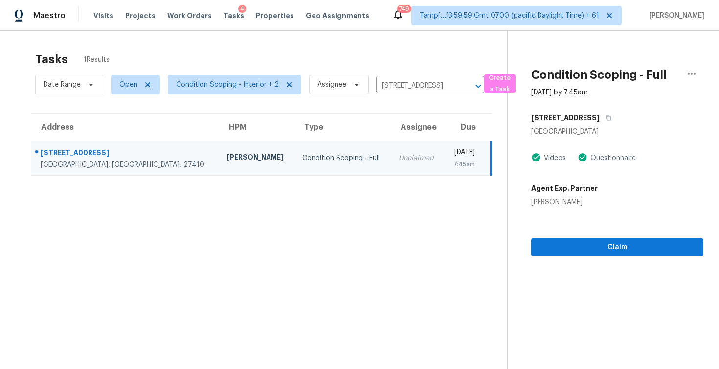
click at [556, 229] on div "Claim" at bounding box center [617, 231] width 172 height 49
click at [560, 249] on span "Claim" at bounding box center [617, 247] width 157 height 12
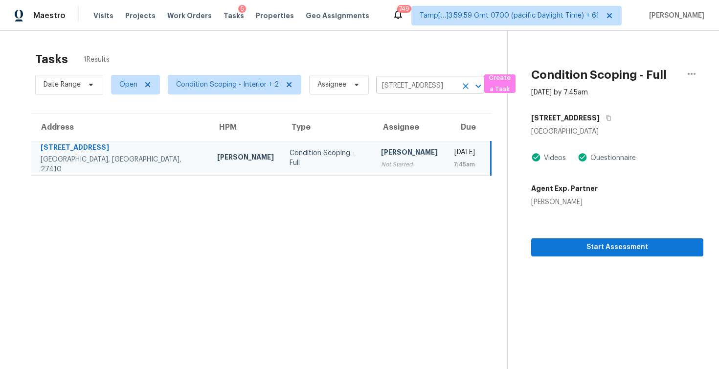
click at [459, 82] on div at bounding box center [471, 86] width 25 height 14
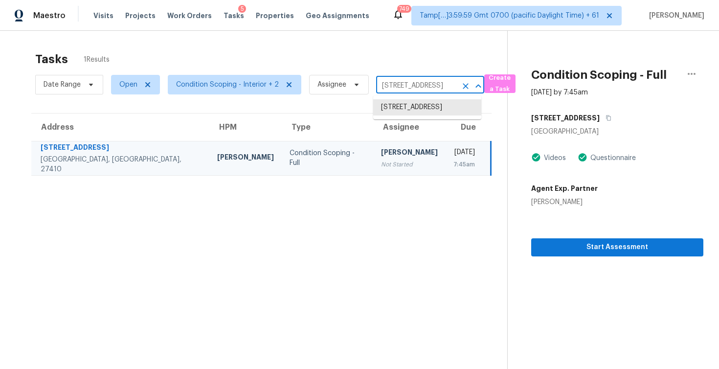
click at [461, 83] on icon "Clear" at bounding box center [466, 86] width 10 height 10
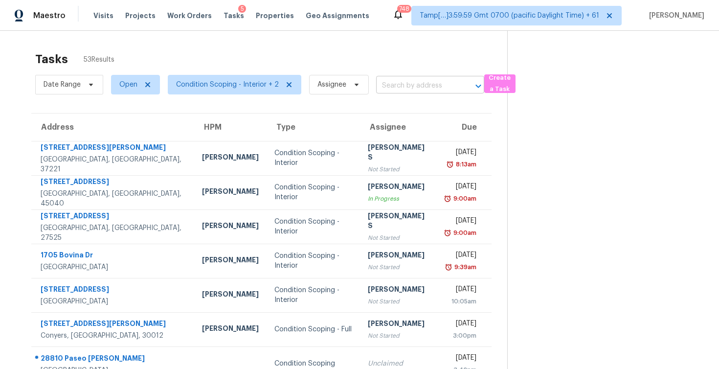
click at [401, 80] on input "text" at bounding box center [416, 85] width 81 height 15
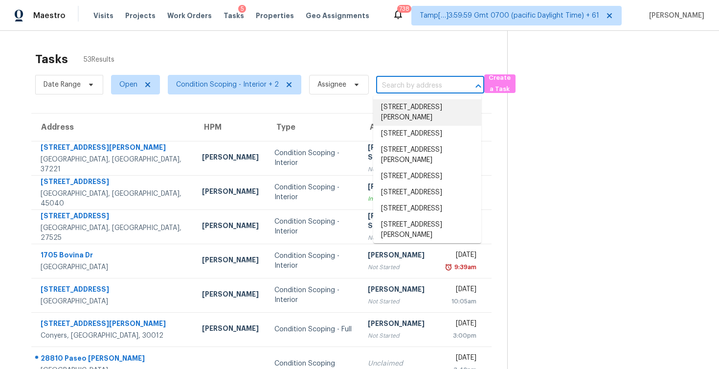
paste input "[STREET_ADDRESS]"
type input "[STREET_ADDRESS]"
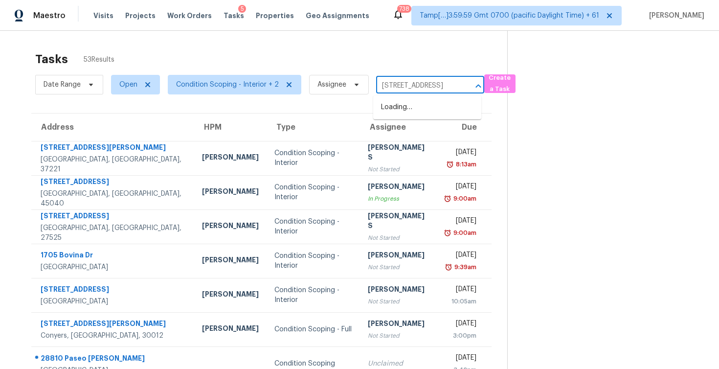
scroll to position [0, 34]
click at [406, 108] on li "[STREET_ADDRESS]" at bounding box center [427, 107] width 108 height 16
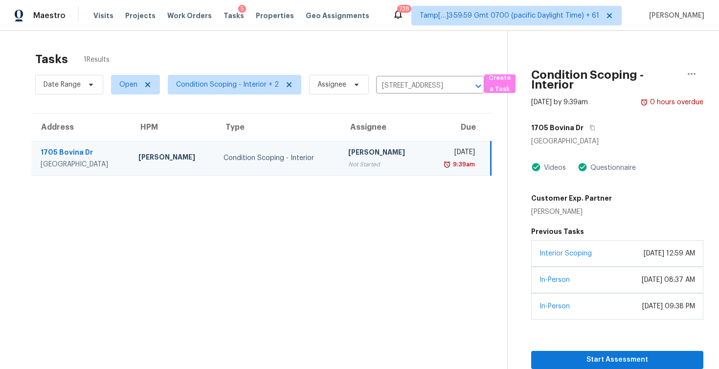
scroll to position [31, 0]
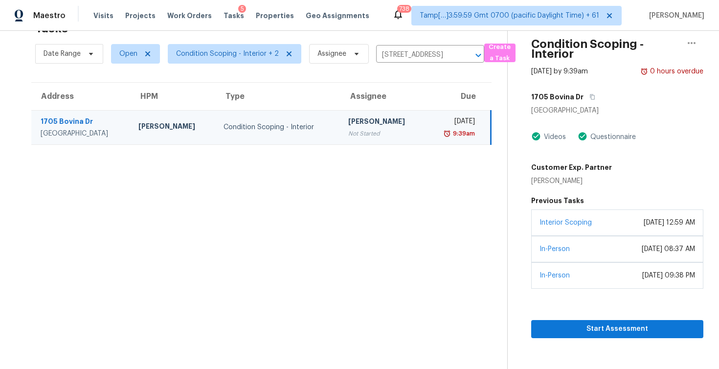
click at [619, 343] on section "Condition Scoping - Interior [DATE] by 9:39am 0 hours overdue [STREET_ADDRESS][…" at bounding box center [605, 184] width 196 height 369
click at [621, 333] on span "Start Assessment" at bounding box center [617, 329] width 157 height 12
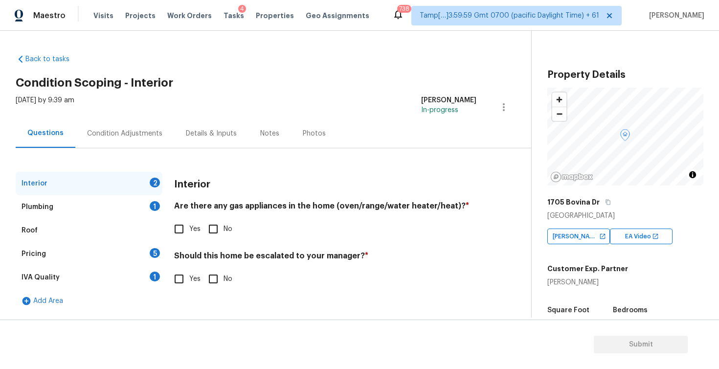
click at [210, 225] on input "No" at bounding box center [213, 229] width 21 height 21
checkbox input "true"
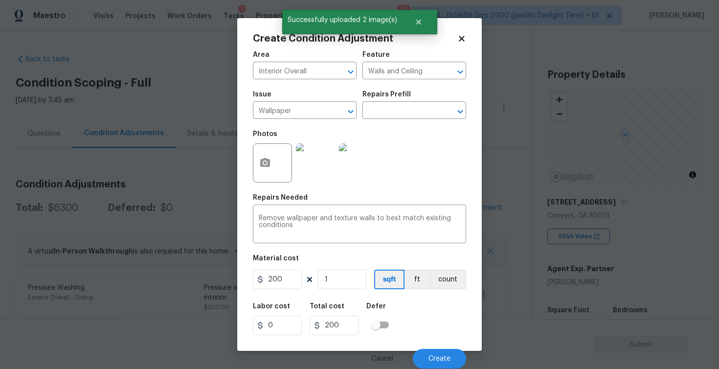
scroll to position [80, 0]
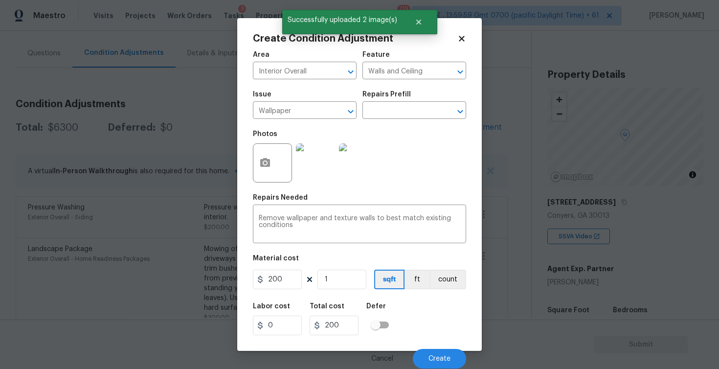
click at [288, 184] on div "Photos" at bounding box center [273, 157] width 41 height 64
click at [277, 172] on div at bounding box center [272, 162] width 39 height 39
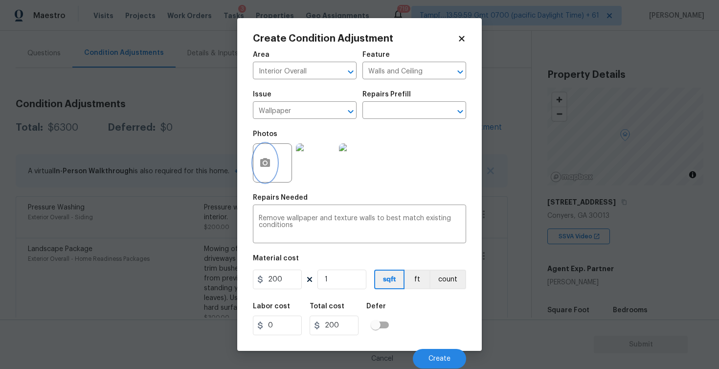
click at [269, 166] on icon "button" at bounding box center [265, 162] width 10 height 9
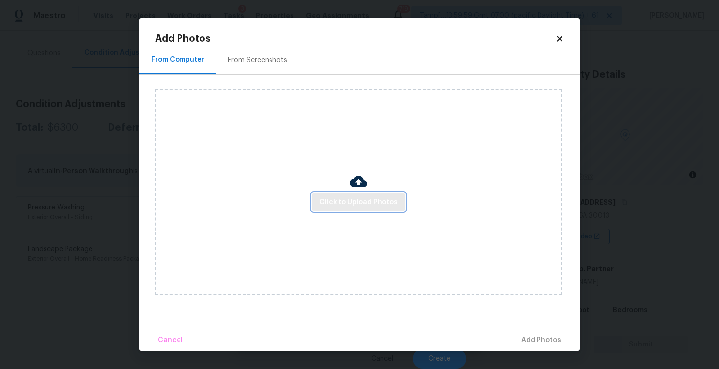
click at [345, 200] on span "Click to Upload Photos" at bounding box center [359, 202] width 78 height 12
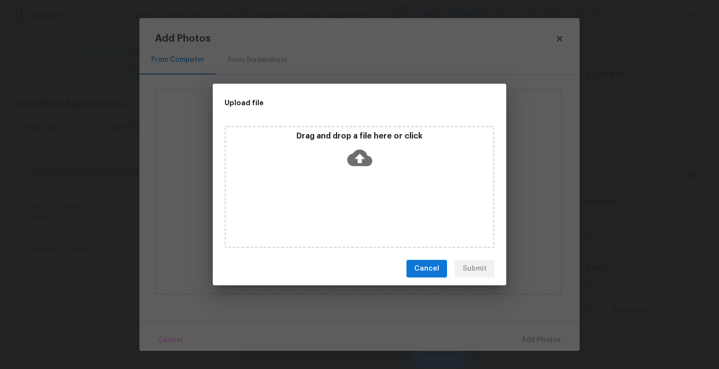
click at [384, 155] on div "Drag and drop a file here or click" at bounding box center [359, 152] width 267 height 42
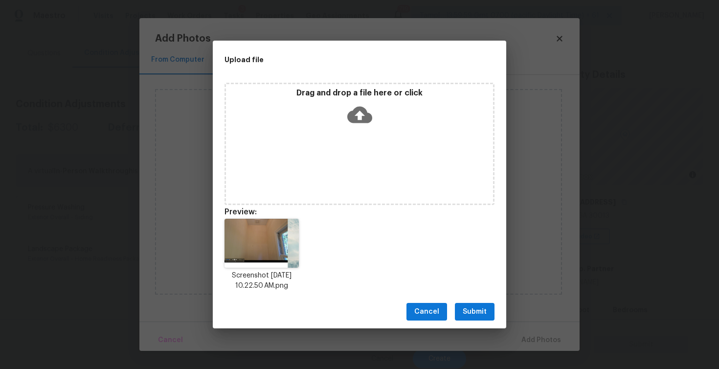
click at [476, 306] on span "Submit" at bounding box center [475, 312] width 24 height 12
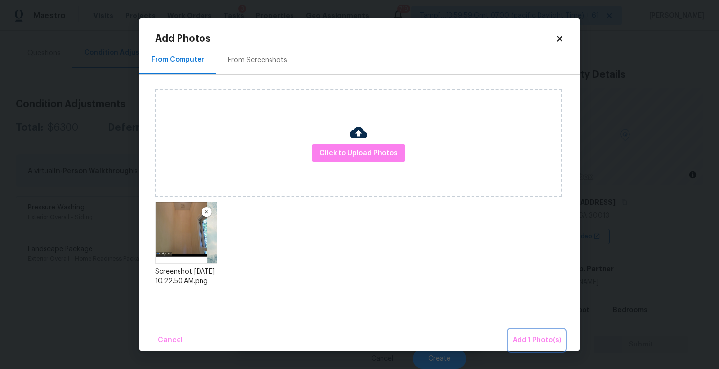
click at [541, 343] on span "Add 1 Photo(s)" at bounding box center [537, 340] width 48 height 12
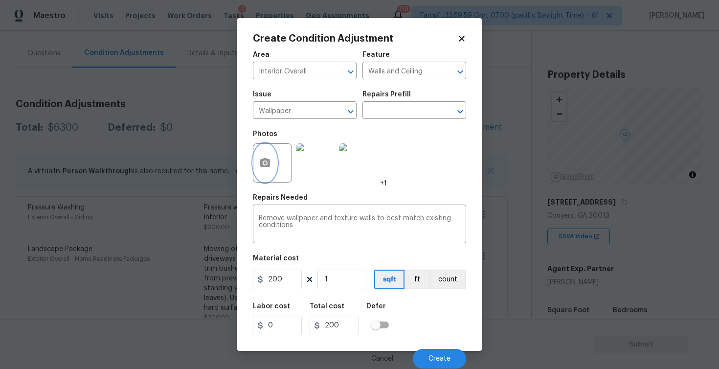
click at [269, 164] on icon "button" at bounding box center [265, 162] width 10 height 9
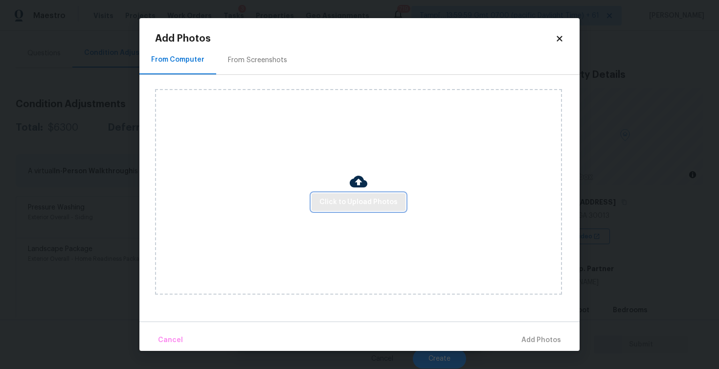
click at [361, 196] on span "Click to Upload Photos" at bounding box center [359, 202] width 78 height 12
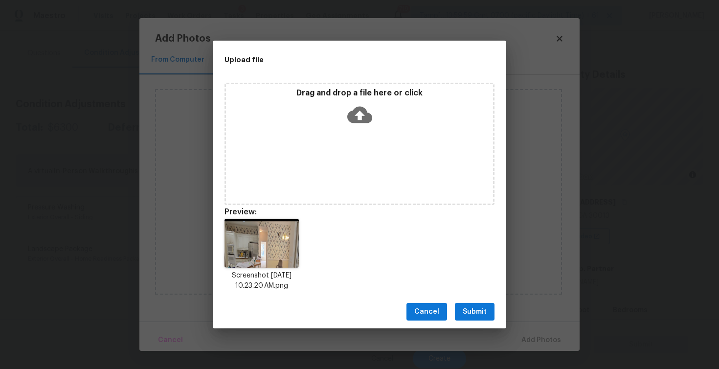
click at [478, 309] on span "Submit" at bounding box center [475, 312] width 24 height 12
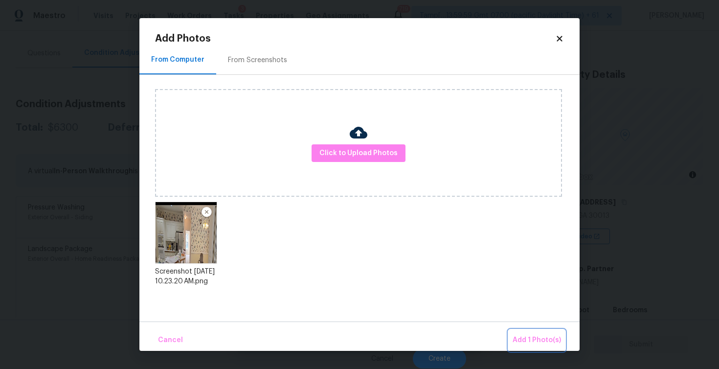
click at [551, 342] on span "Add 1 Photo(s)" at bounding box center [537, 340] width 48 height 12
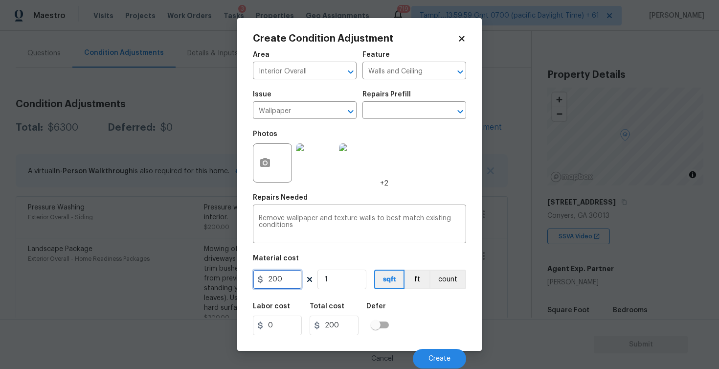
click at [297, 278] on input "200" at bounding box center [277, 280] width 49 height 20
type input "500"
click at [440, 297] on div "Labor cost 0 Total cost 500 Defer" at bounding box center [359, 319] width 213 height 44
click at [453, 362] on button "Create" at bounding box center [439, 359] width 53 height 20
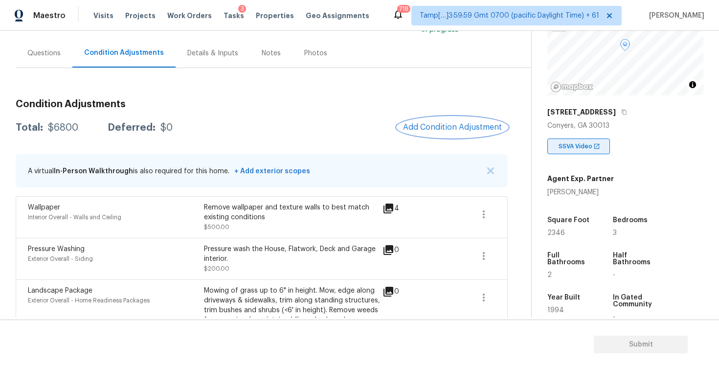
scroll to position [104, 0]
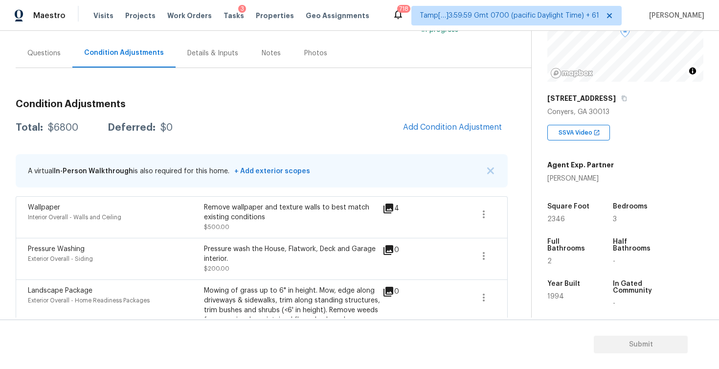
drag, startPoint x: 548, startPoint y: 223, endPoint x: 567, endPoint y: 223, distance: 18.6
click at [567, 223] on div "Square Foot 2346" at bounding box center [579, 212] width 62 height 35
drag, startPoint x: 549, startPoint y: 218, endPoint x: 586, endPoint y: 218, distance: 37.2
click at [586, 218] on div "2346" at bounding box center [571, 219] width 46 height 7
copy span "2346"
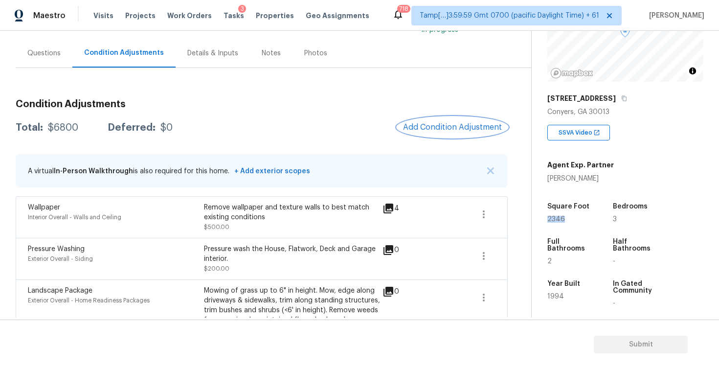
click at [451, 126] on span "Add Condition Adjustment" at bounding box center [452, 127] width 99 height 9
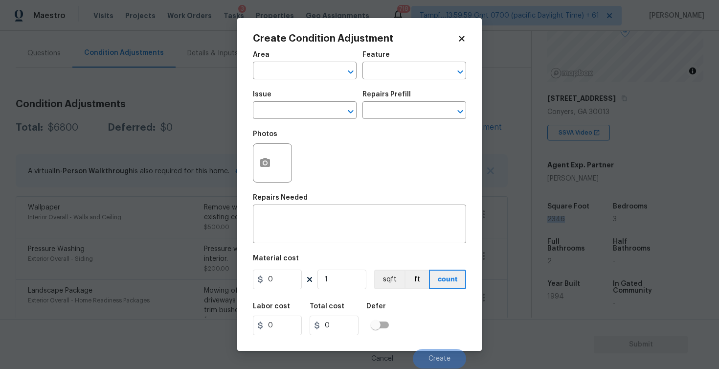
click at [279, 84] on span "Area ​" at bounding box center [305, 66] width 104 height 40
click at [279, 77] on input "text" at bounding box center [291, 71] width 76 height 15
click at [301, 119] on ul "Interior Addition Interior Overall" at bounding box center [305, 102] width 104 height 40
click at [297, 108] on li "Interior Overall" at bounding box center [305, 110] width 104 height 16
type input "Interior Overall"
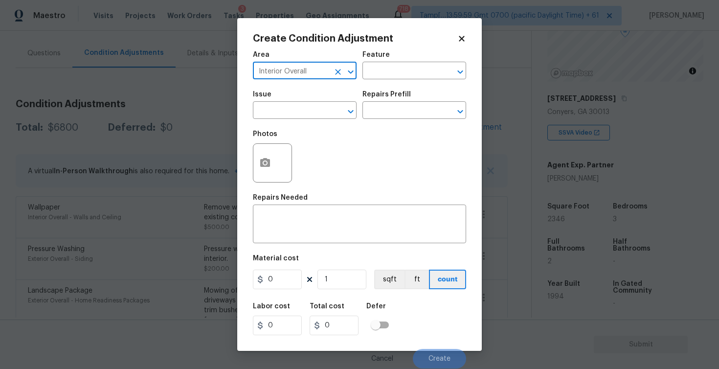
click at [297, 108] on input "text" at bounding box center [291, 111] width 76 height 15
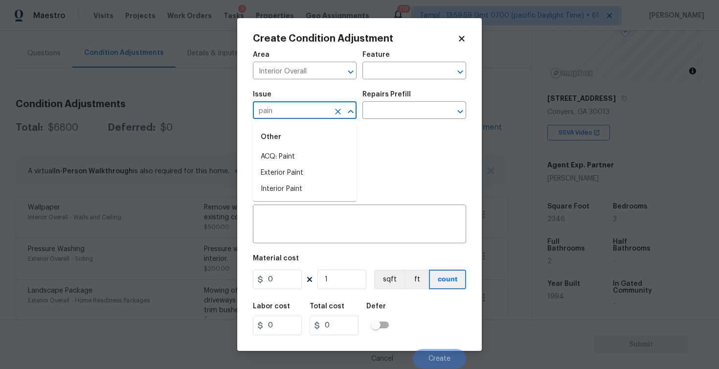
click at [294, 143] on div "Other" at bounding box center [305, 136] width 104 height 23
click at [297, 153] on li "ACQ: Paint" at bounding box center [305, 157] width 104 height 16
type input "ACQ: Paint"
click at [372, 122] on div "Issue ACQ: Paint ​ Repairs Prefill ​" at bounding box center [359, 105] width 213 height 40
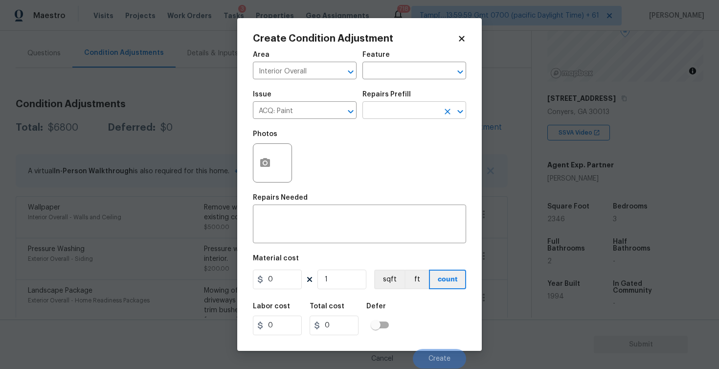
click at [384, 110] on input "text" at bounding box center [401, 111] width 76 height 15
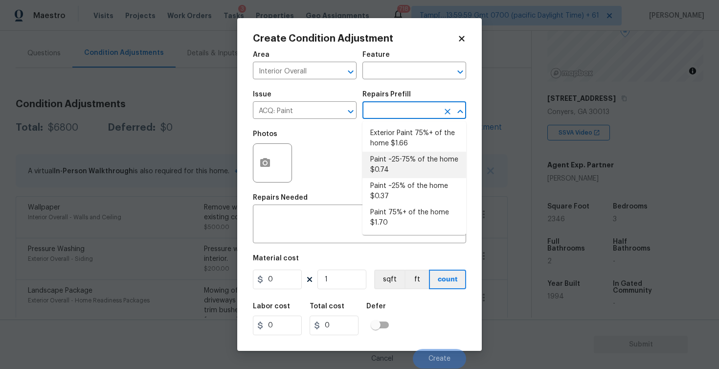
click at [401, 166] on li "Paint ~25-75% of the home $0.74" at bounding box center [415, 165] width 104 height 26
type input "Acquisition"
type textarea "Acquisition Scope: ~25 - 75% of the home needs interior paint"
type input "0.74"
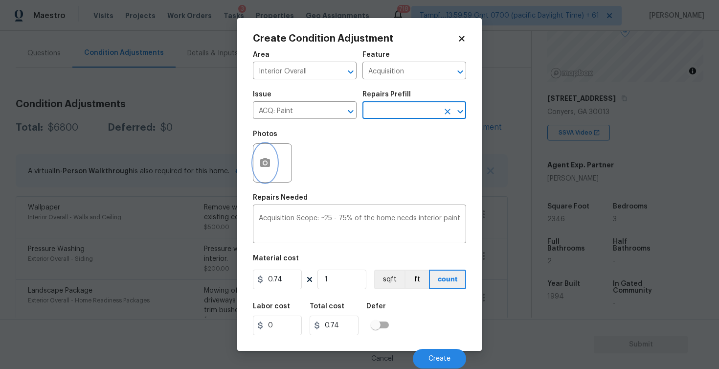
click at [275, 160] on button "button" at bounding box center [264, 163] width 23 height 38
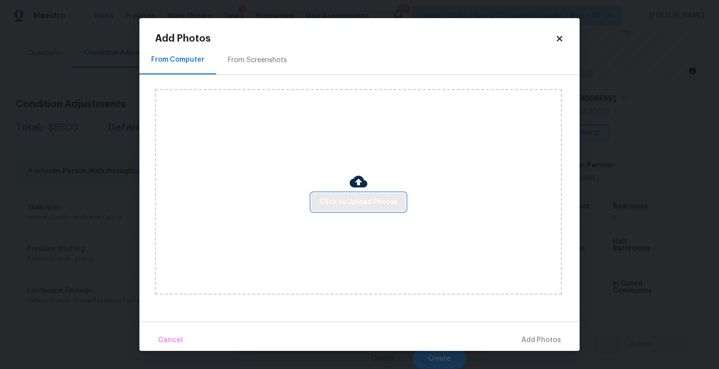
click at [371, 200] on span "Click to Upload Photos" at bounding box center [359, 202] width 78 height 12
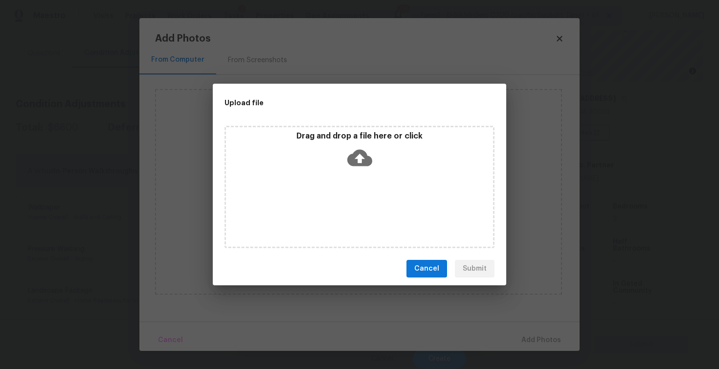
click at [357, 156] on icon at bounding box center [359, 157] width 25 height 25
